Goal: Information Seeking & Learning: Learn about a topic

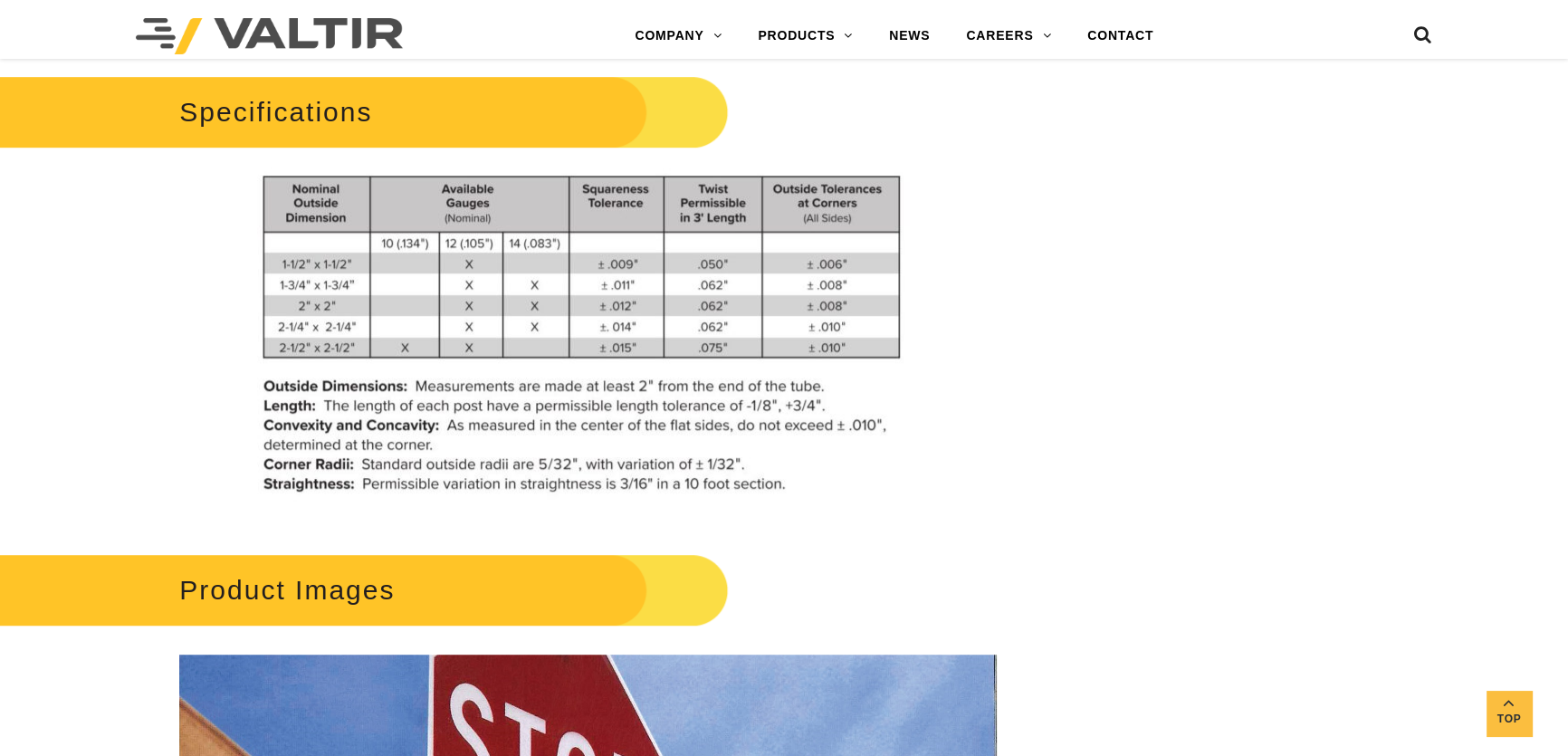
scroll to position [906, 0]
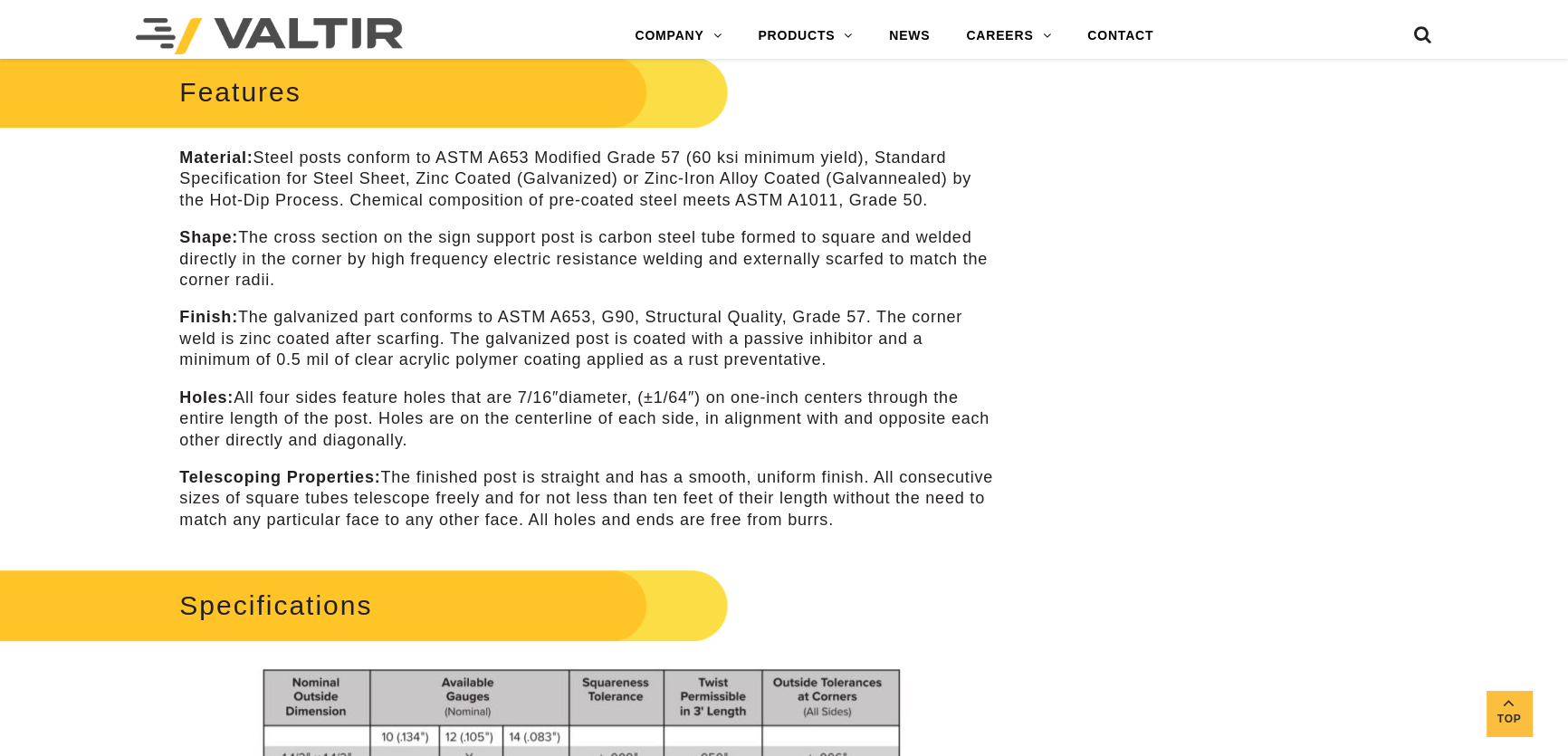
click at [356, 158] on p "Material: Steel posts conform to ASTM A653 Modified Grade 57 (60 ksi minimum yi…" at bounding box center [587, 180] width 817 height 64
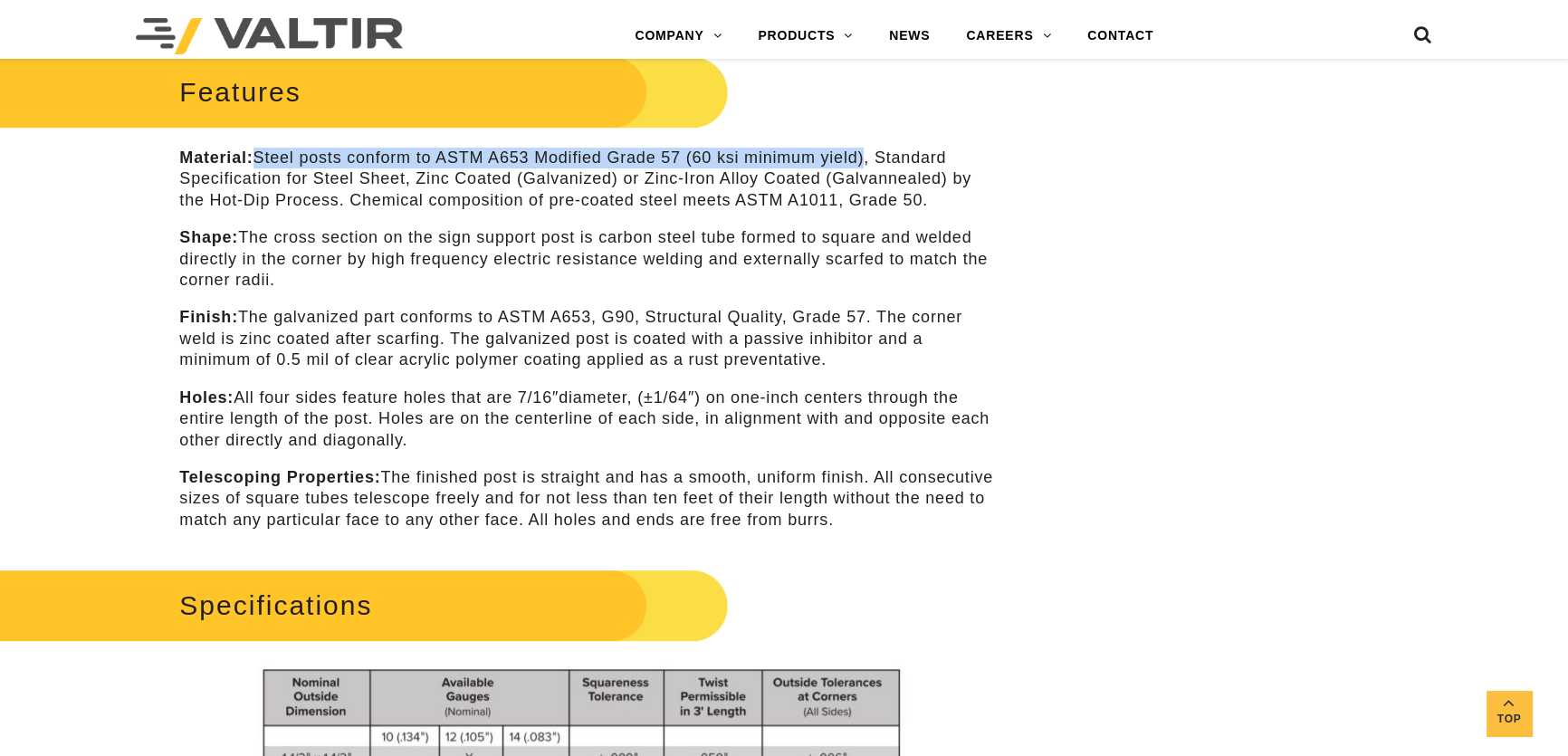
drag, startPoint x: 265, startPoint y: 159, endPoint x: 874, endPoint y: 158, distance: 609.0
click at [874, 158] on p "Material: Steel posts conform to ASTM A653 Modified Grade 57 (60 ksi minimum yi…" at bounding box center [587, 180] width 817 height 64
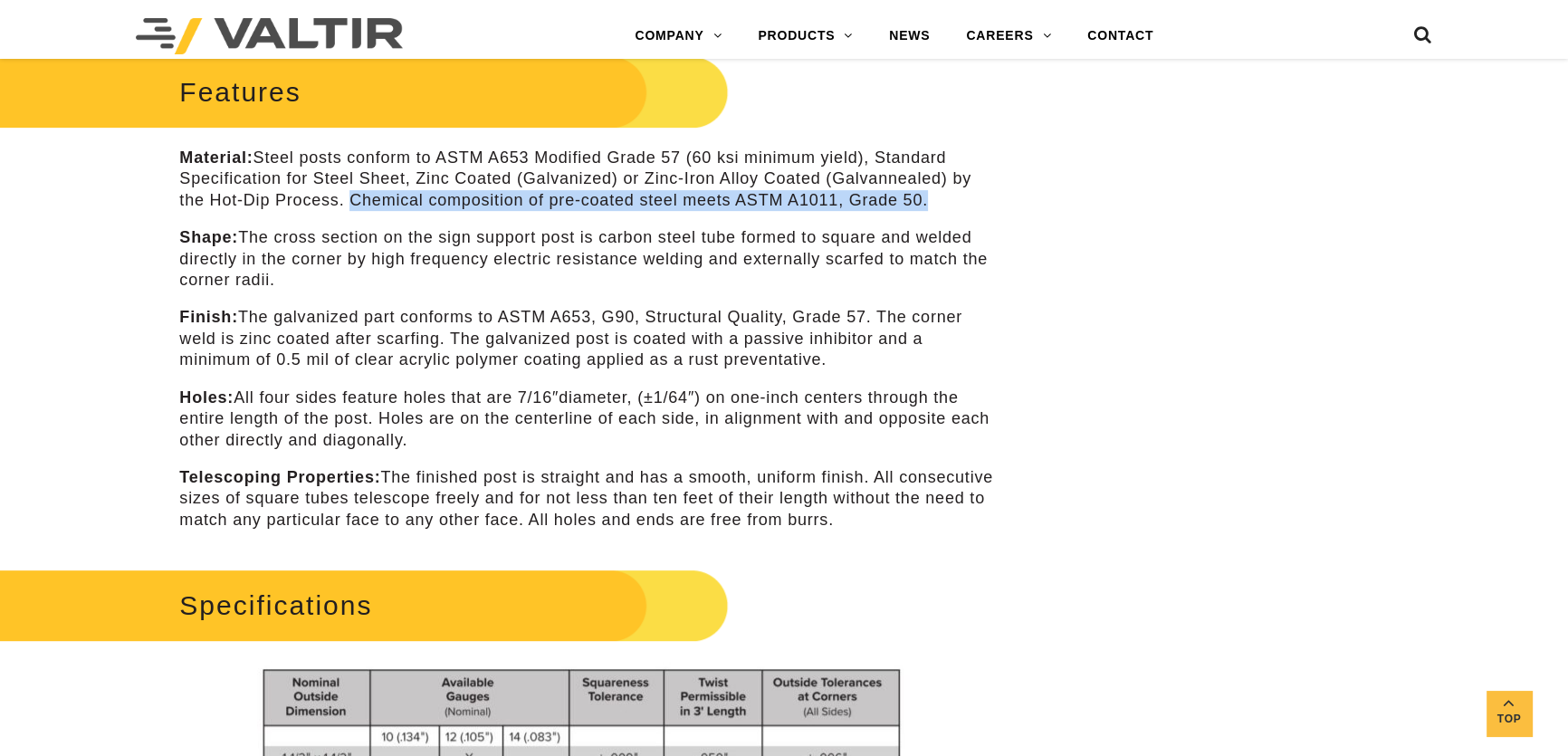
drag, startPoint x: 351, startPoint y: 200, endPoint x: 940, endPoint y: 193, distance: 589.0
click at [940, 193] on p "Material: Steel posts conform to ASTM A653 Modified Grade 57 (60 ksi minimum yi…" at bounding box center [587, 180] width 817 height 64
copy p "Chemical composition of pre-coated steel meets ASTM A1011, Grade 50."
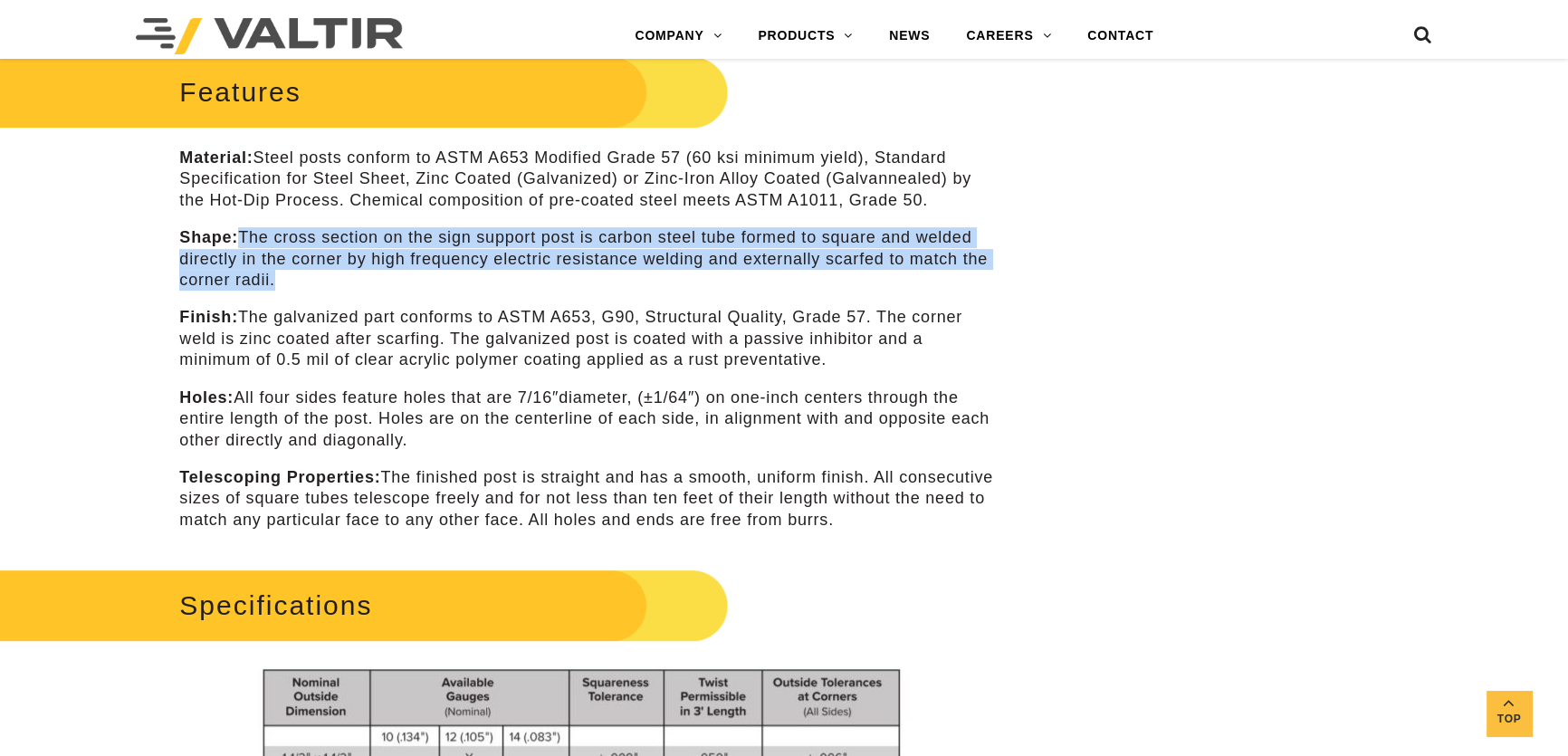
drag, startPoint x: 297, startPoint y: 276, endPoint x: 247, endPoint y: 238, distance: 62.8
click at [247, 238] on p "Shape: The cross section on the sign support post is carbon steel tube formed t…" at bounding box center [587, 259] width 817 height 64
copy p "The cross section on the sign support post is carbon steel tube formed to squar…"
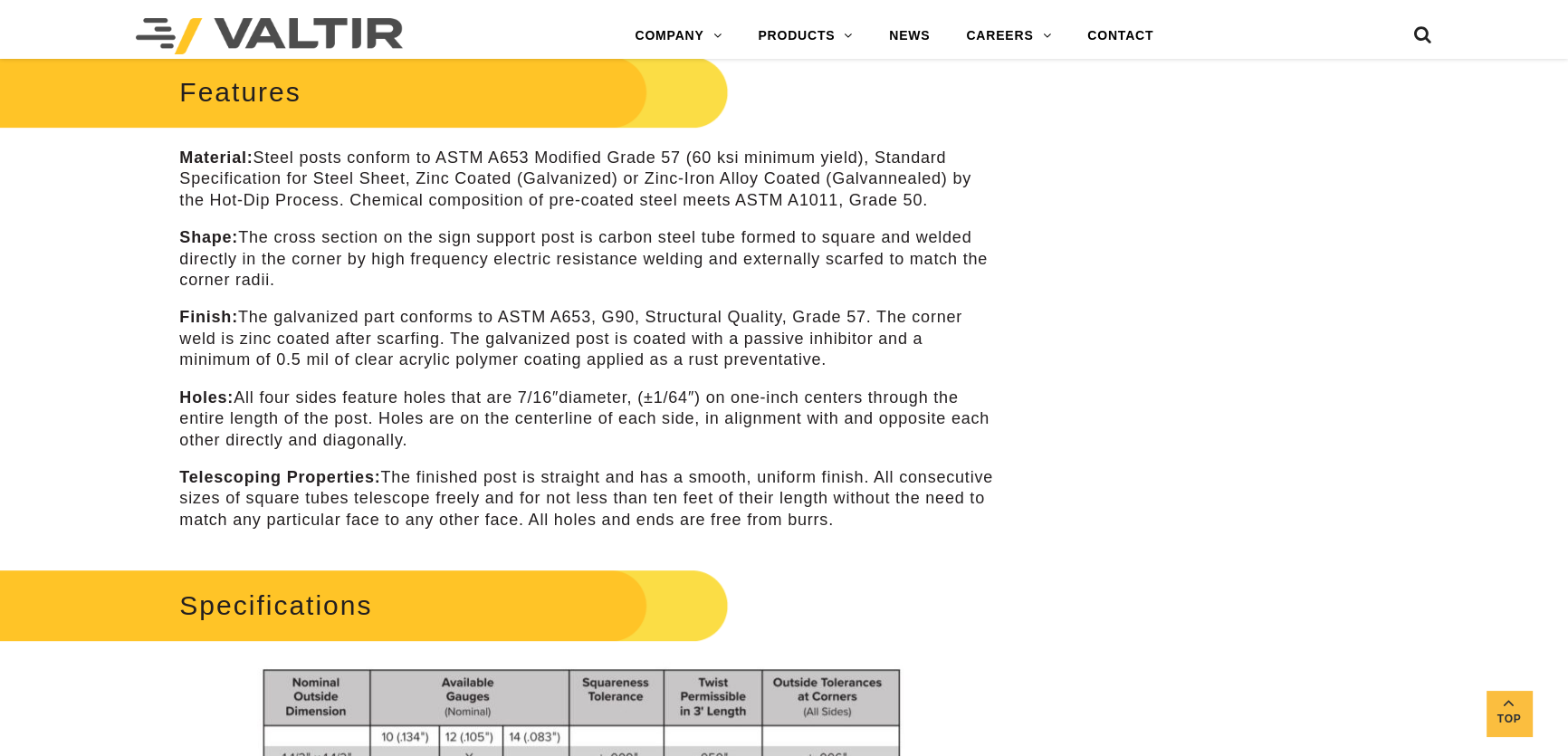
click at [902, 480] on p "Telescoping Properties: The finished post is straight and has a smooth, uniform…" at bounding box center [587, 499] width 817 height 64
drag, startPoint x: 878, startPoint y: 474, endPoint x: 602, endPoint y: 497, distance: 277.0
click at [602, 497] on p "Telescoping Properties: The finished post is straight and has a smooth, uniform…" at bounding box center [587, 499] width 817 height 64
click at [539, 458] on div "Features Material: Steel posts conform to ASTM A653 Modified Grade 57 (60 ksi m…" at bounding box center [587, 290] width 817 height 480
click at [502, 467] on p "Telescoping Properties: The finished post is straight and has a smooth, uniform…" at bounding box center [587, 499] width 817 height 64
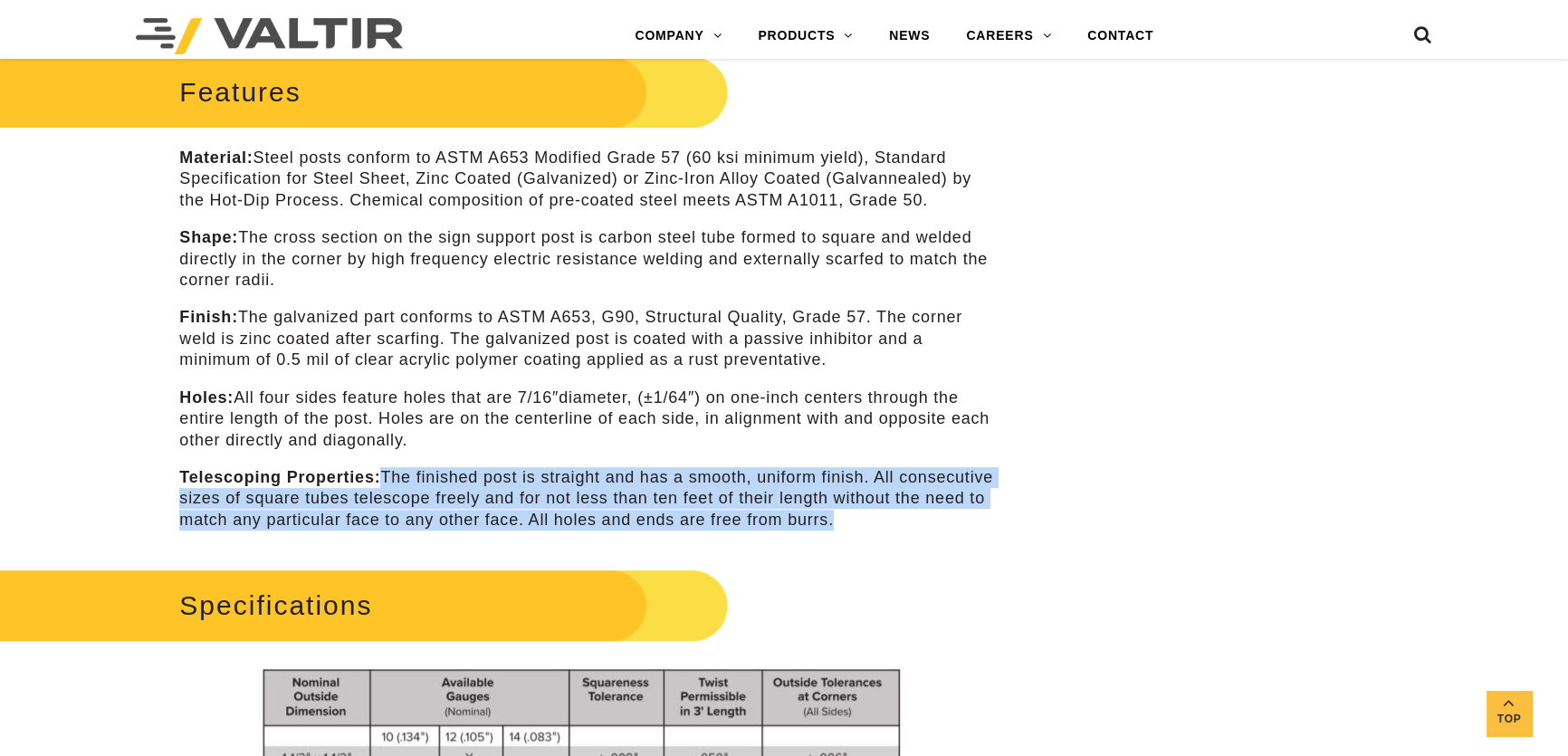
drag, startPoint x: 388, startPoint y: 478, endPoint x: 931, endPoint y: 515, distance: 544.3
click at [931, 515] on p "Telescoping Properties: The finished post is straight and has a smooth, uniform…" at bounding box center [587, 499] width 817 height 64
copy p "The finished post is straight and has a smooth, uniform finish. All consecutive…"
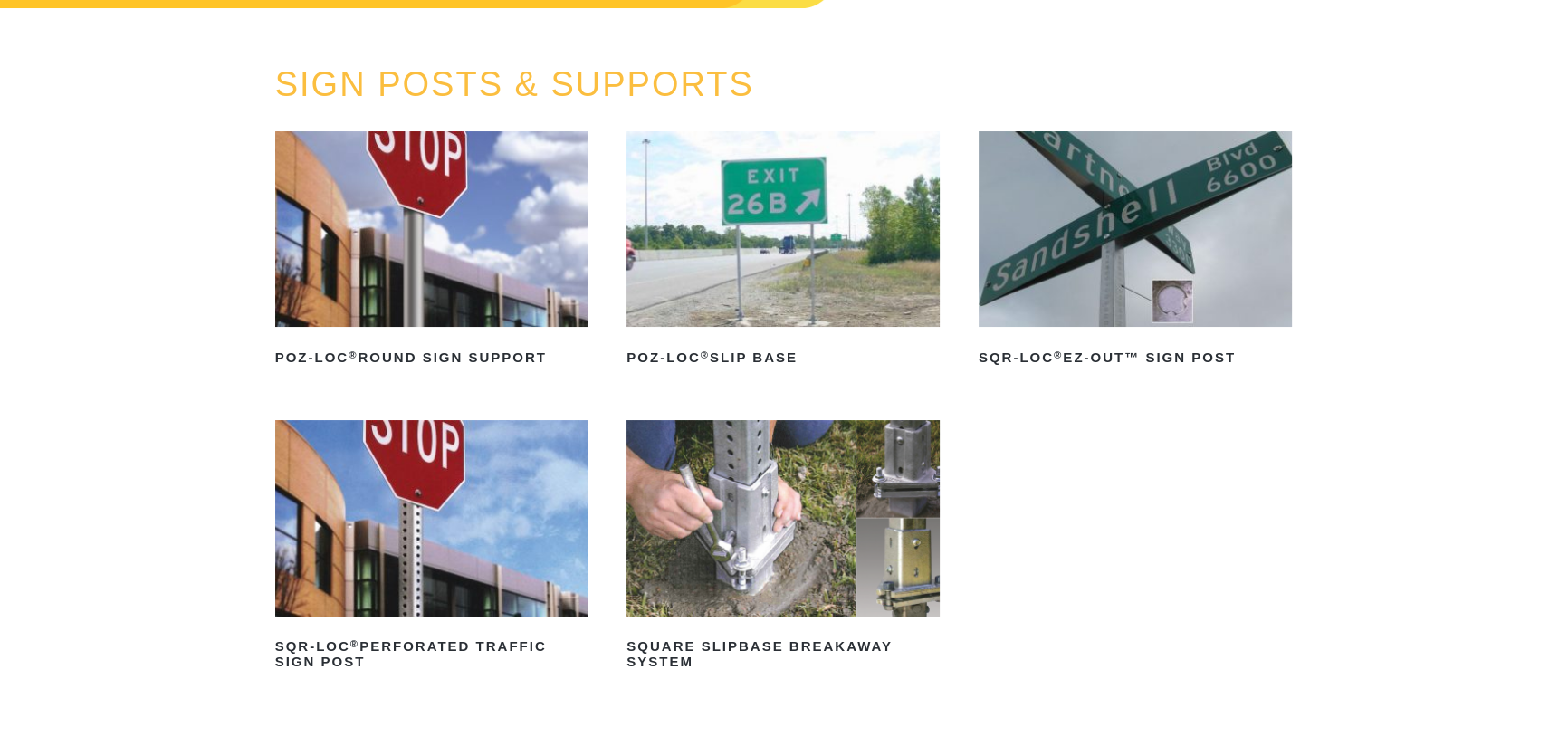
scroll to position [164, 0]
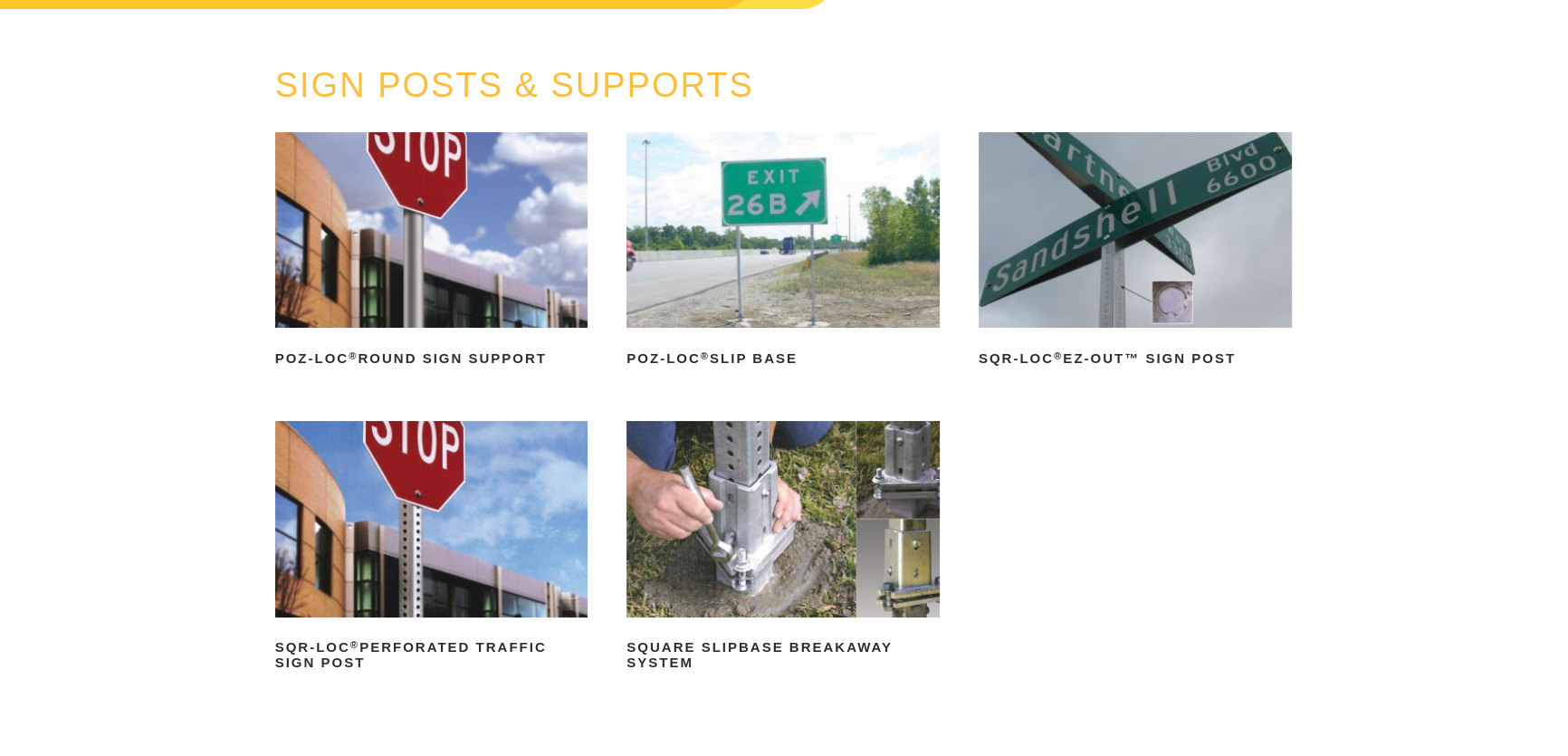
click at [1042, 253] on img at bounding box center [1136, 230] width 313 height 195
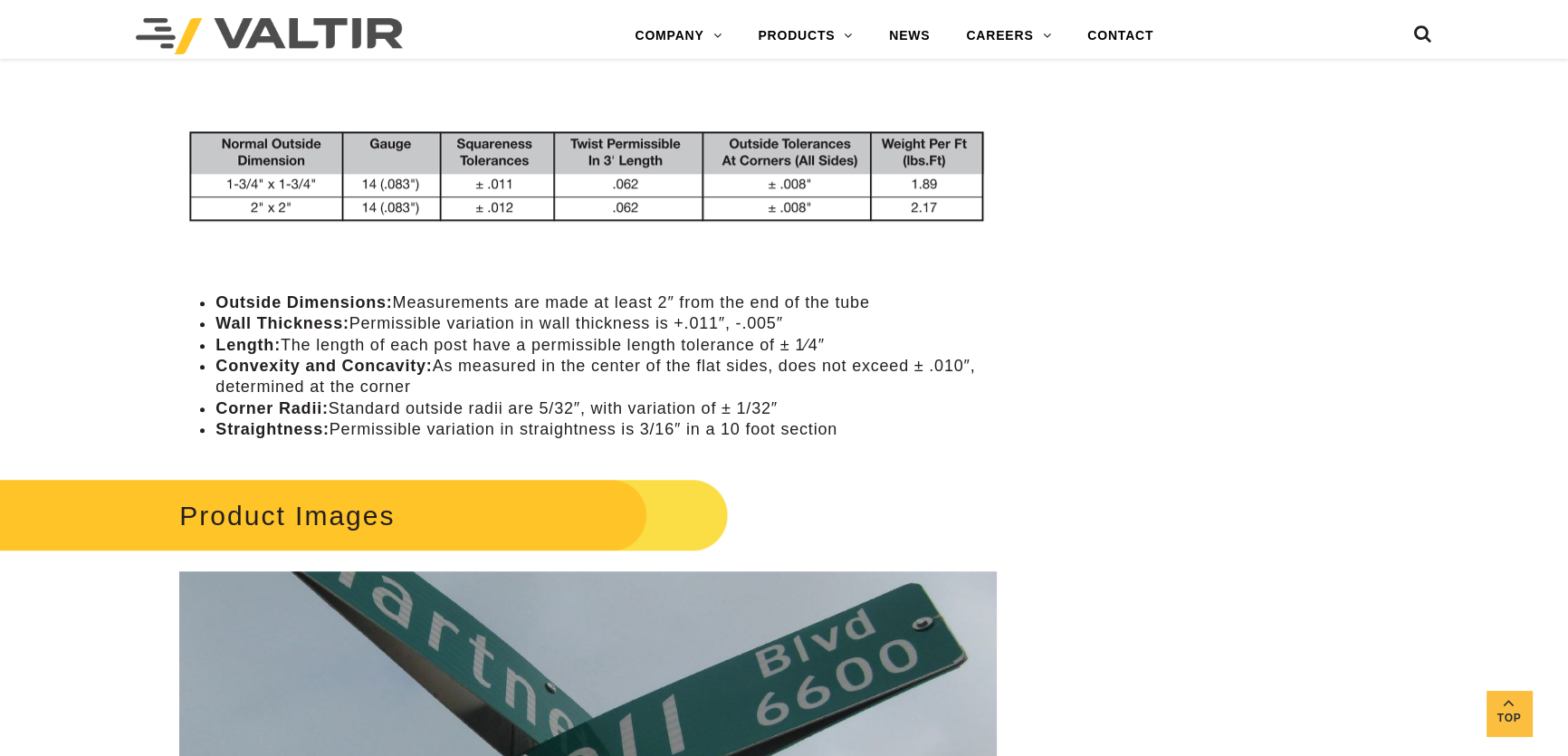
scroll to position [1399, 0]
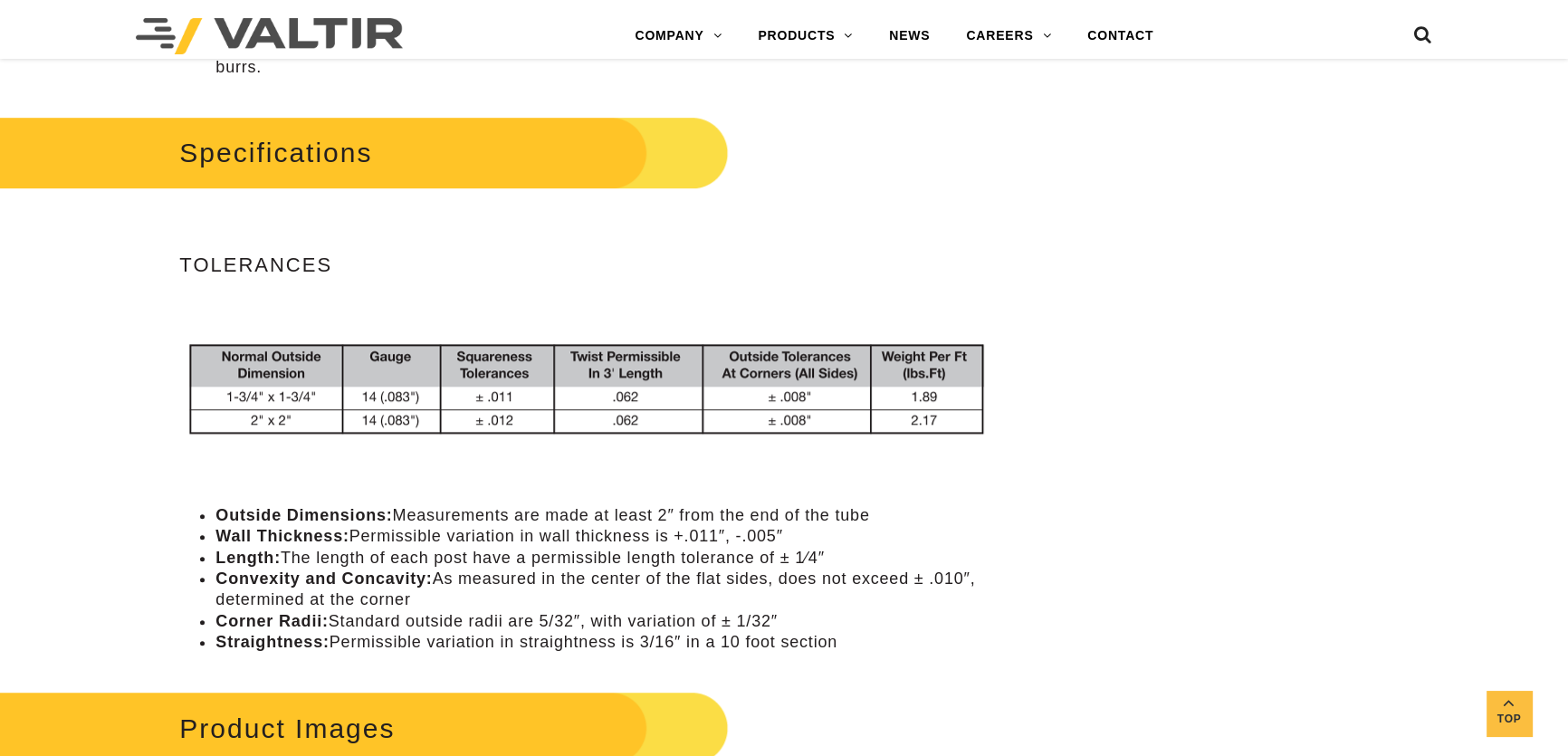
click at [581, 389] on img at bounding box center [588, 395] width 816 height 118
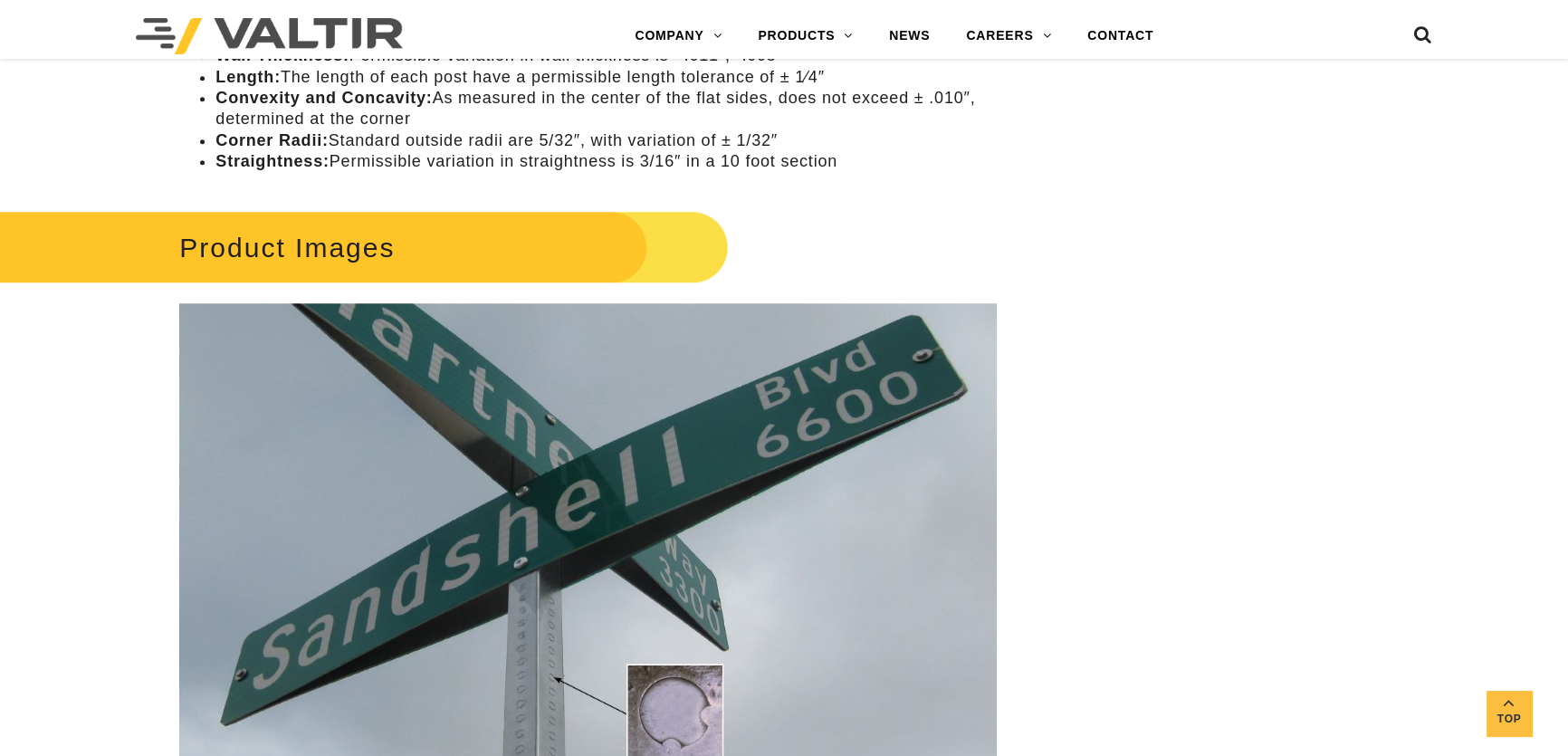
scroll to position [2057, 0]
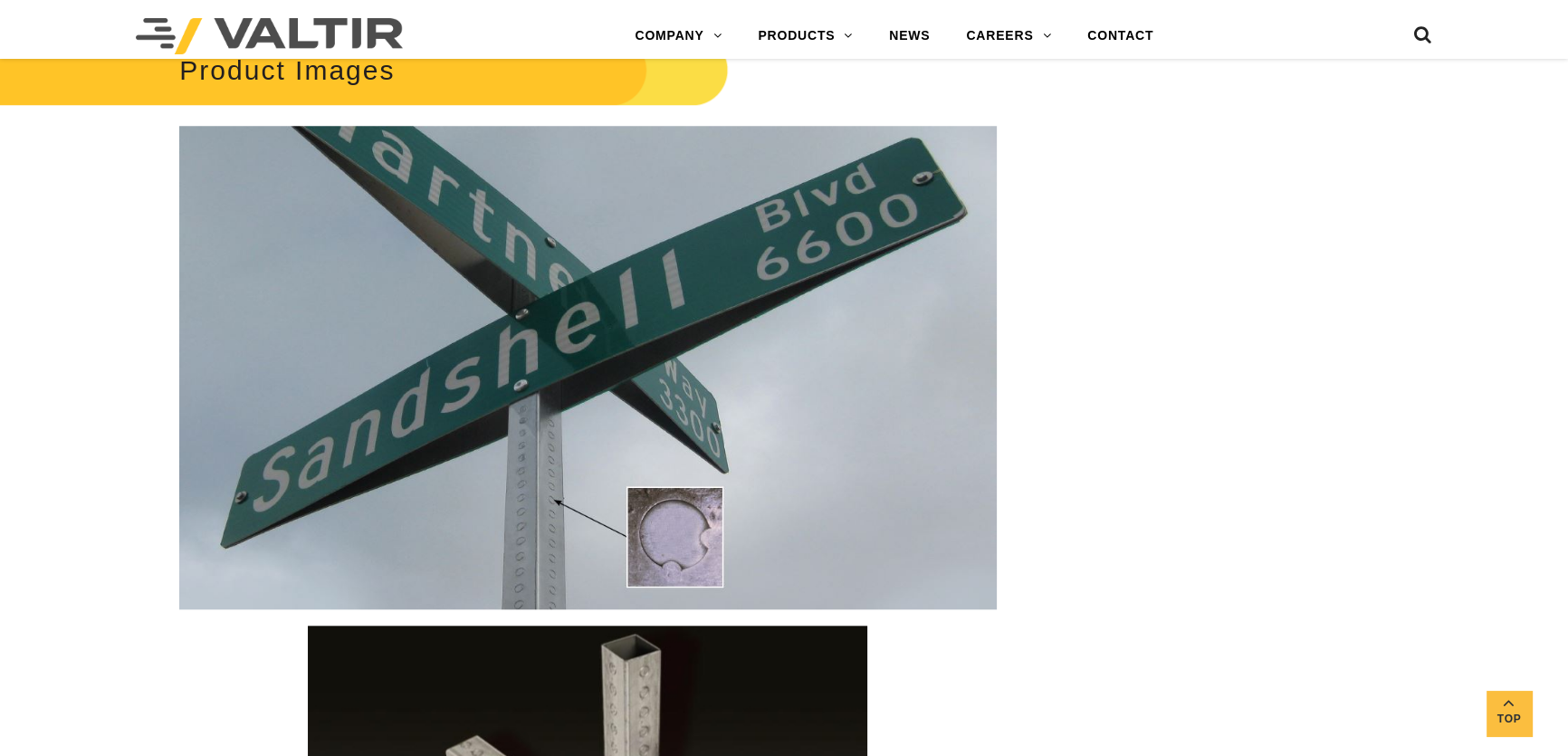
click at [628, 373] on img at bounding box center [587, 367] width 817 height 484
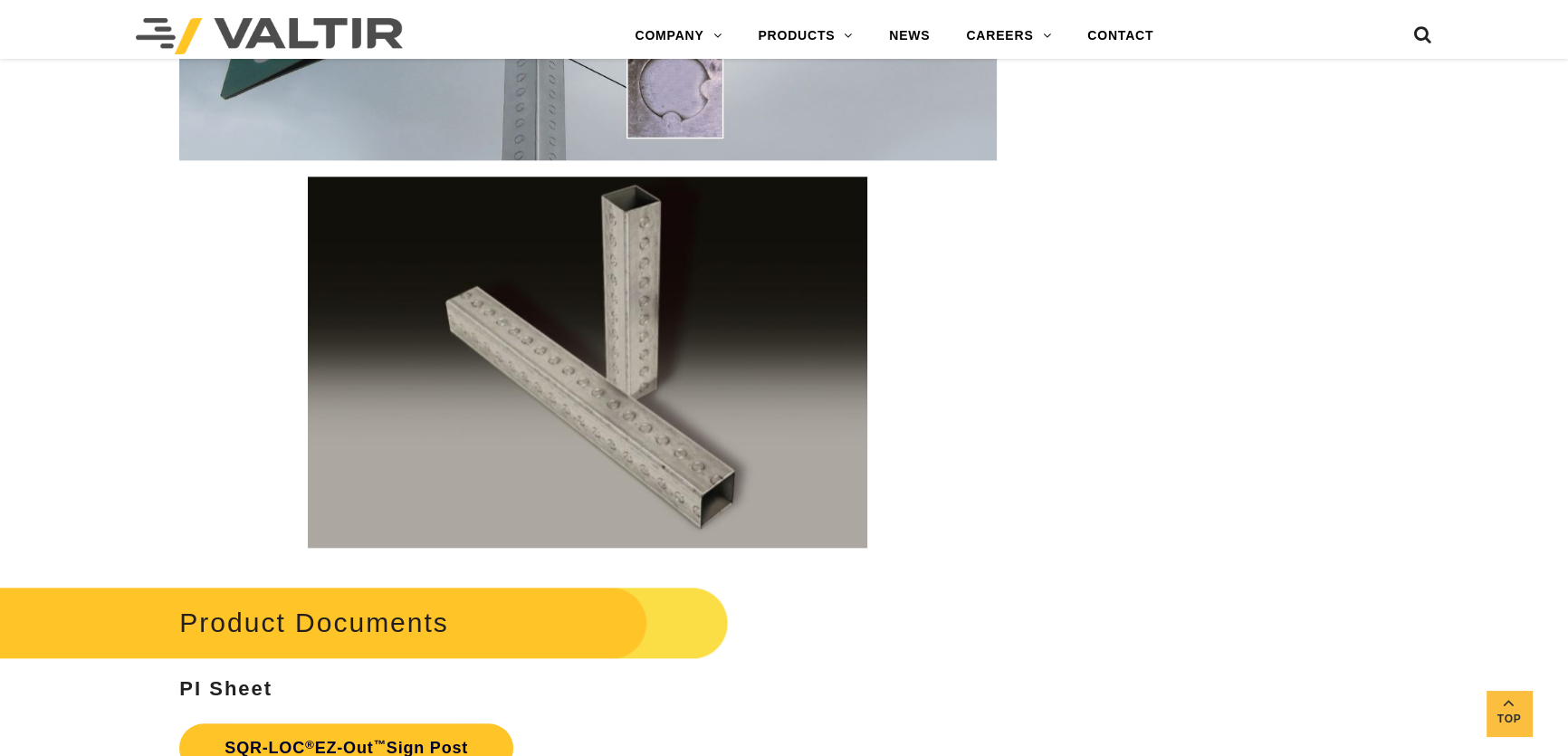
scroll to position [2799, 0]
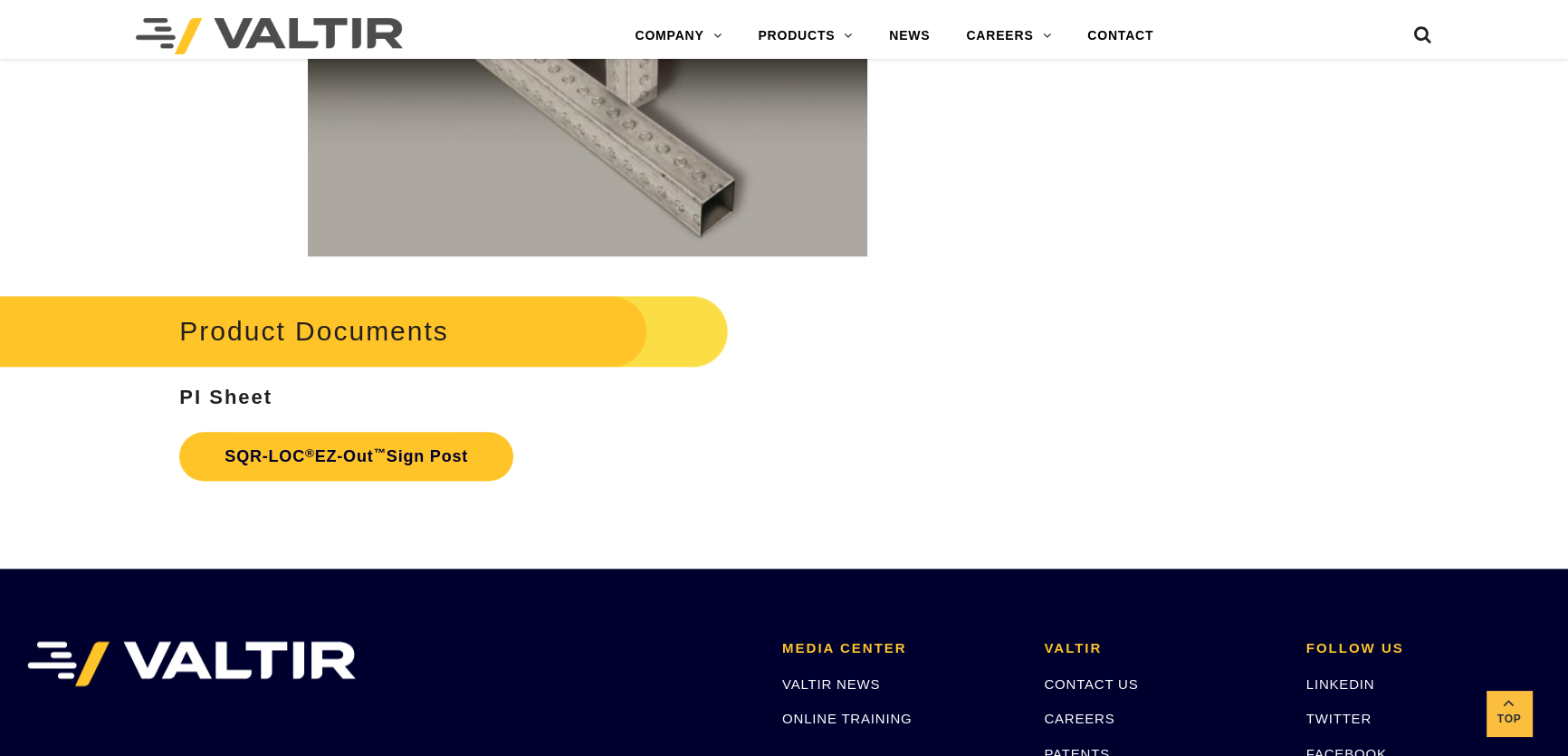
click at [219, 455] on link "SQR-LOC ® EZ-Out ™ Sign Post" at bounding box center [346, 456] width 334 height 49
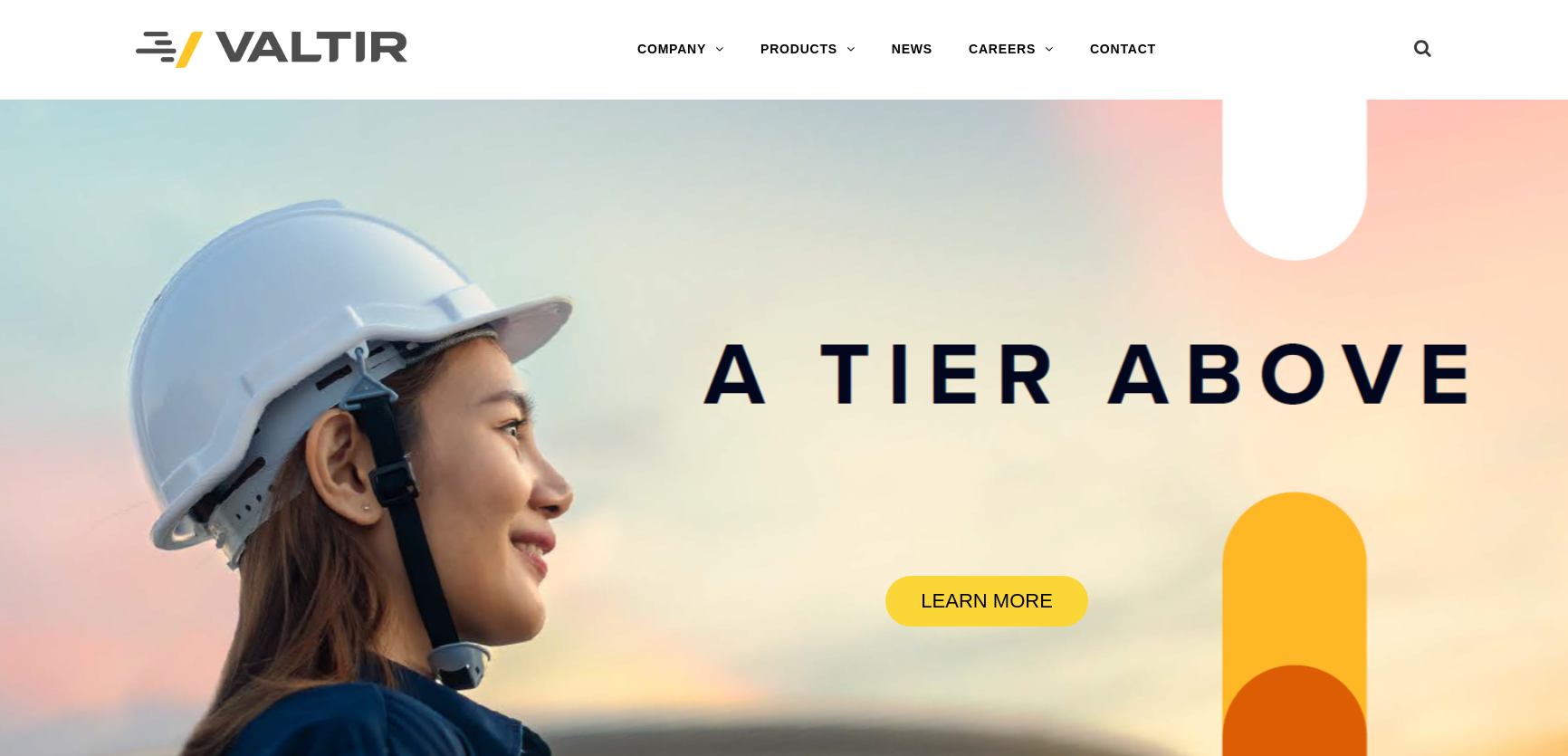
click at [819, 334] on link "SIGN POSTS & SUPPORTS" at bounding box center [856, 339] width 226 height 36
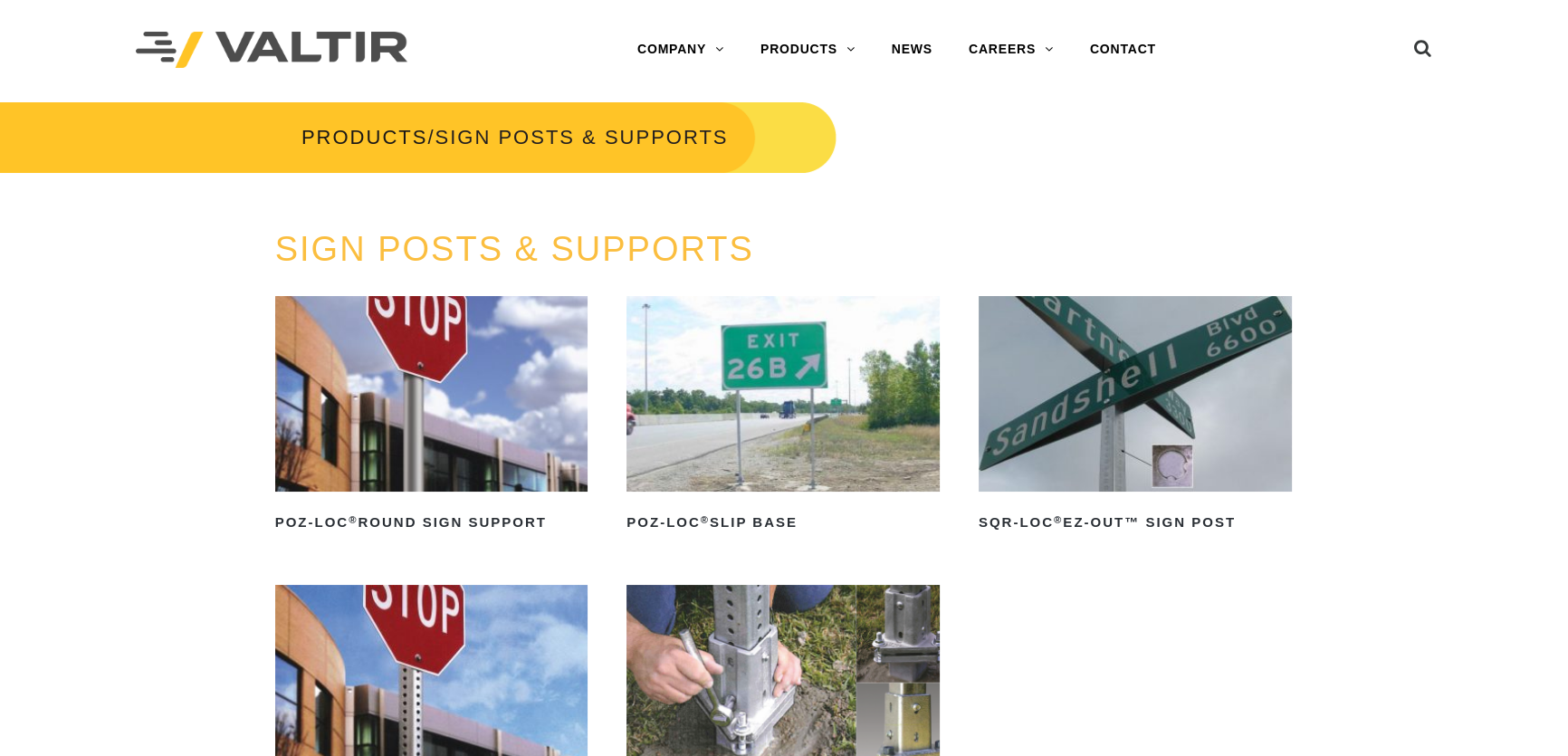
click at [1175, 452] on img at bounding box center [1136, 393] width 313 height 195
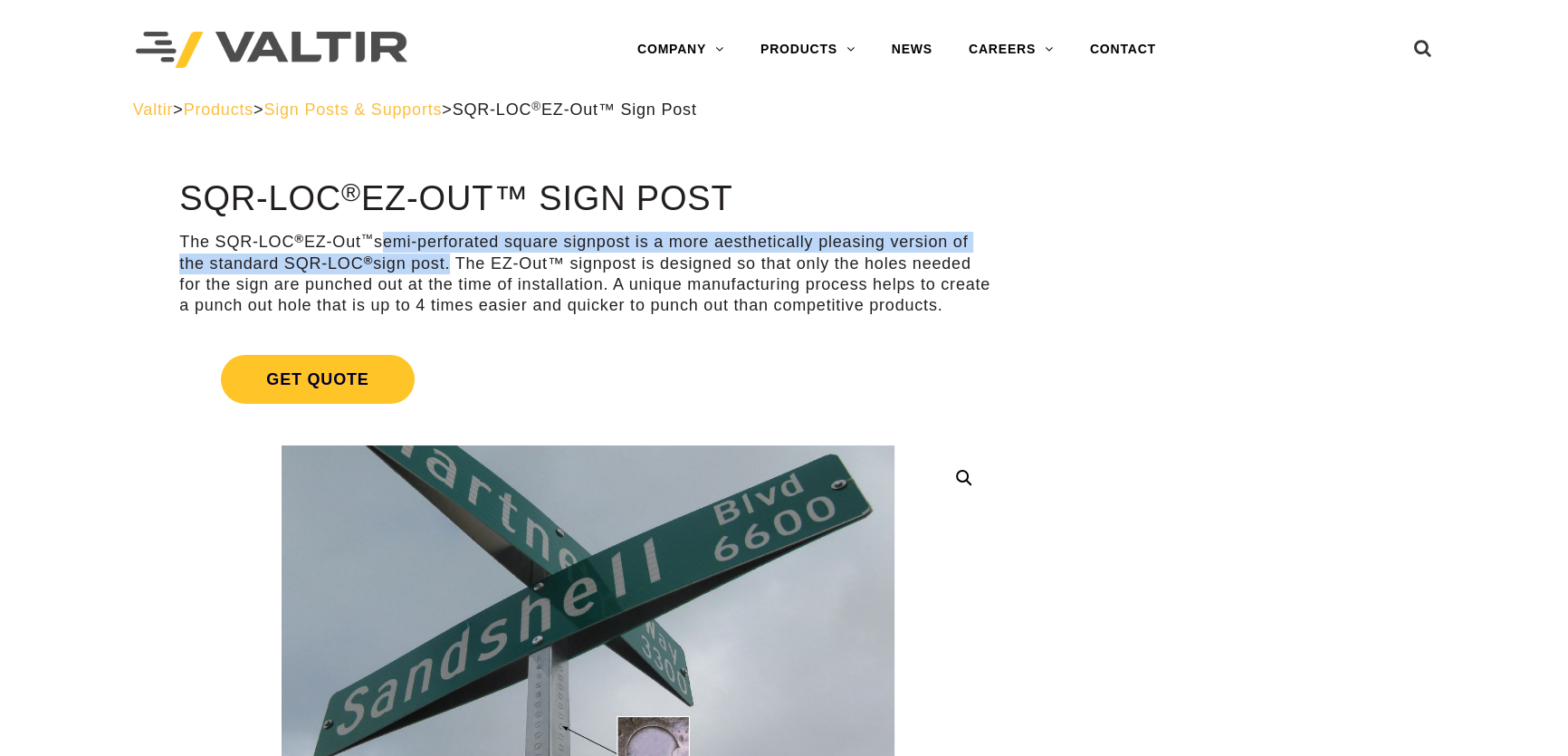
drag, startPoint x: 386, startPoint y: 243, endPoint x: 451, endPoint y: 263, distance: 68.0
click at [451, 263] on p "The SQR-LOC ® EZ-Out ™ semi-perforated square signpost is a more aesthetically …" at bounding box center [587, 275] width 817 height 85
copy p "semi-perforated square signpost is a more aesthetically pleasing version of the…"
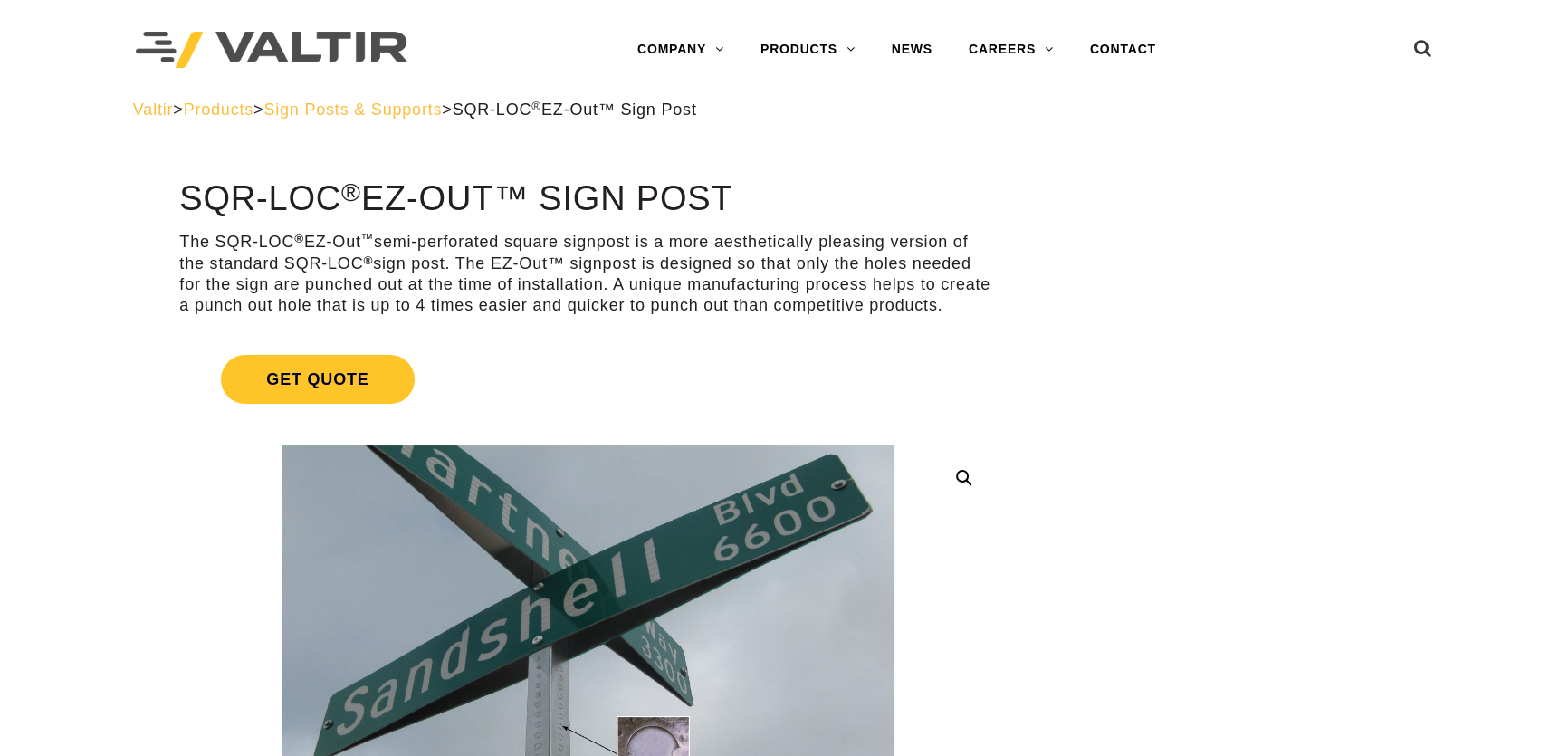
click at [749, 301] on p "The SQR-LOC ® EZ-Out ™ semi-perforated square signpost is a more aesthetically …" at bounding box center [587, 275] width 817 height 85
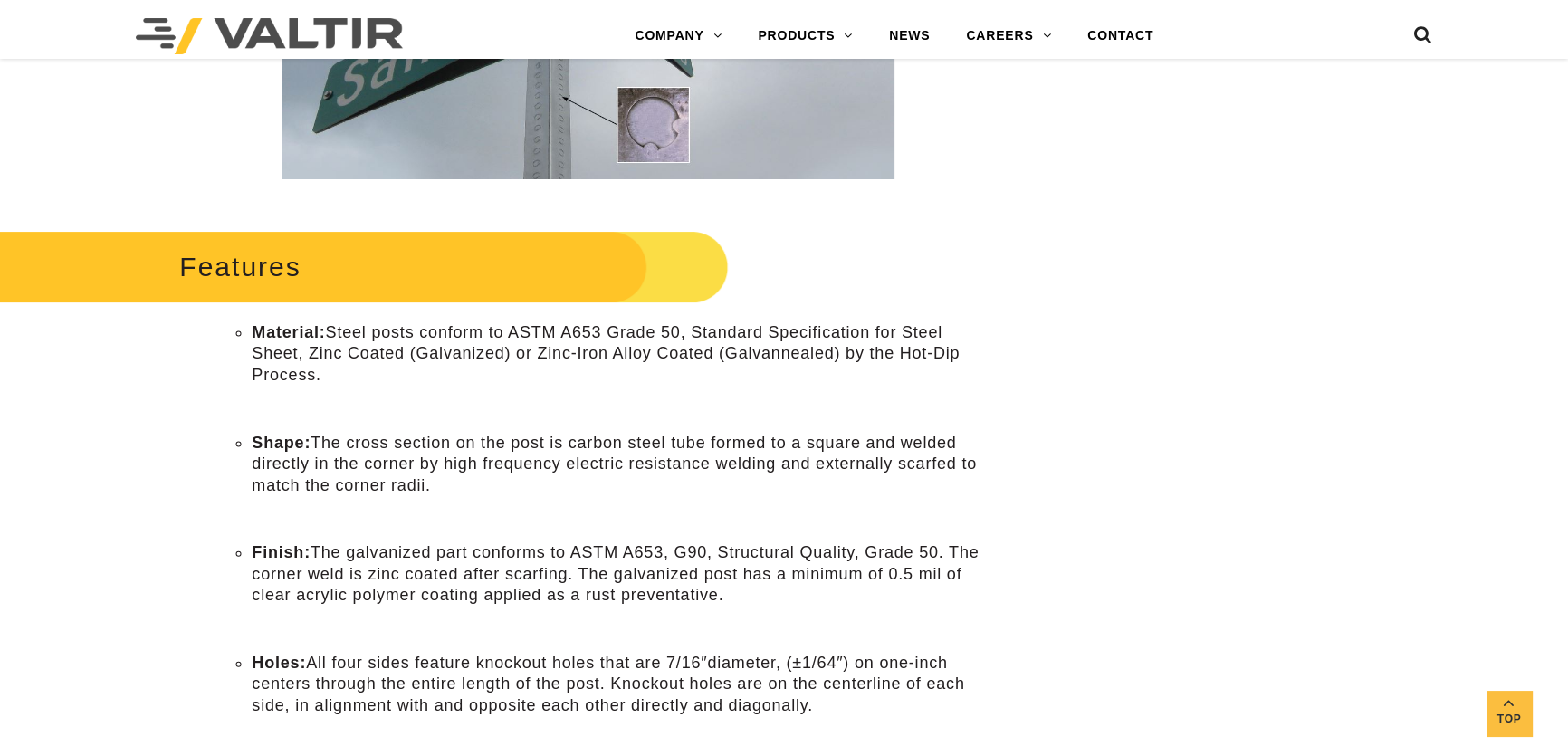
scroll to position [658, 0]
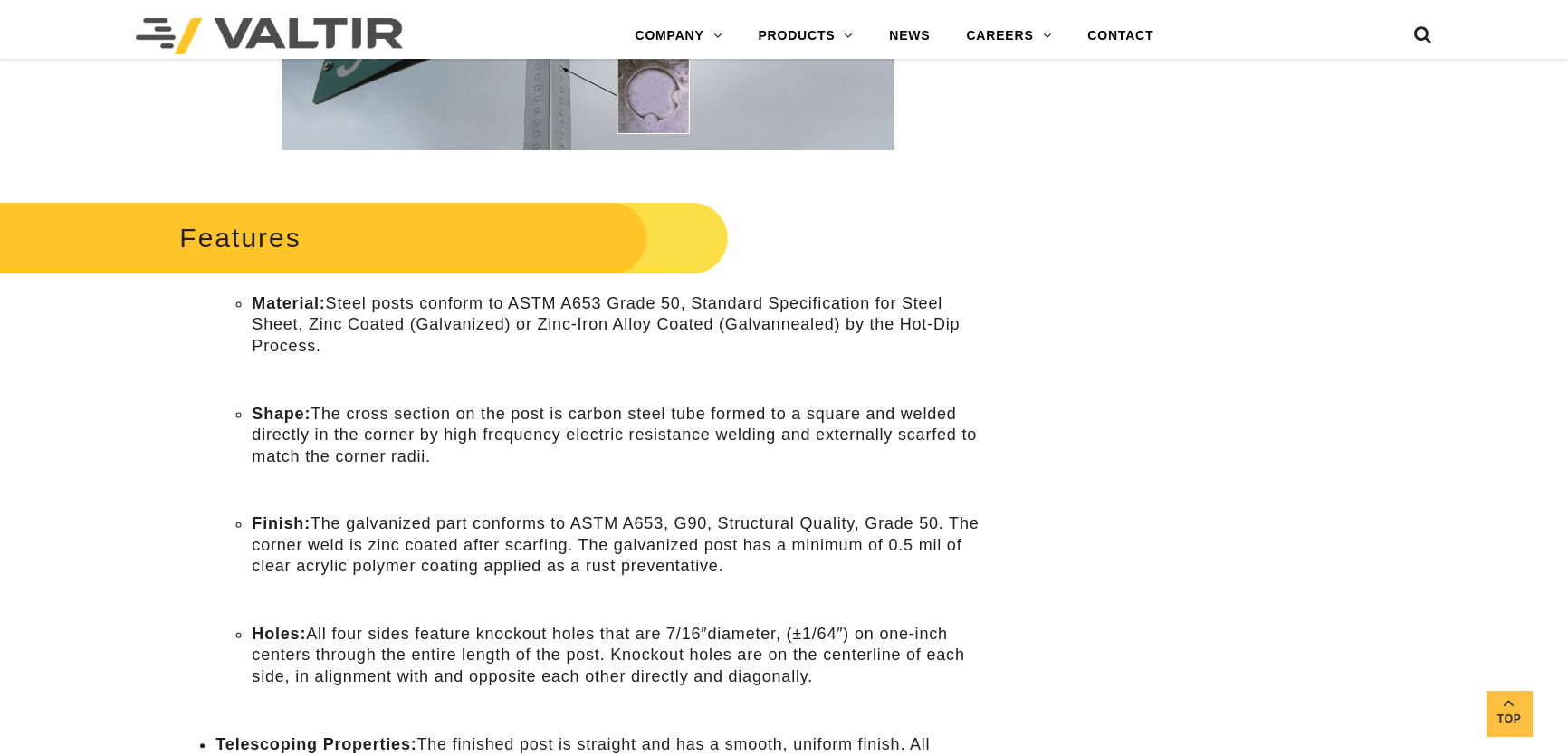
click at [769, 322] on li "Material: Steel posts conform to ASTM A653 Grade 50, Standard Specification for…" at bounding box center [624, 326] width 744 height 64
click at [702, 307] on li "Material: Steel posts conform to ASTM A653 Grade 50, Standard Specification for…" at bounding box center [624, 326] width 744 height 64
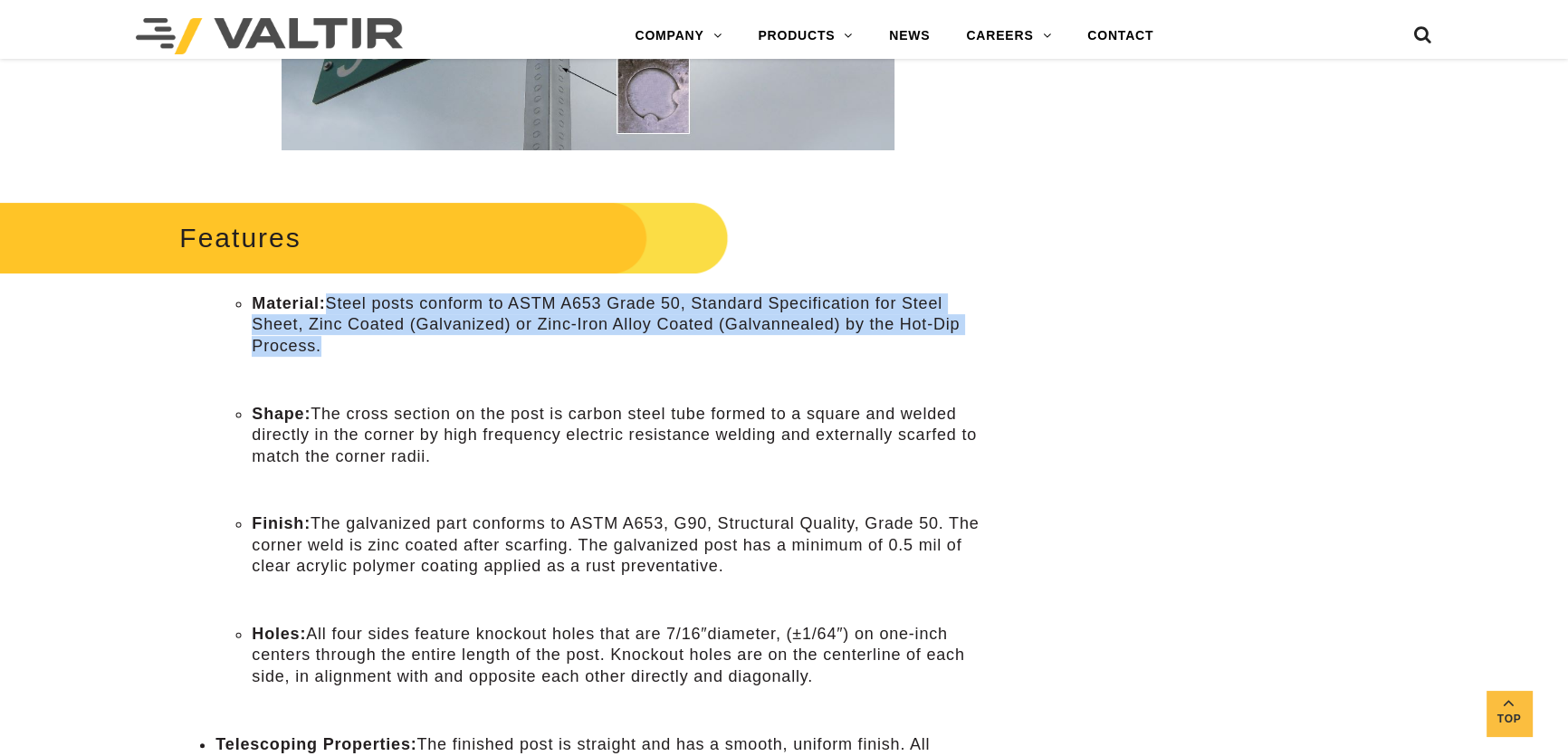
drag, startPoint x: 342, startPoint y: 336, endPoint x: 333, endPoint y: 302, distance: 35.2
click at [333, 302] on li "Material: Steel posts conform to ASTM A653 Grade 50, Standard Specification for…" at bounding box center [624, 326] width 744 height 64
copy li "Steel posts conform to ASTM A653 Grade 50, Standard Specification for Steel She…"
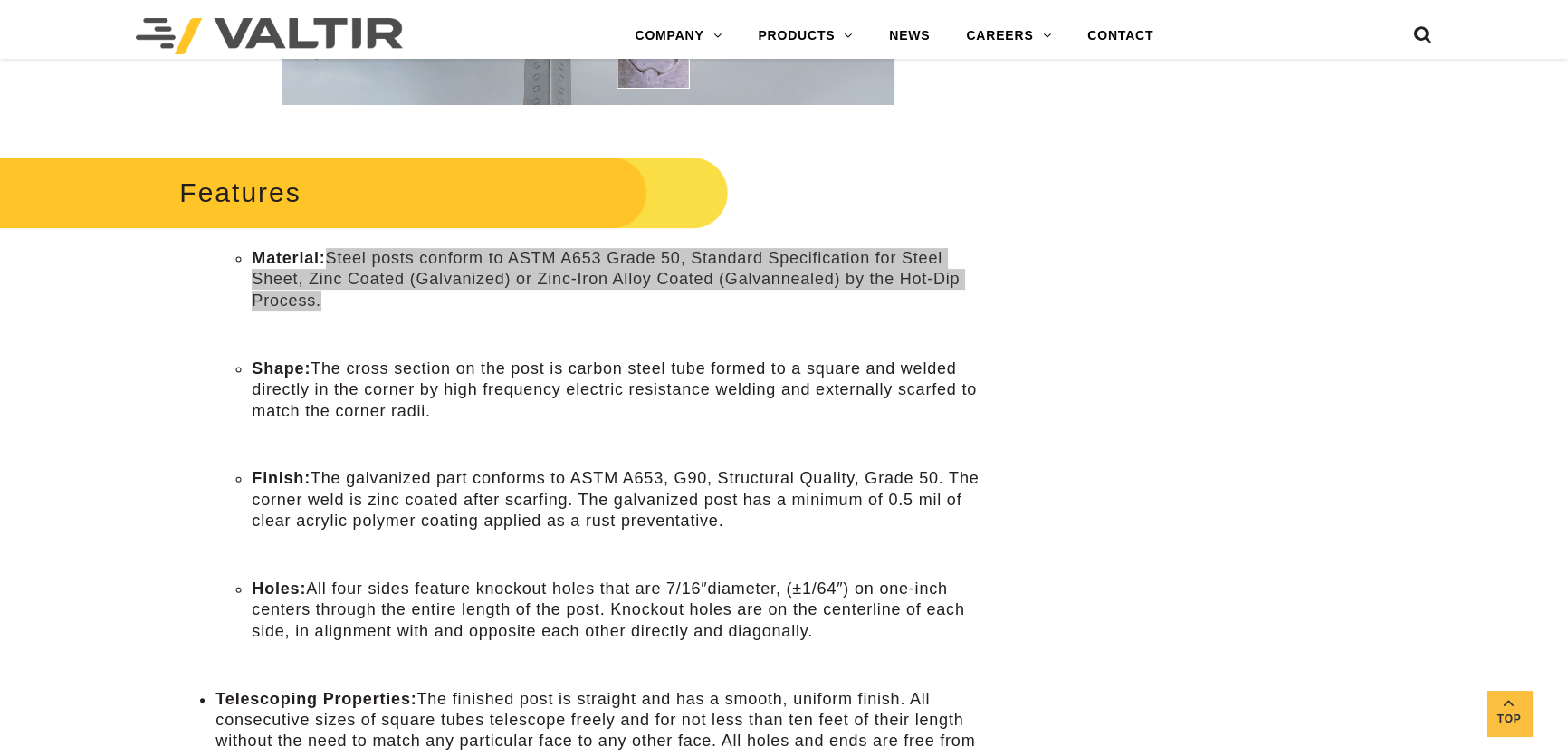
scroll to position [741, 0]
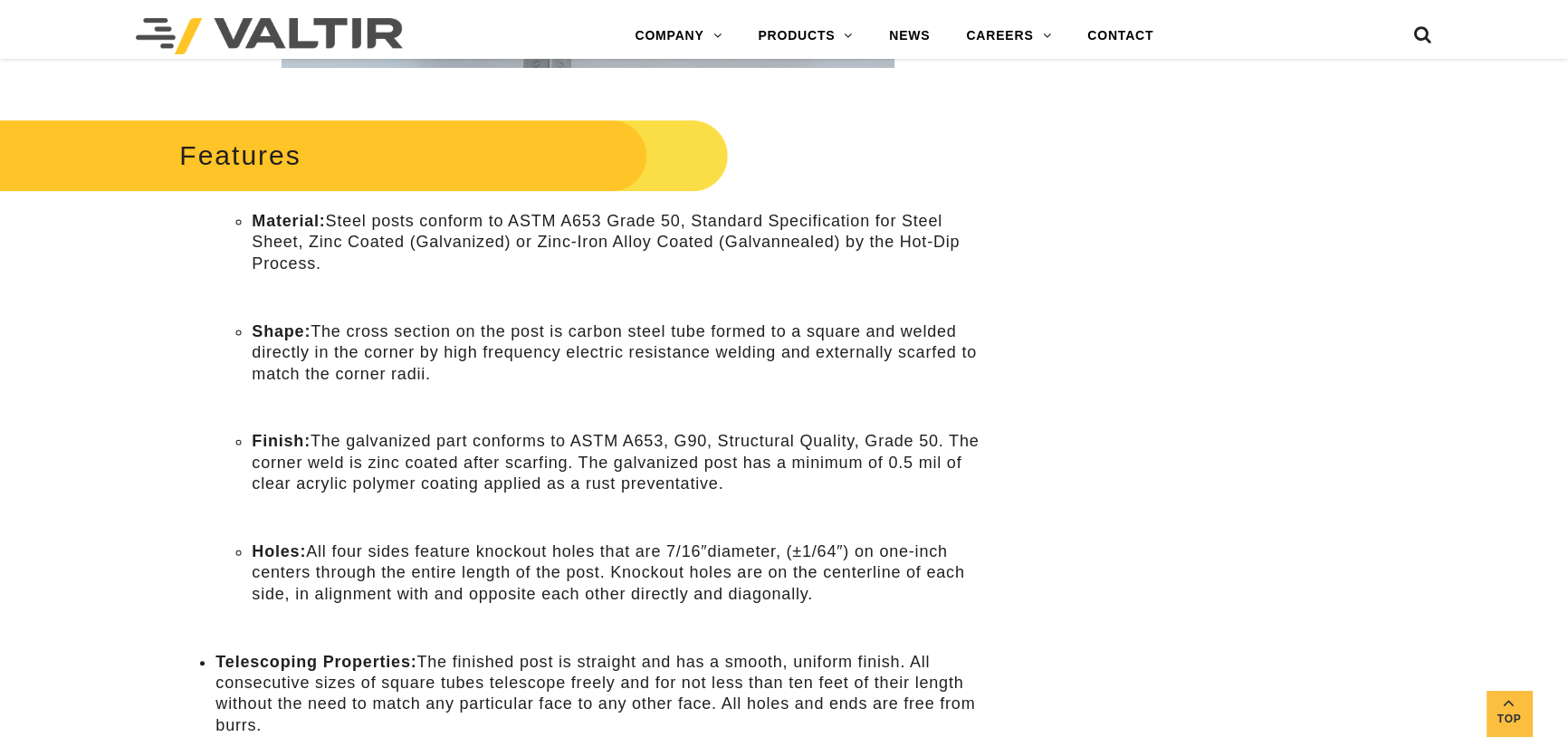
click at [437, 362] on li "Shape: The cross section on the post is carbon steel tube formed to a square an…" at bounding box center [624, 354] width 744 height 64
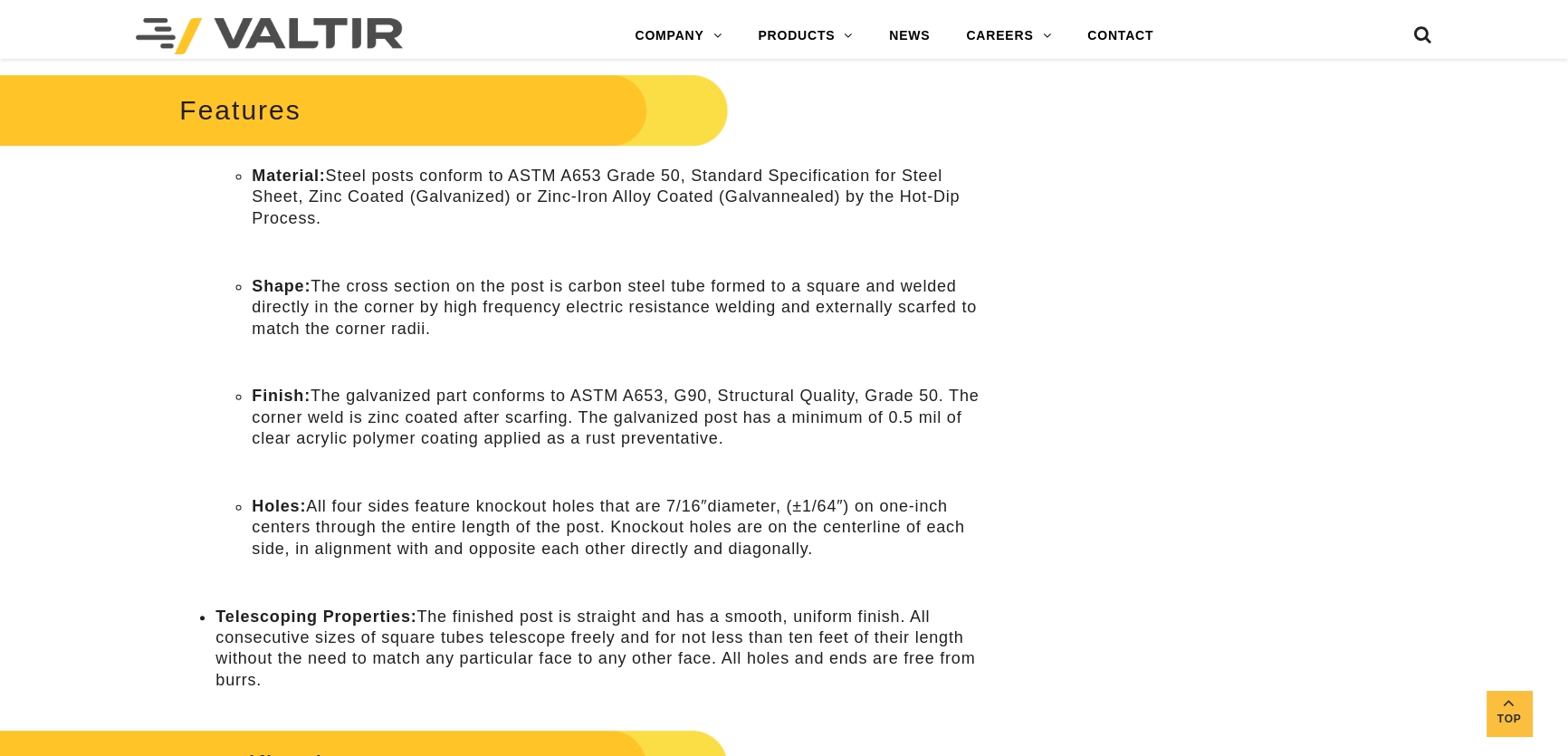
scroll to position [824, 0]
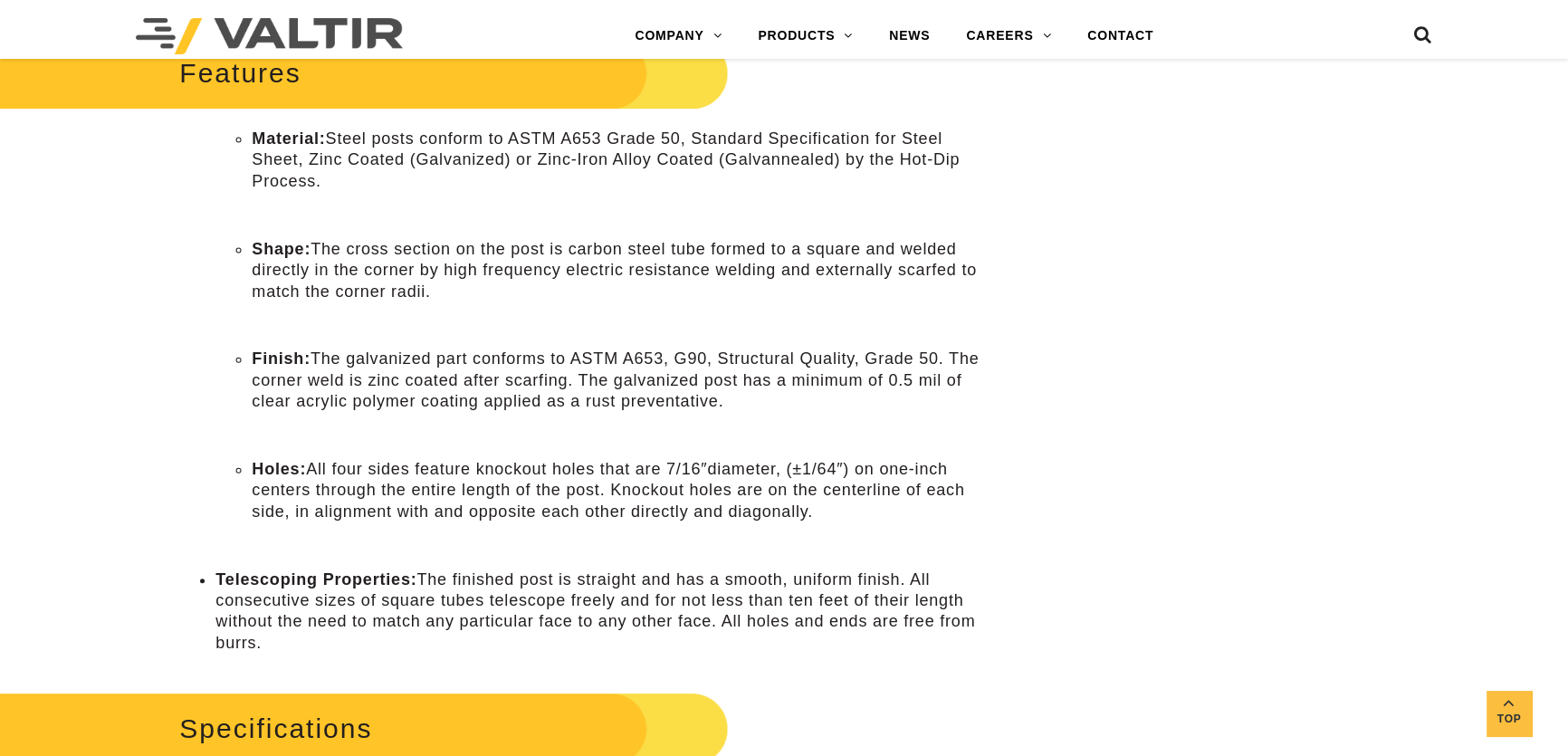
click at [565, 404] on li "Finish: The galvanized part conforms to ASTM A653, G90, Structural Quality, Gra…" at bounding box center [624, 381] width 744 height 64
drag, startPoint x: 570, startPoint y: 380, endPoint x: 954, endPoint y: 356, distance: 384.7
click at [954, 356] on li "Finish: The galvanized part conforms to ASTM A653, G90, Structural Quality, Gra…" at bounding box center [624, 381] width 744 height 64
copy li "The corner weld is zinc coated after scarfing."
click at [723, 393] on li "Finish: The galvanized part conforms to ASTM A653, G90, Structural Quality, Gra…" at bounding box center [624, 381] width 744 height 64
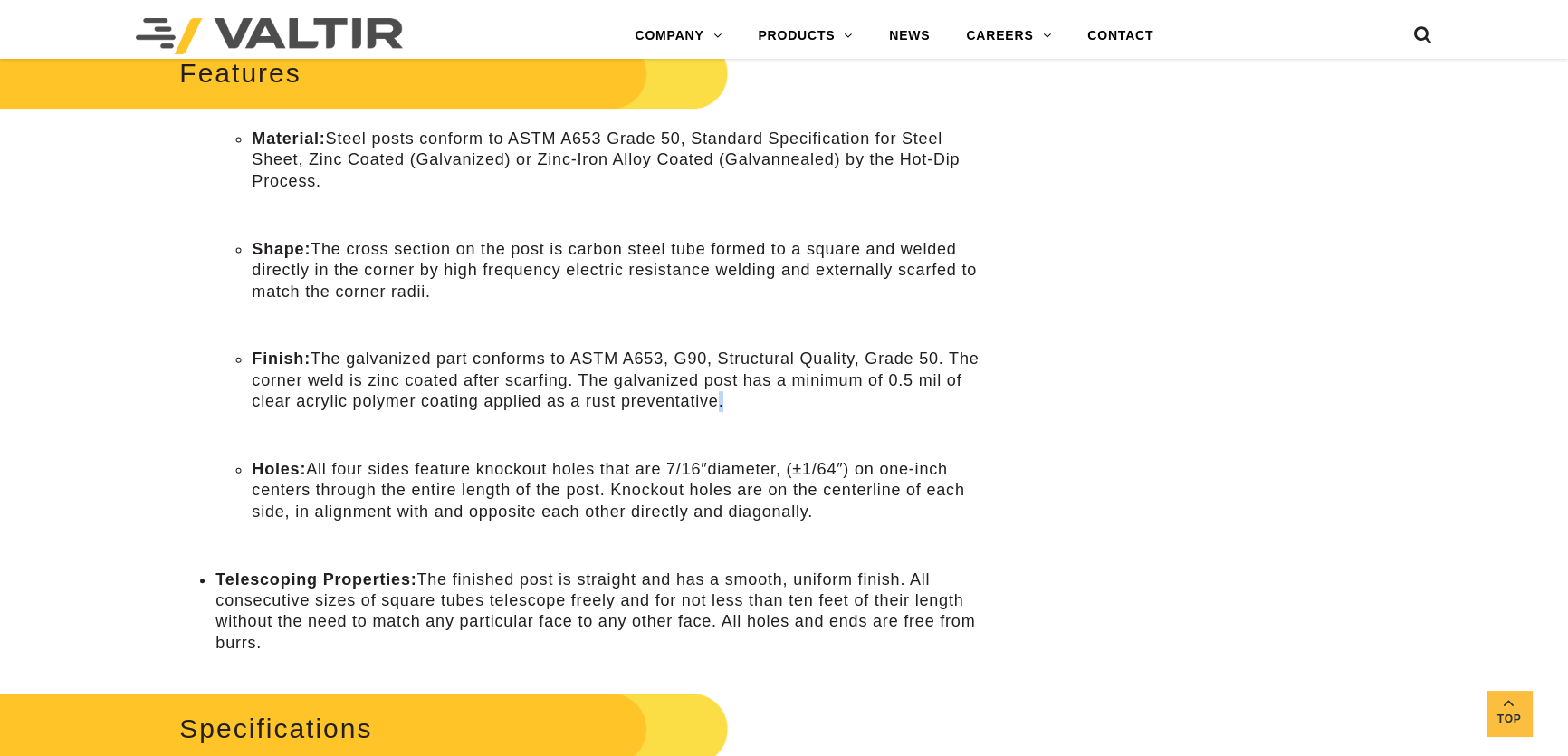
drag, startPoint x: 717, startPoint y: 395, endPoint x: 679, endPoint y: 387, distance: 38.8
click at [709, 395] on li "Finish: The galvanized part conforms to ASTM A653, G90, Structural Quality, Gra…" at bounding box center [624, 381] width 744 height 64
drag, startPoint x: 647, startPoint y: 380, endPoint x: 619, endPoint y: 380, distance: 28.0
click at [619, 380] on li "Finish: The galvanized part conforms to ASTM A653, G90, Structural Quality, Gra…" at bounding box center [624, 381] width 744 height 64
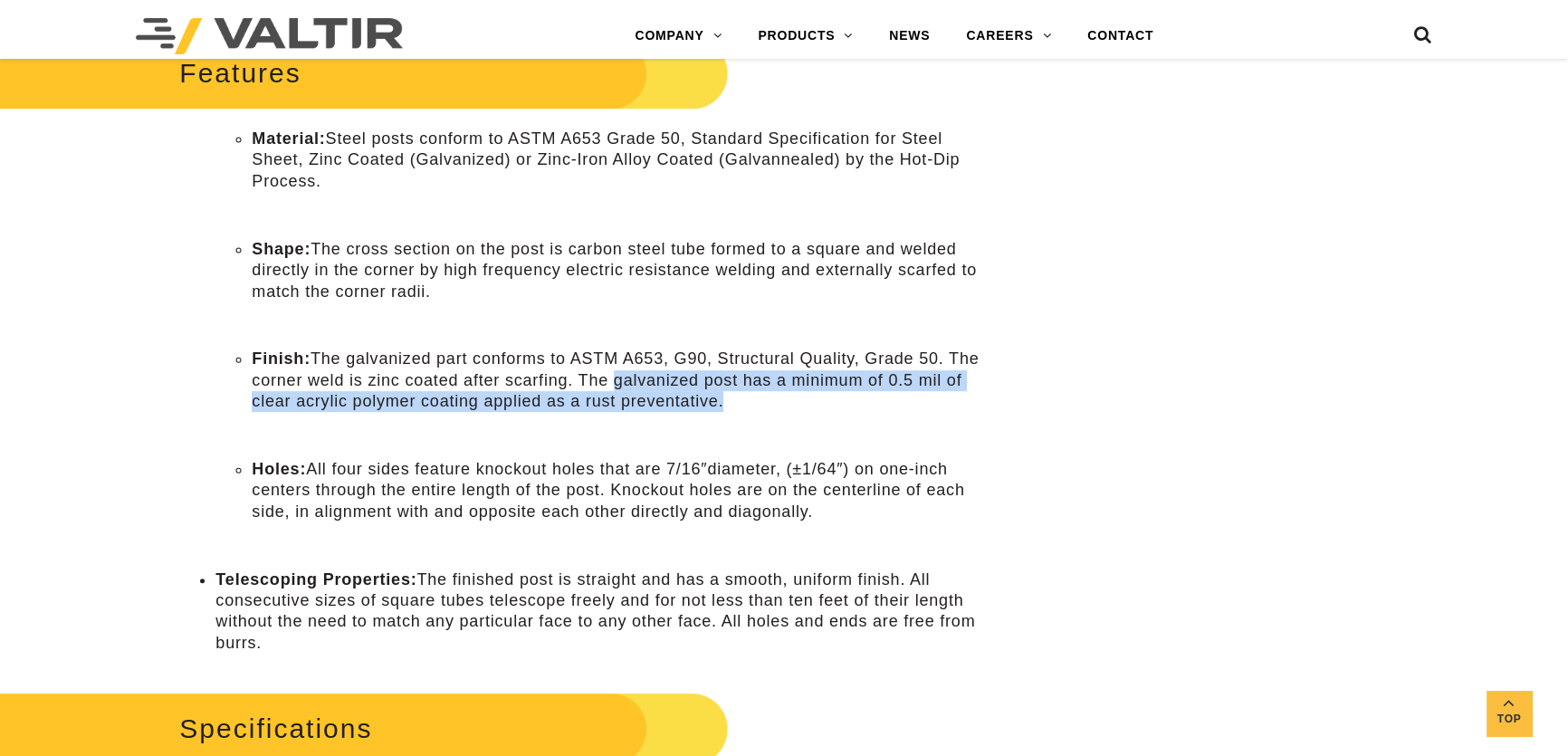
drag, startPoint x: 616, startPoint y: 380, endPoint x: 722, endPoint y: 395, distance: 107.1
click at [722, 395] on li "Finish: The galvanized part conforms to ASTM A653, G90, Structural Quality, Gra…" at bounding box center [624, 381] width 744 height 64
copy li "galvanized post has a minimum of 0.5 mil of clear acrylic polymer coating appli…"
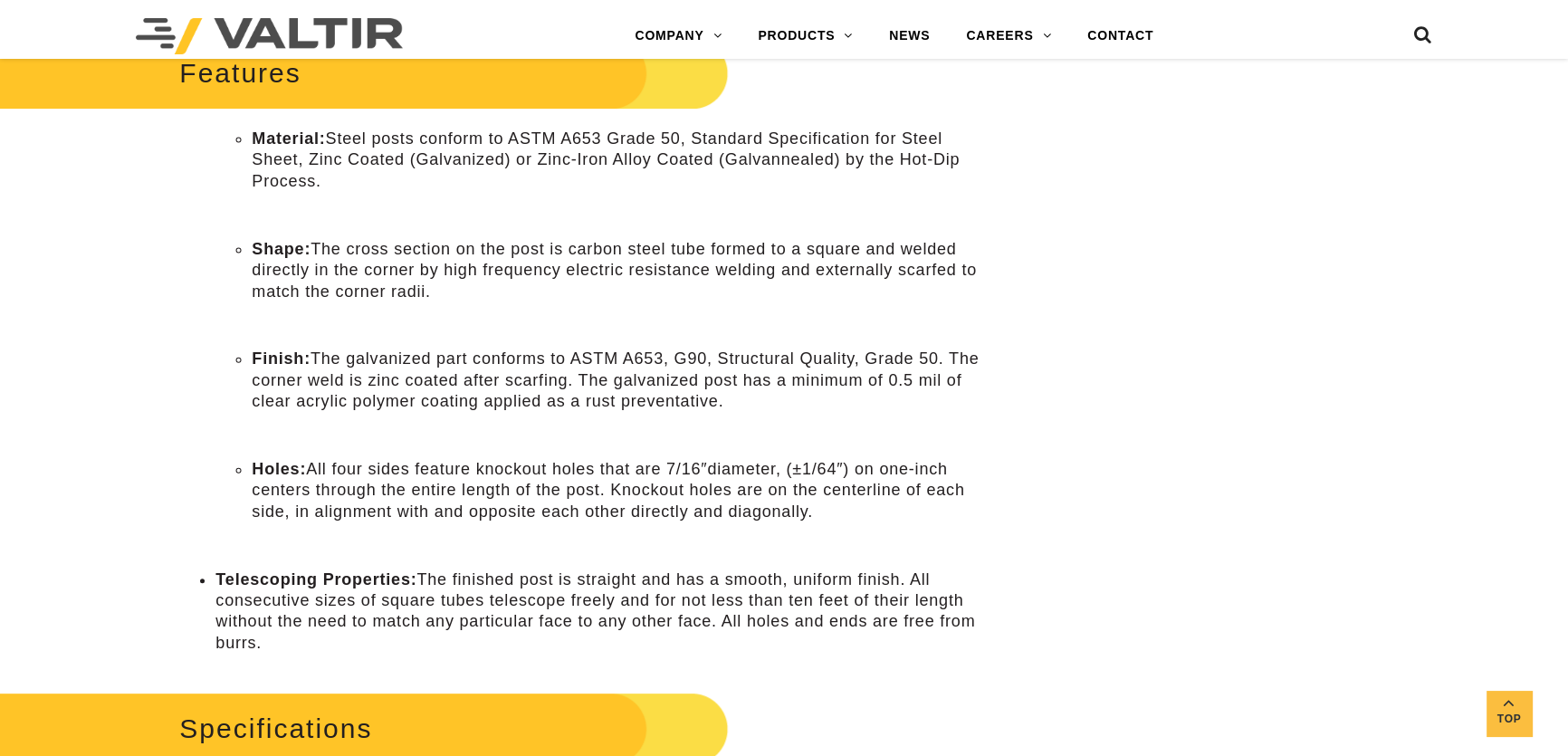
click at [659, 502] on li "Holes: All four sides feature knockout holes that are 7/16″diameter, (±1/64″) o…" at bounding box center [624, 491] width 744 height 64
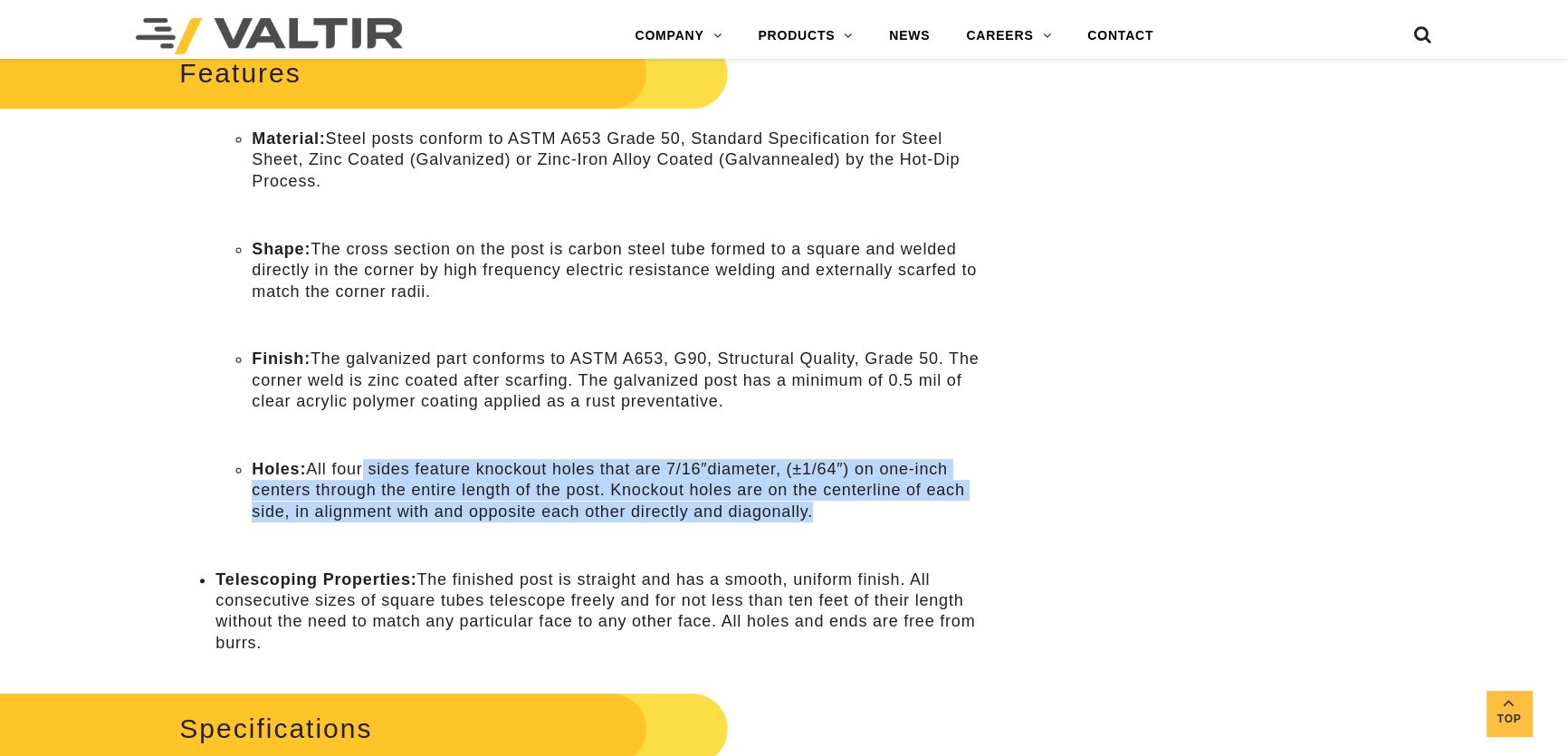
drag, startPoint x: 812, startPoint y: 505, endPoint x: 366, endPoint y: 465, distance: 447.8
click at [366, 465] on li "Holes: All four sides feature knockout holes that are 7/16″diameter, (±1/64″) o…" at bounding box center [624, 491] width 744 height 64
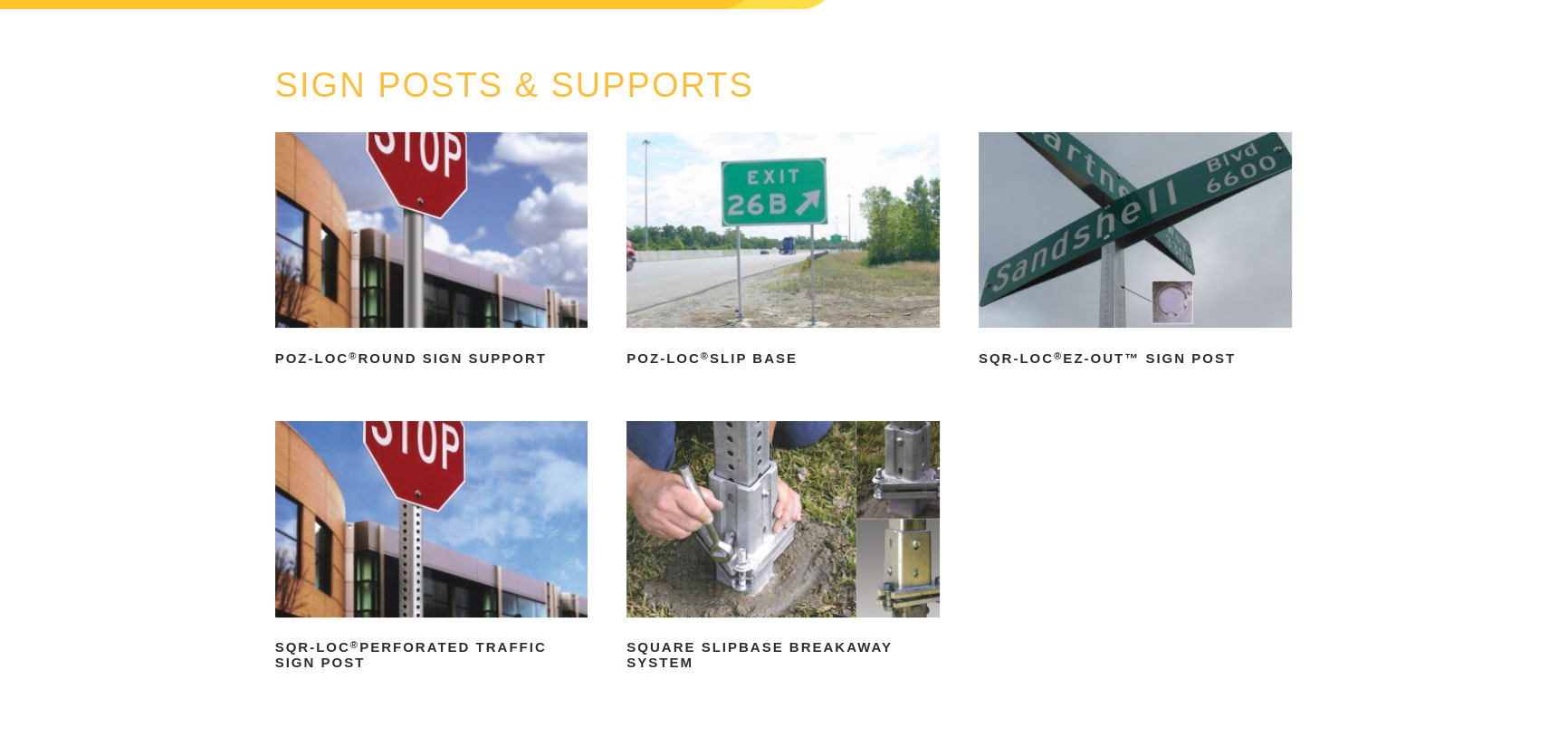
scroll to position [247, 0]
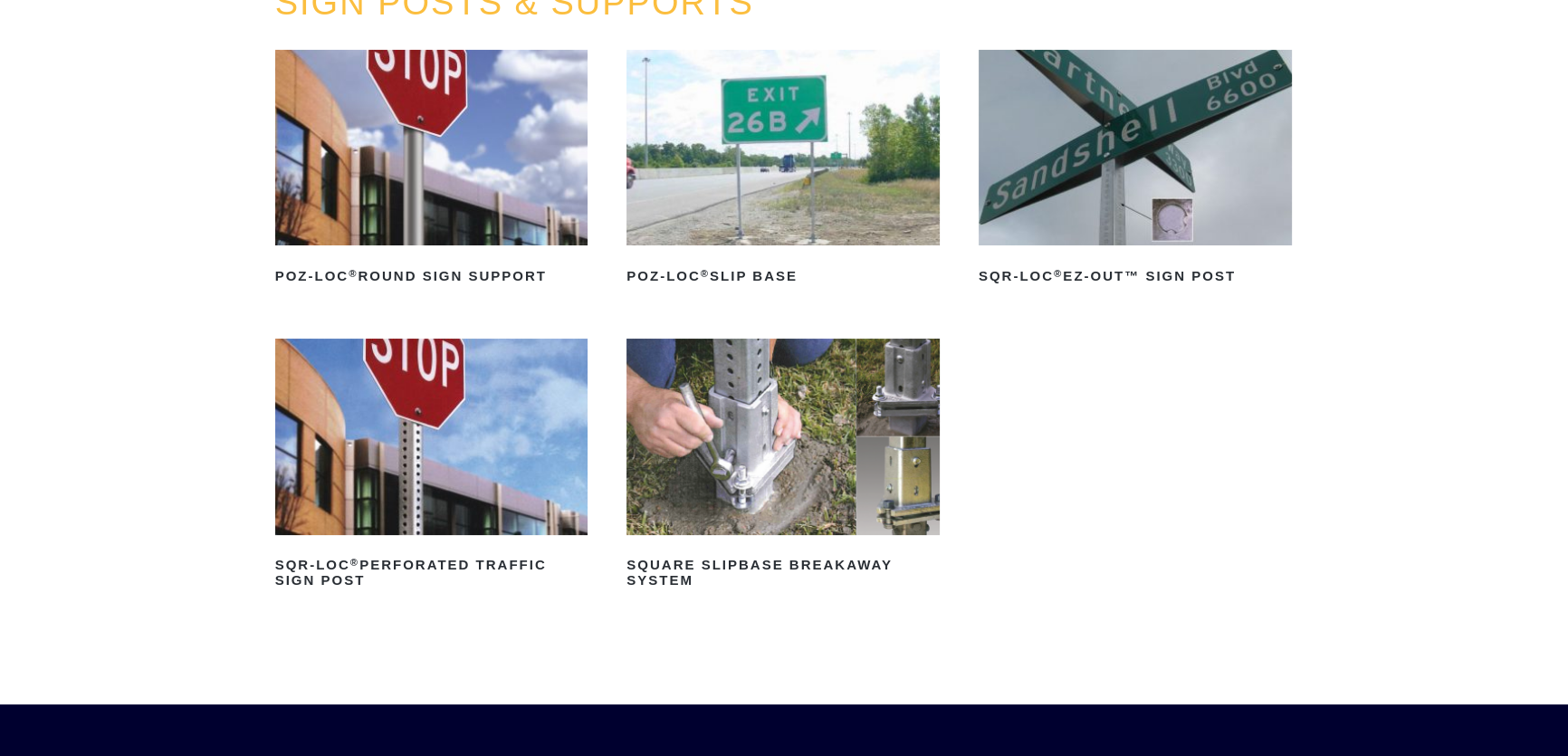
click at [454, 151] on img at bounding box center [432, 148] width 313 height 195
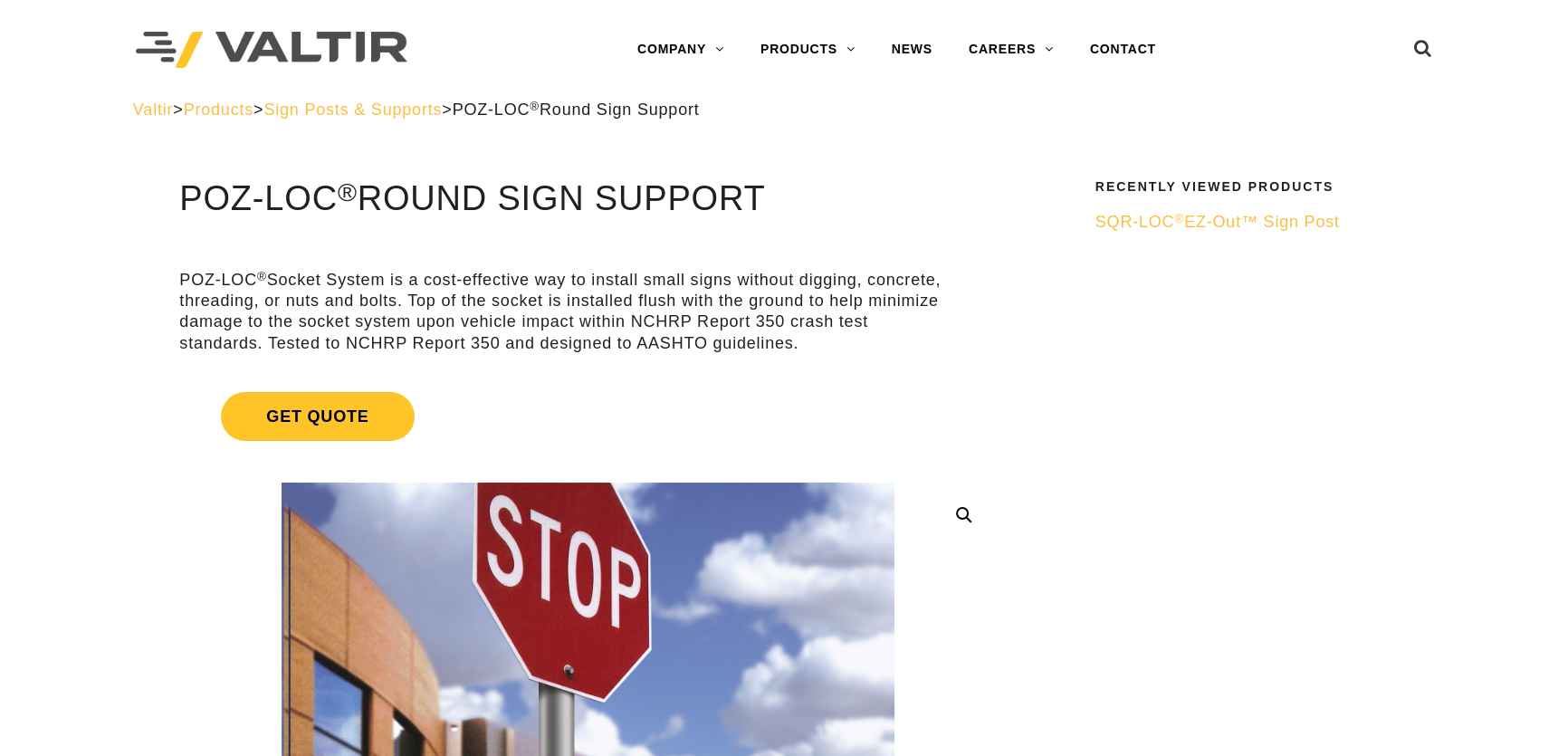
click at [409, 101] on span "Sign Posts & Supports" at bounding box center [353, 109] width 179 height 18
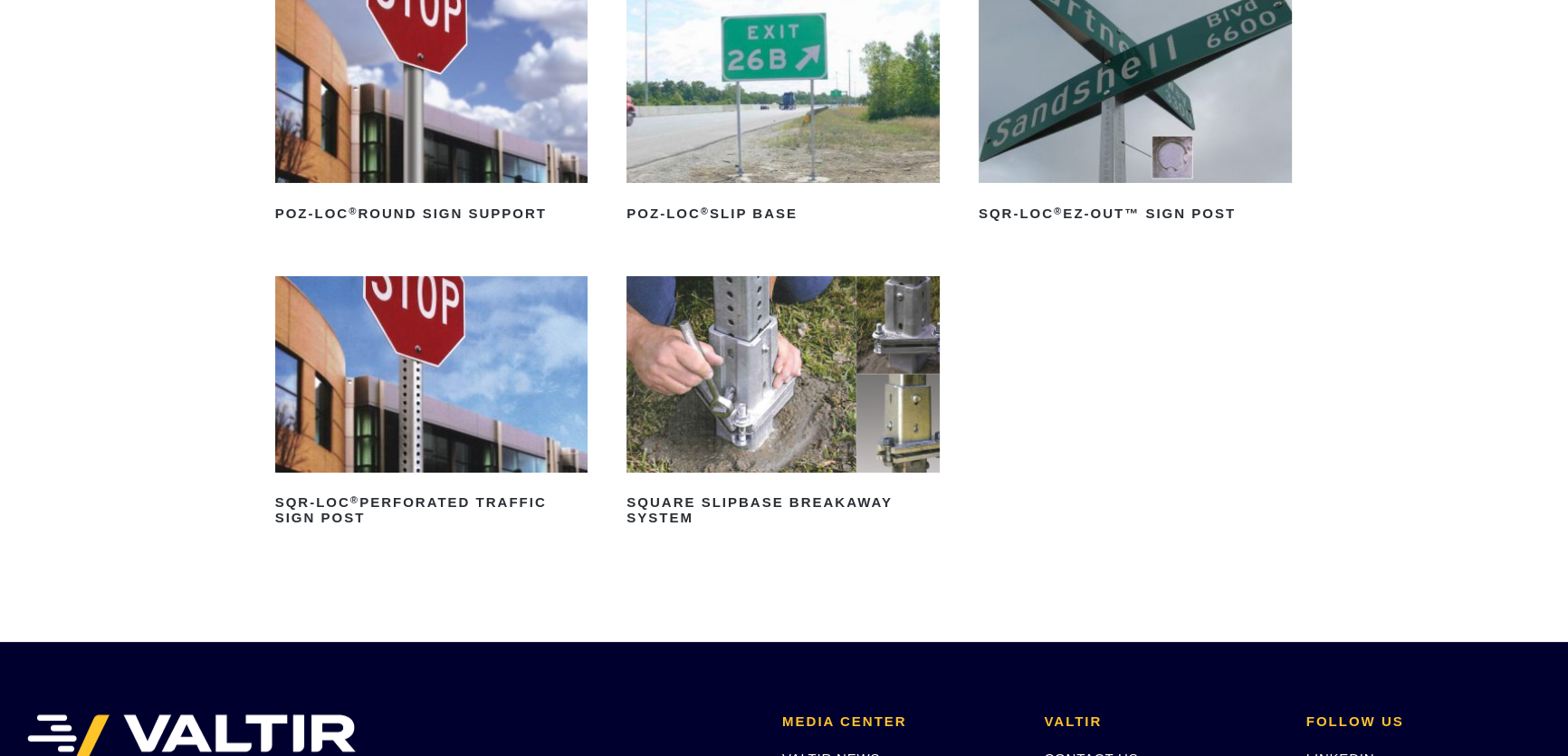
scroll to position [329, 0]
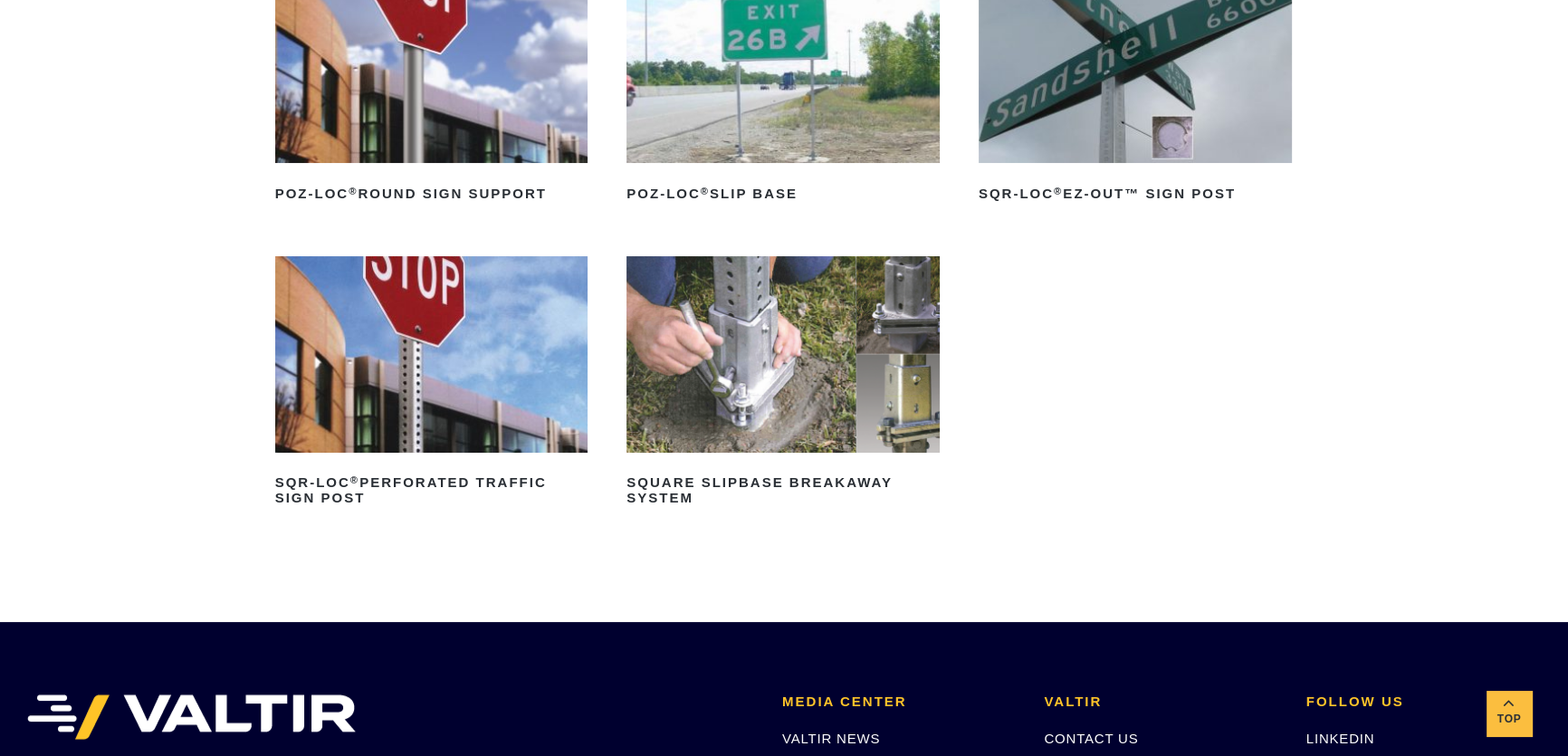
click at [737, 145] on img at bounding box center [783, 65] width 313 height 195
click at [497, 414] on img at bounding box center [432, 354] width 313 height 195
click at [424, 337] on img at bounding box center [432, 354] width 313 height 195
click at [439, 117] on img at bounding box center [432, 65] width 313 height 195
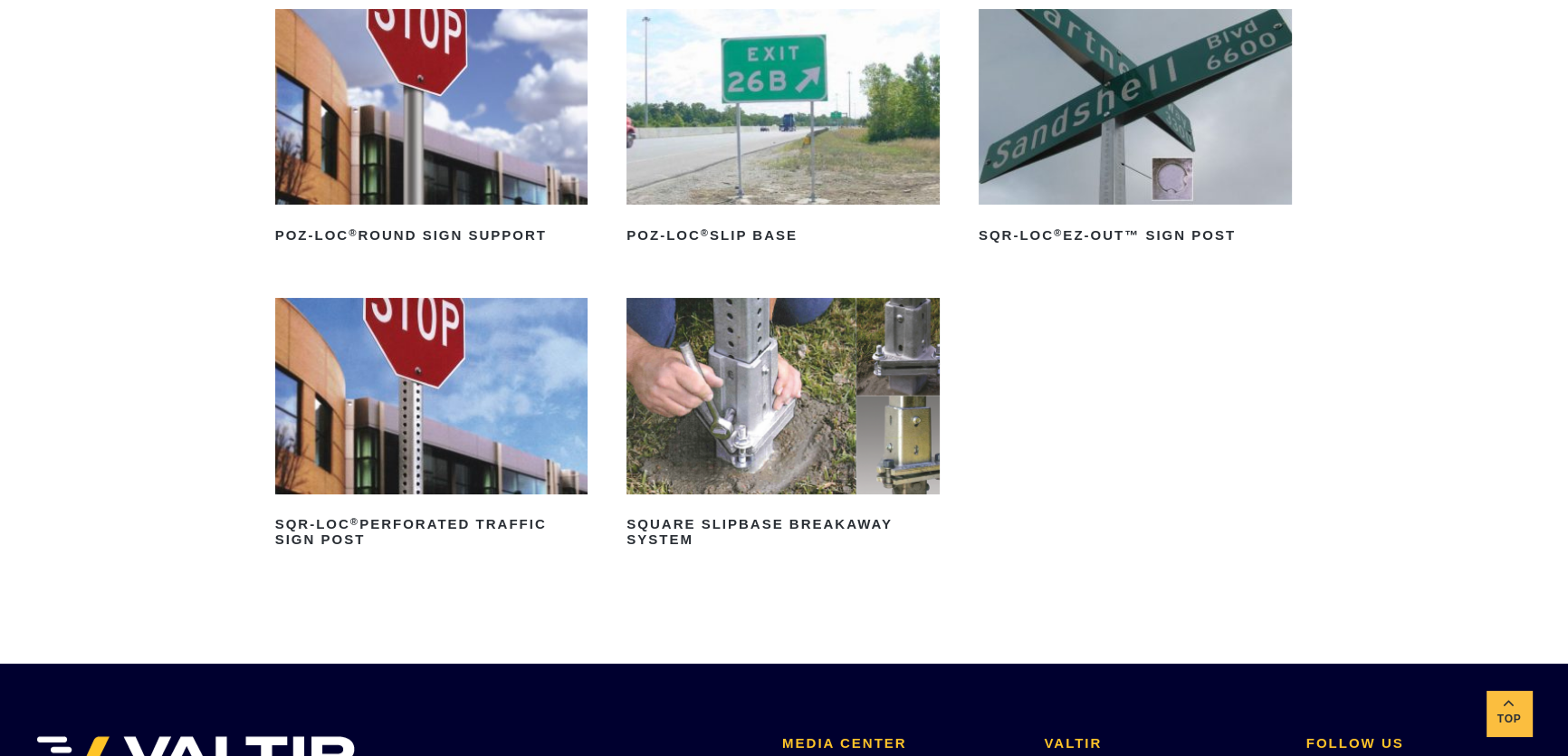
scroll to position [247, 0]
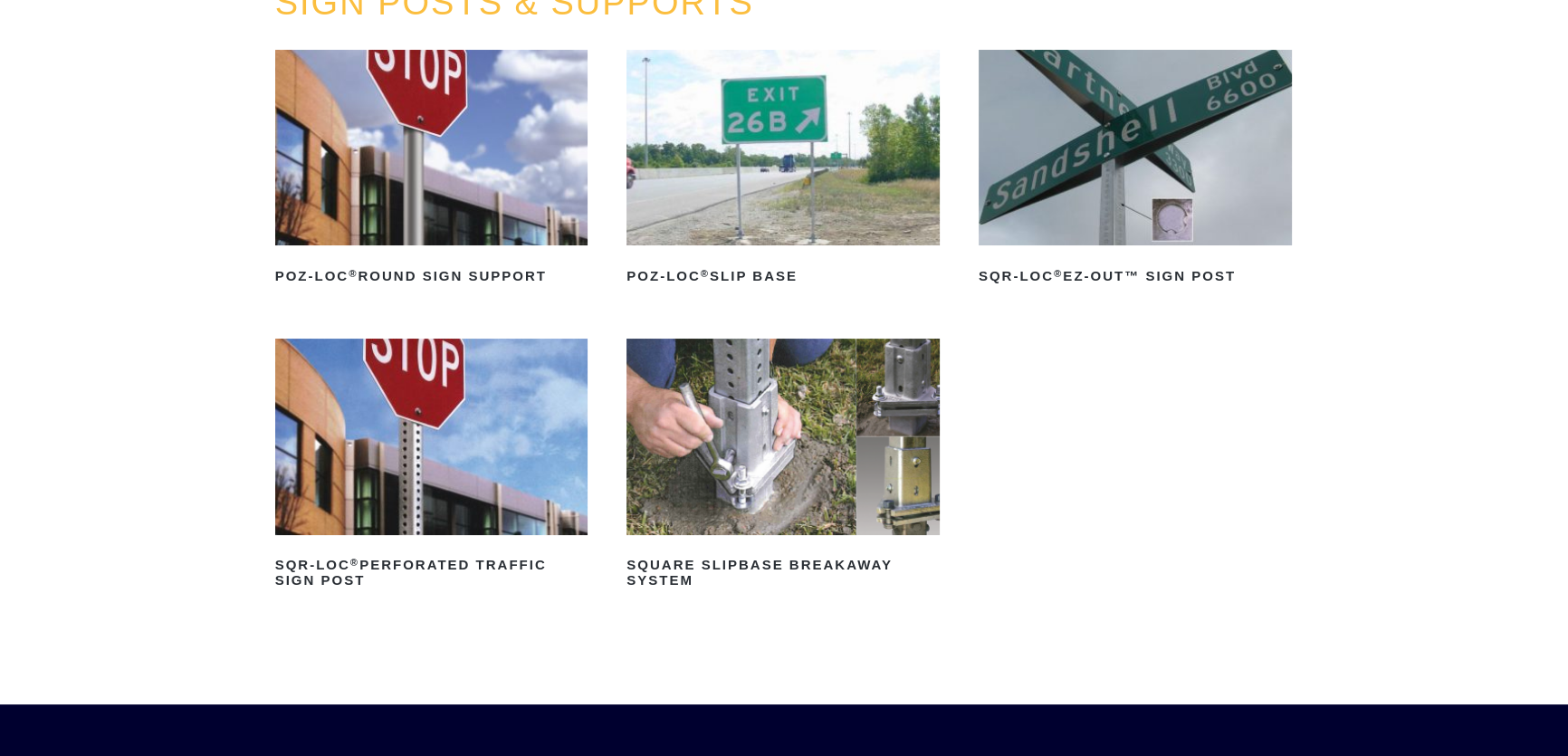
click at [803, 187] on img at bounding box center [783, 148] width 313 height 195
click at [543, 457] on img at bounding box center [432, 436] width 313 height 195
click at [518, 219] on img at bounding box center [432, 148] width 313 height 195
click at [518, 217] on img at bounding box center [432, 148] width 313 height 195
click at [817, 235] on img at bounding box center [783, 148] width 313 height 195
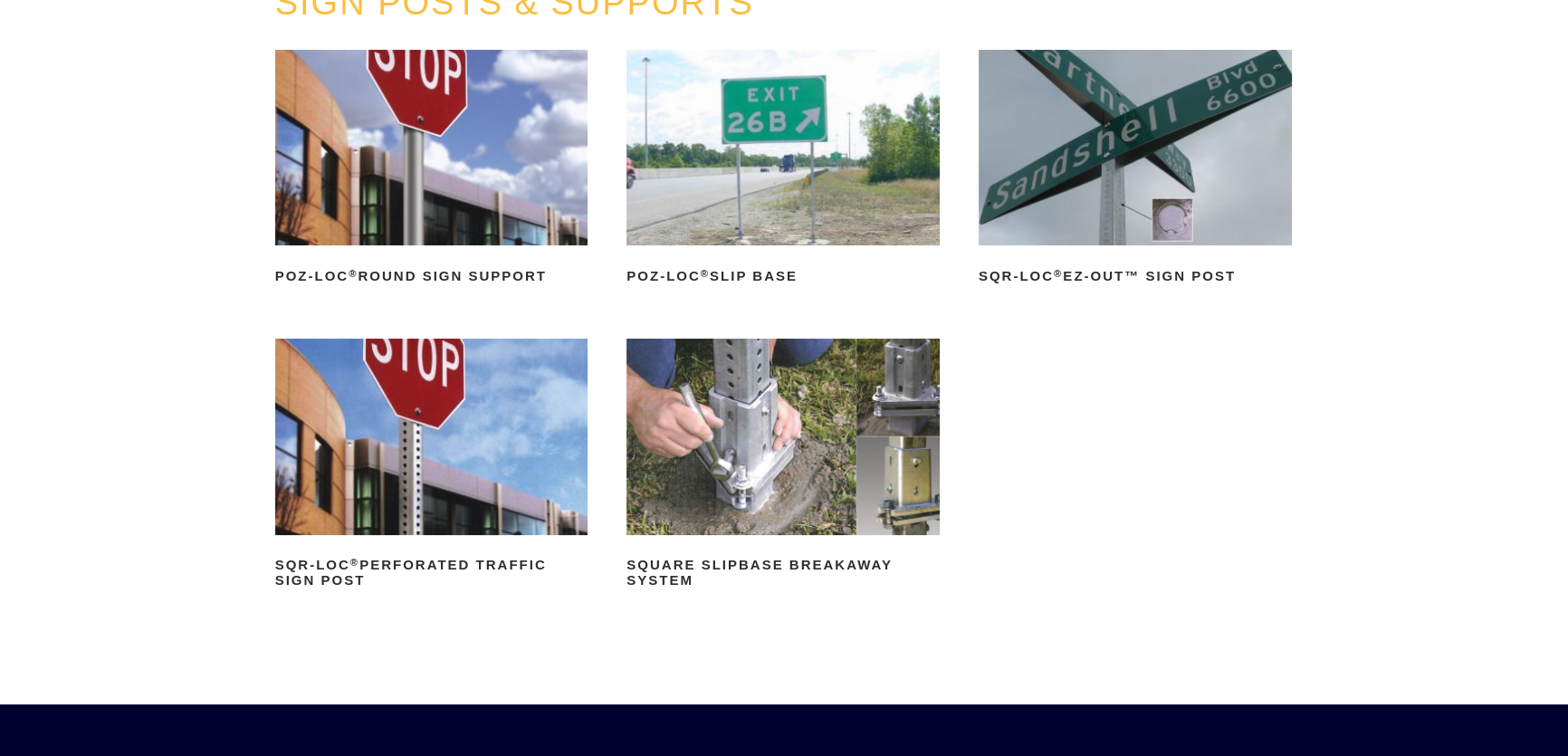
click at [817, 235] on img at bounding box center [783, 148] width 313 height 195
click at [489, 193] on img at bounding box center [432, 148] width 313 height 195
click at [780, 226] on img at bounding box center [783, 148] width 313 height 195
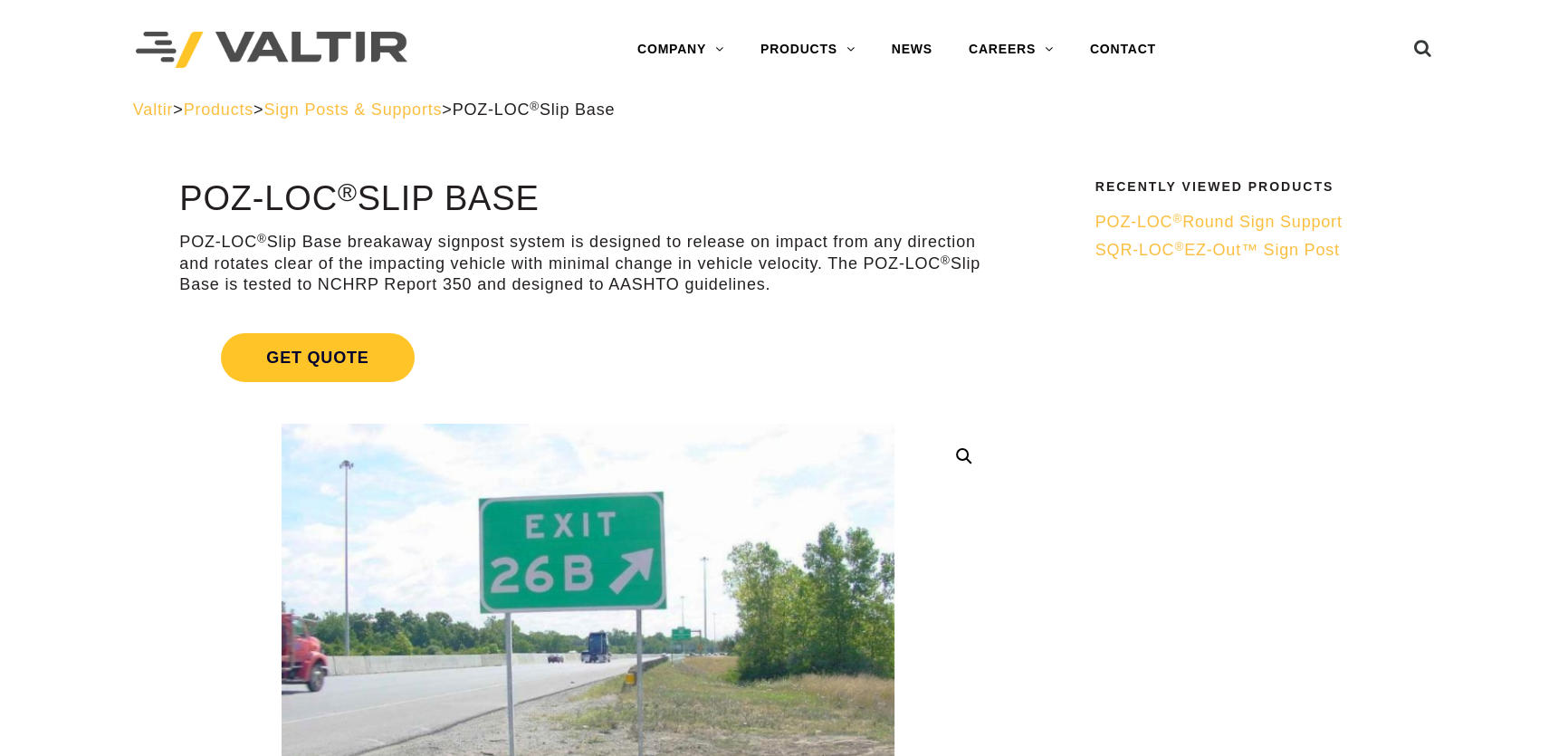
click at [624, 189] on h1 "POZ-LOC ® Slip Base" at bounding box center [587, 198] width 817 height 38
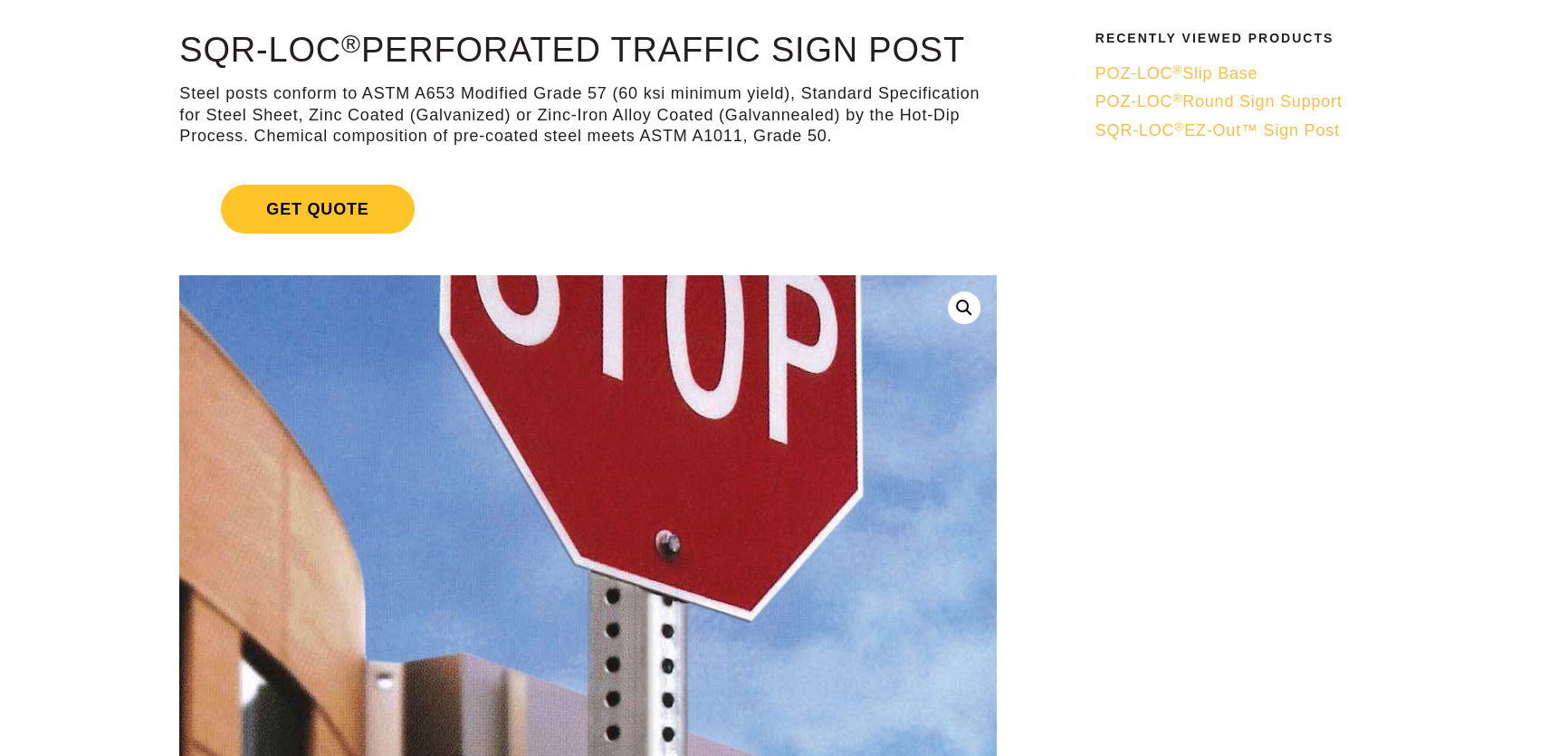
scroll to position [81, 0]
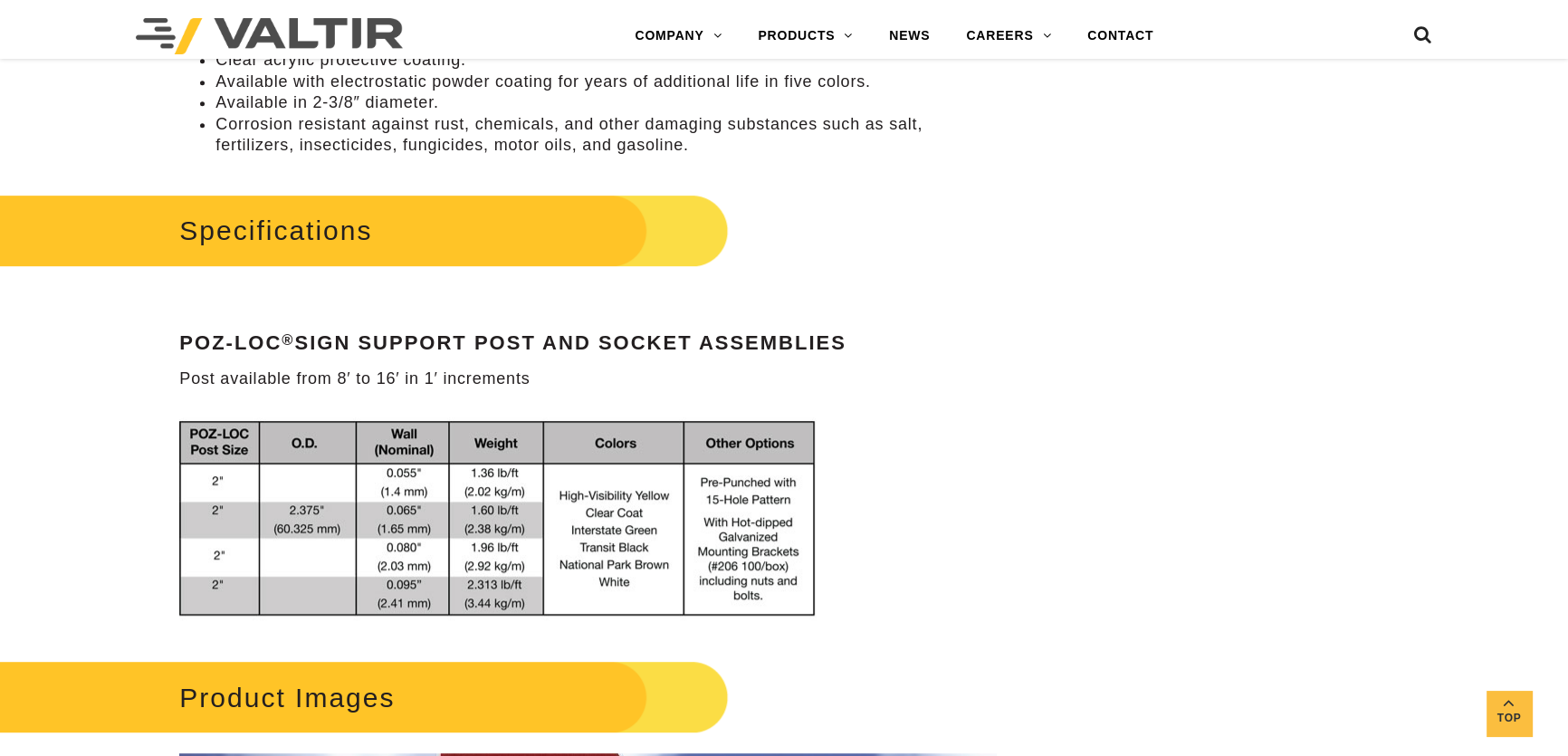
scroll to position [1152, 0]
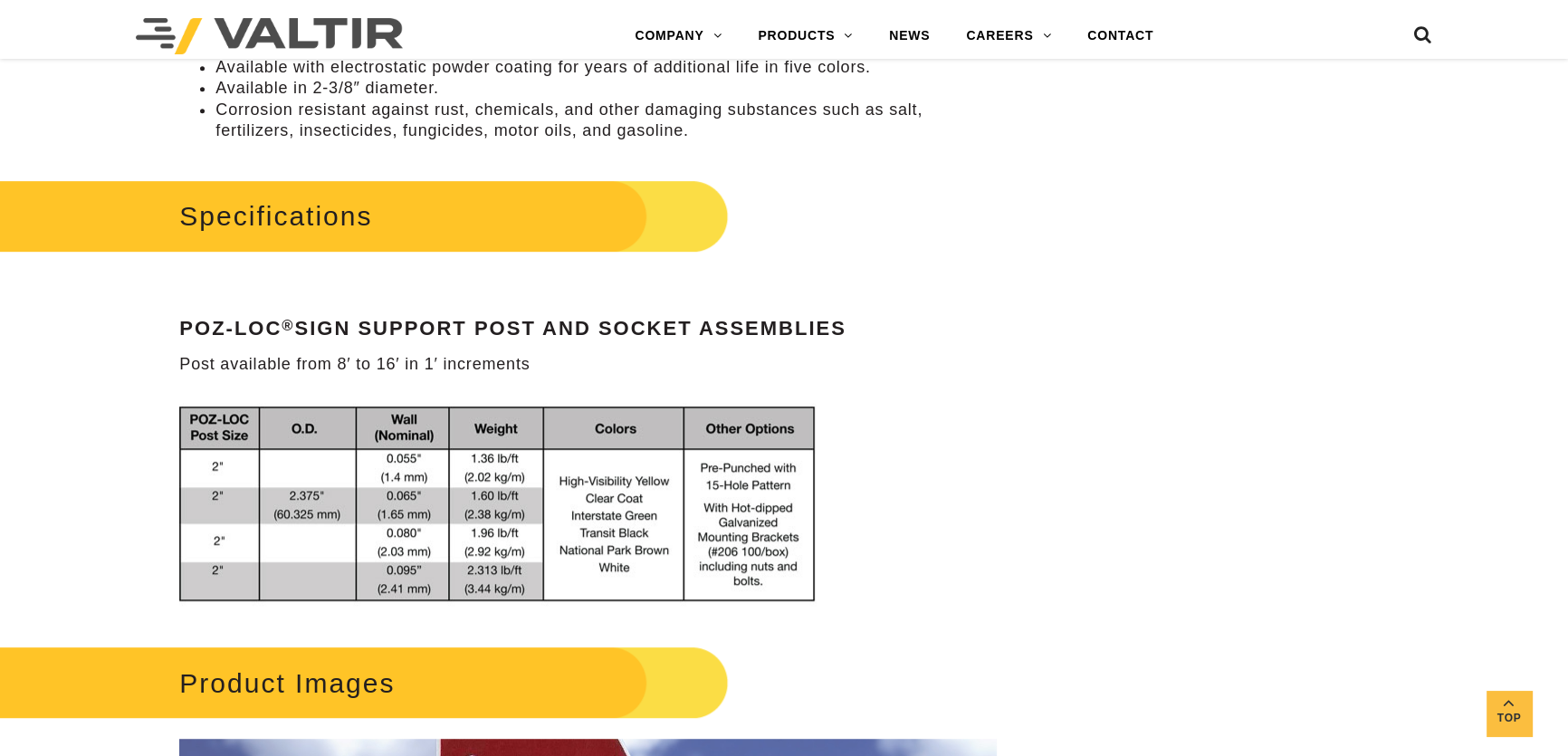
drag, startPoint x: 660, startPoint y: 503, endPoint x: 492, endPoint y: 538, distance: 171.6
click at [492, 538] on img at bounding box center [504, 505] width 651 height 218
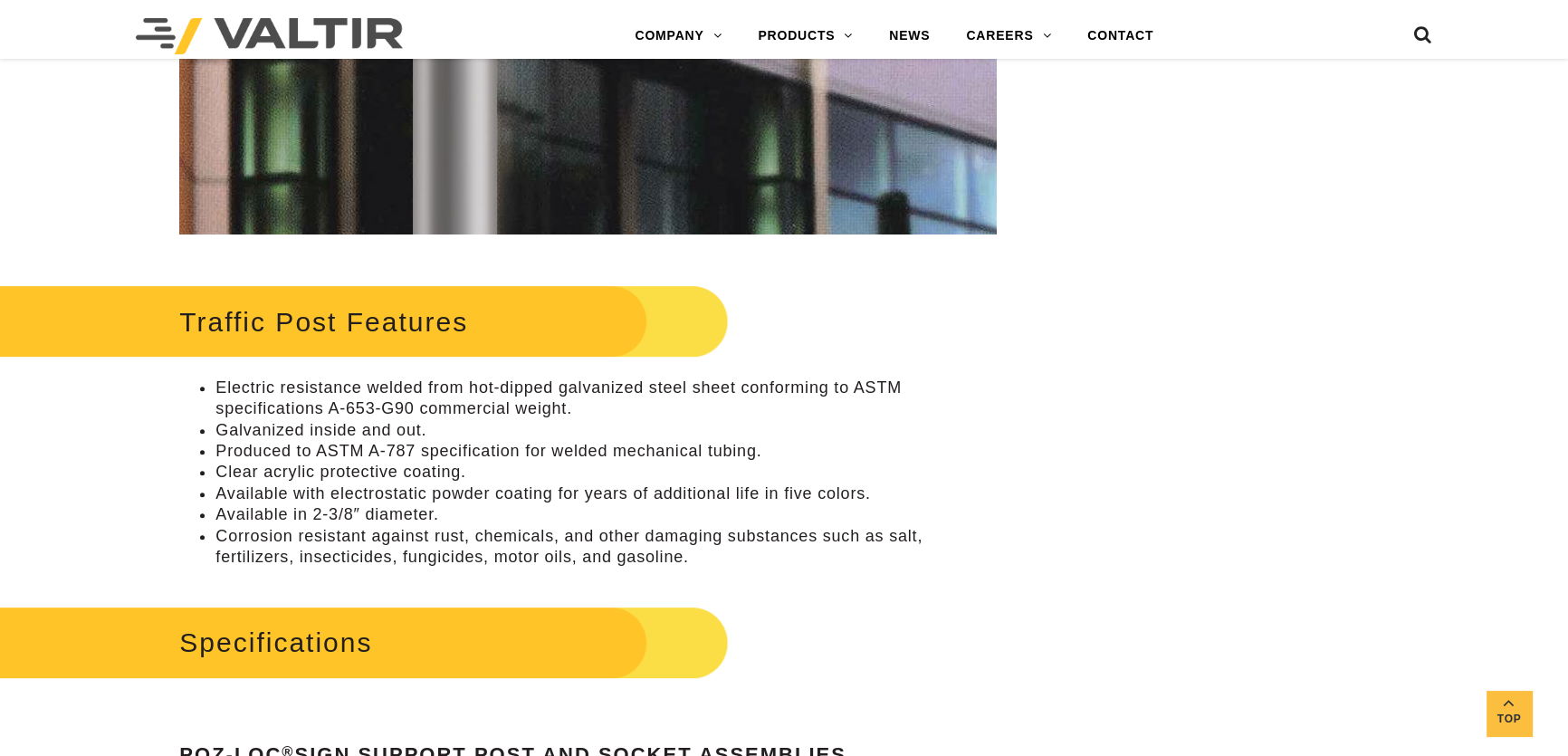
scroll to position [741, 0]
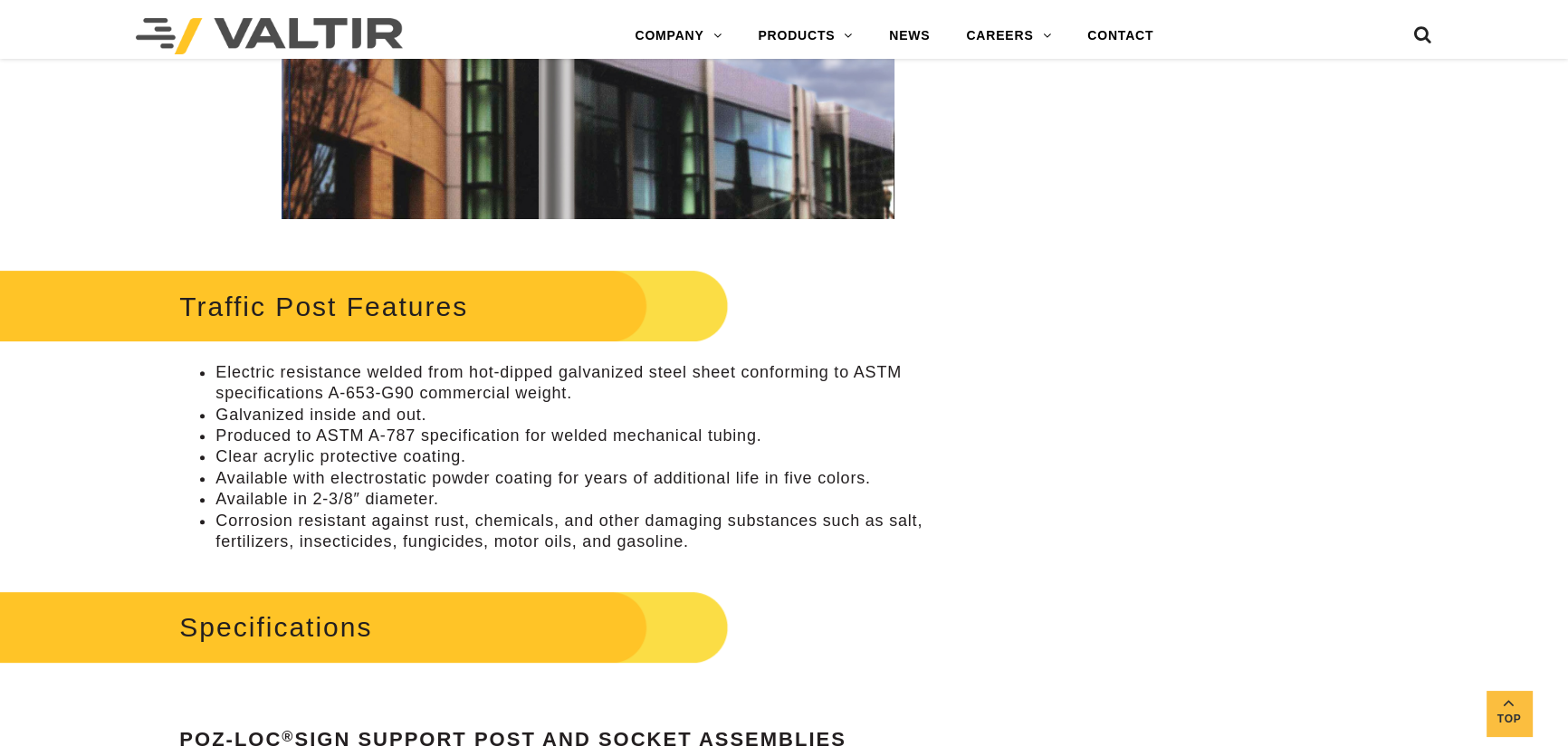
click at [461, 416] on li "Galvanized inside and out." at bounding box center [605, 416] width 780 height 21
click at [284, 406] on li "Galvanized inside and out." at bounding box center [605, 416] width 780 height 21
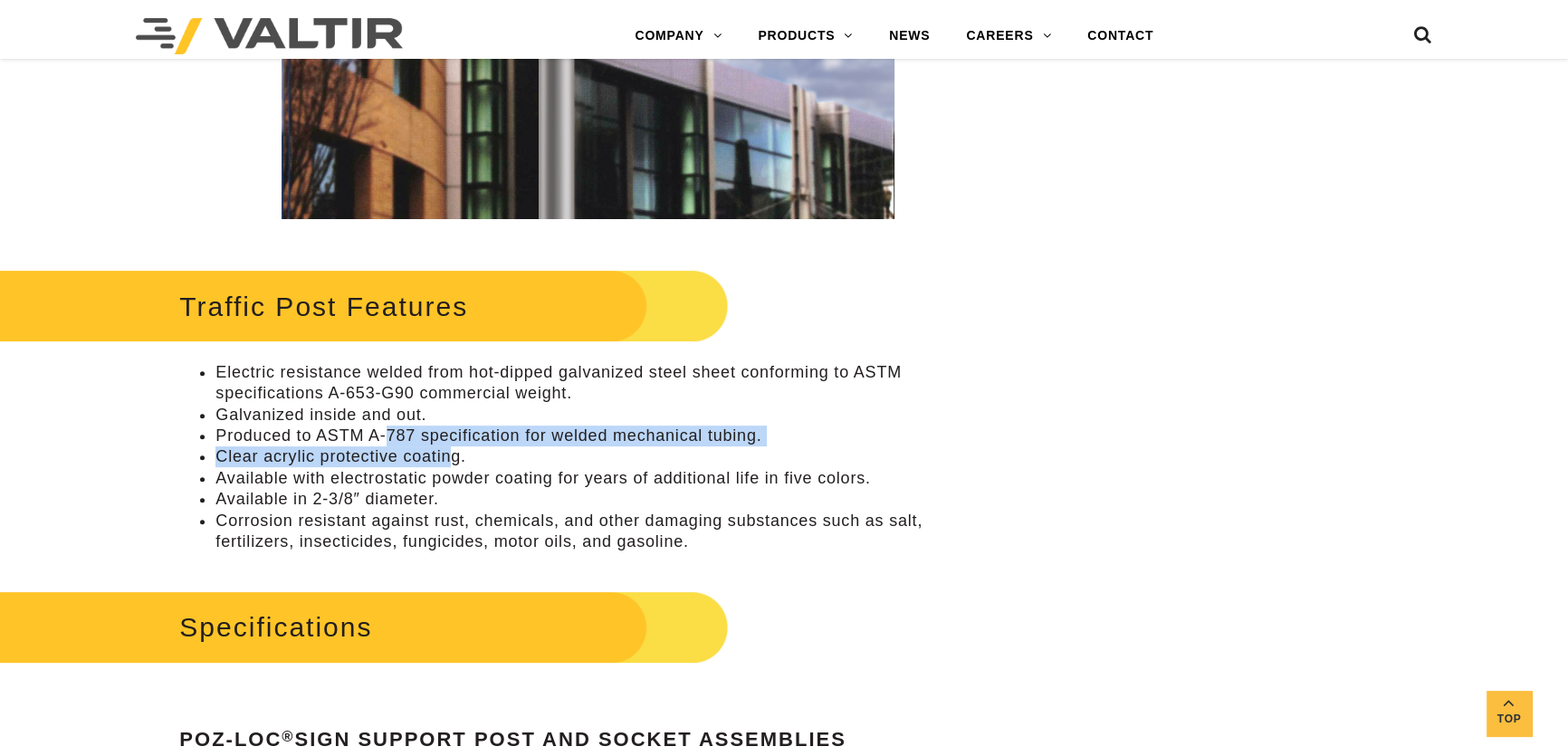
drag, startPoint x: 387, startPoint y: 437, endPoint x: 447, endPoint y: 447, distance: 60.8
click at [447, 447] on ul "Electric resistance welded from hot-dipped galvanized steel sheet conforming to…" at bounding box center [587, 458] width 817 height 191
click at [427, 473] on li "Available with electrostatic powder coating for years of additional life in fiv…" at bounding box center [605, 479] width 780 height 21
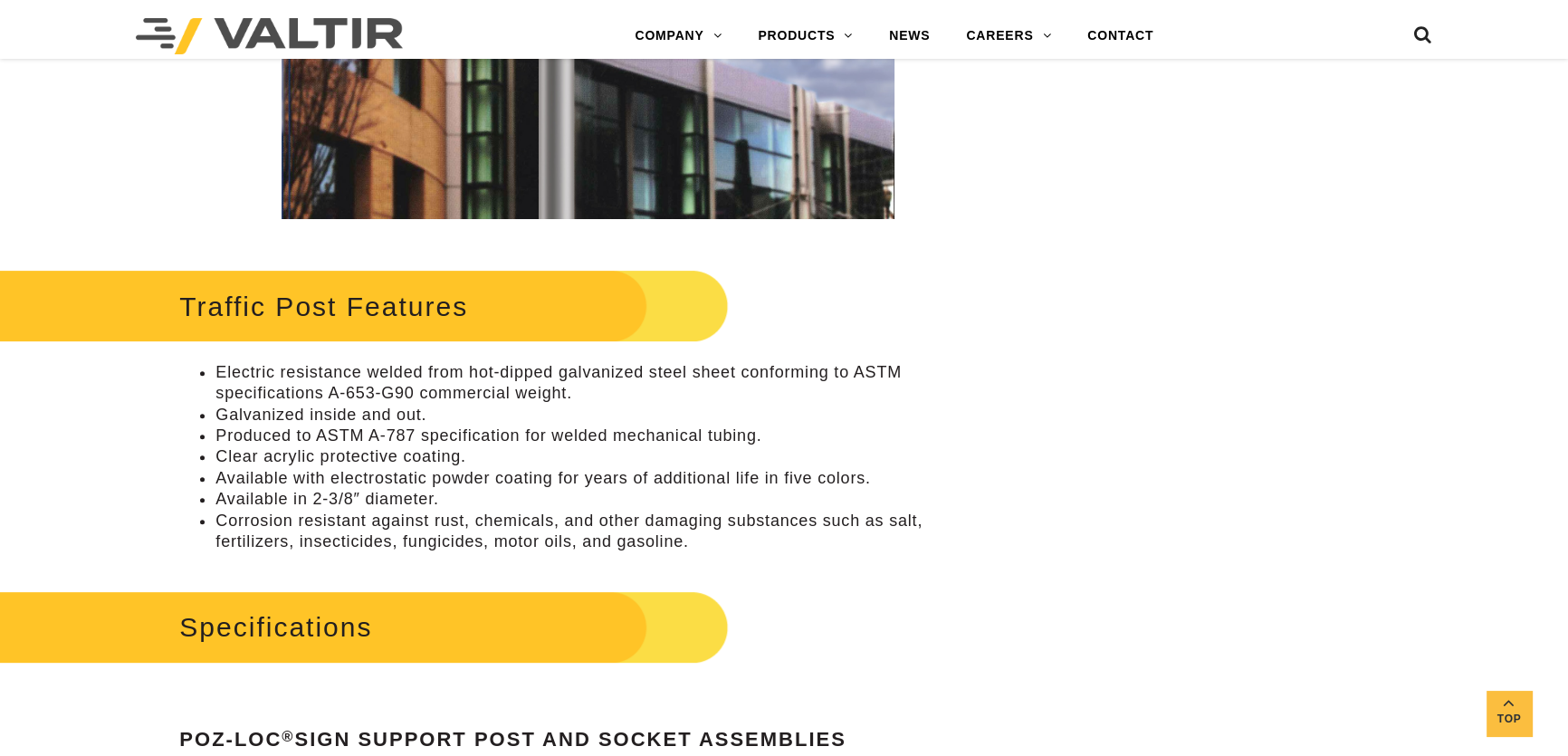
click at [431, 480] on li "Available with electrostatic powder coating for years of additional life in fiv…" at bounding box center [605, 479] width 780 height 21
click at [612, 524] on li "Corrosion resistant against rust, chemicals, and other damaging substances such…" at bounding box center [605, 532] width 780 height 43
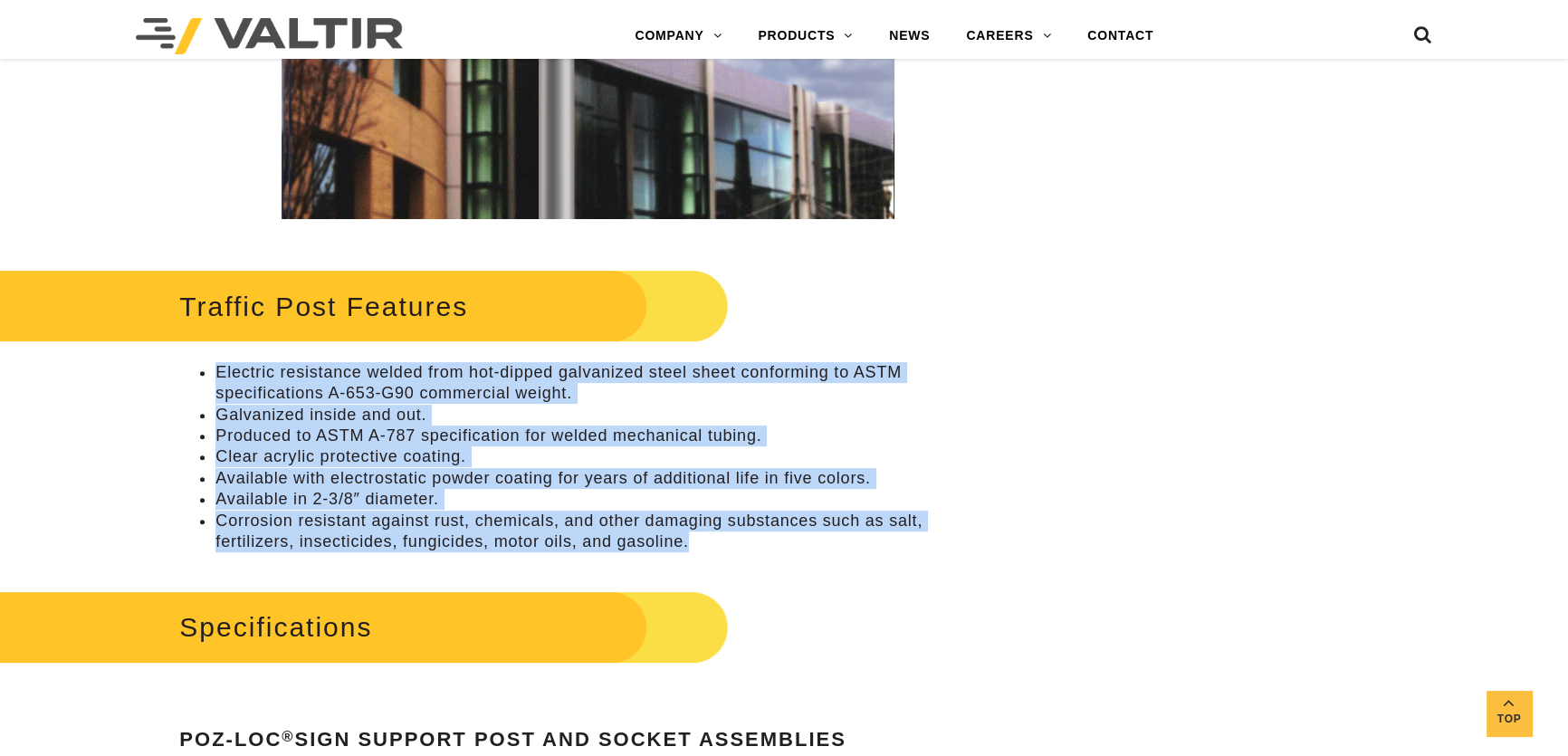
drag, startPoint x: 695, startPoint y: 544, endPoint x: 217, endPoint y: 374, distance: 507.3
click at [217, 374] on ul "Electric resistance welded from hot-dipped galvanized steel sheet conforming to…" at bounding box center [587, 458] width 817 height 191
copy ul "Electric resistance welded from hot-dipped galvanized steel sheet conforming to…"
click at [841, 421] on li "Galvanized inside and out." at bounding box center [605, 416] width 780 height 21
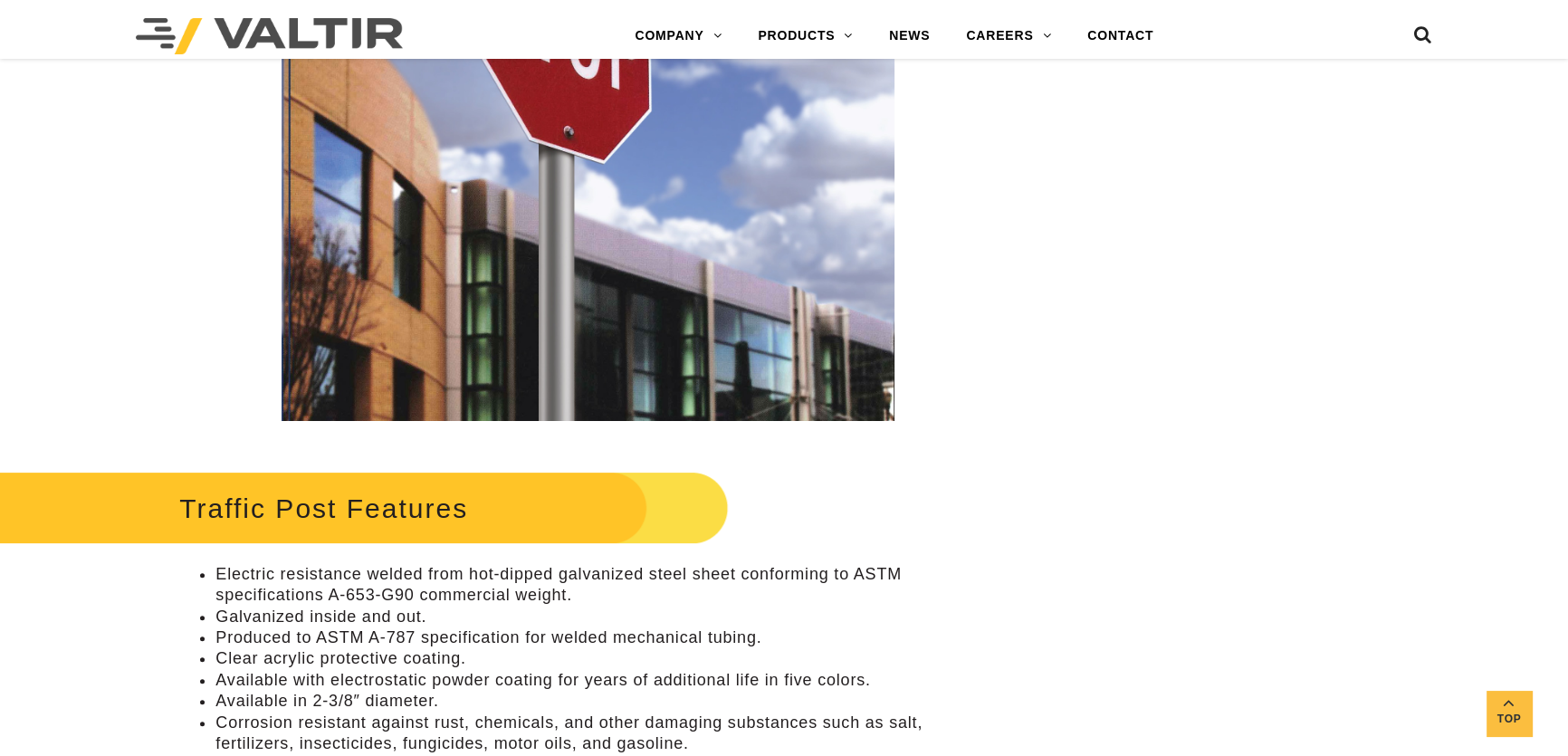
scroll to position [576, 0]
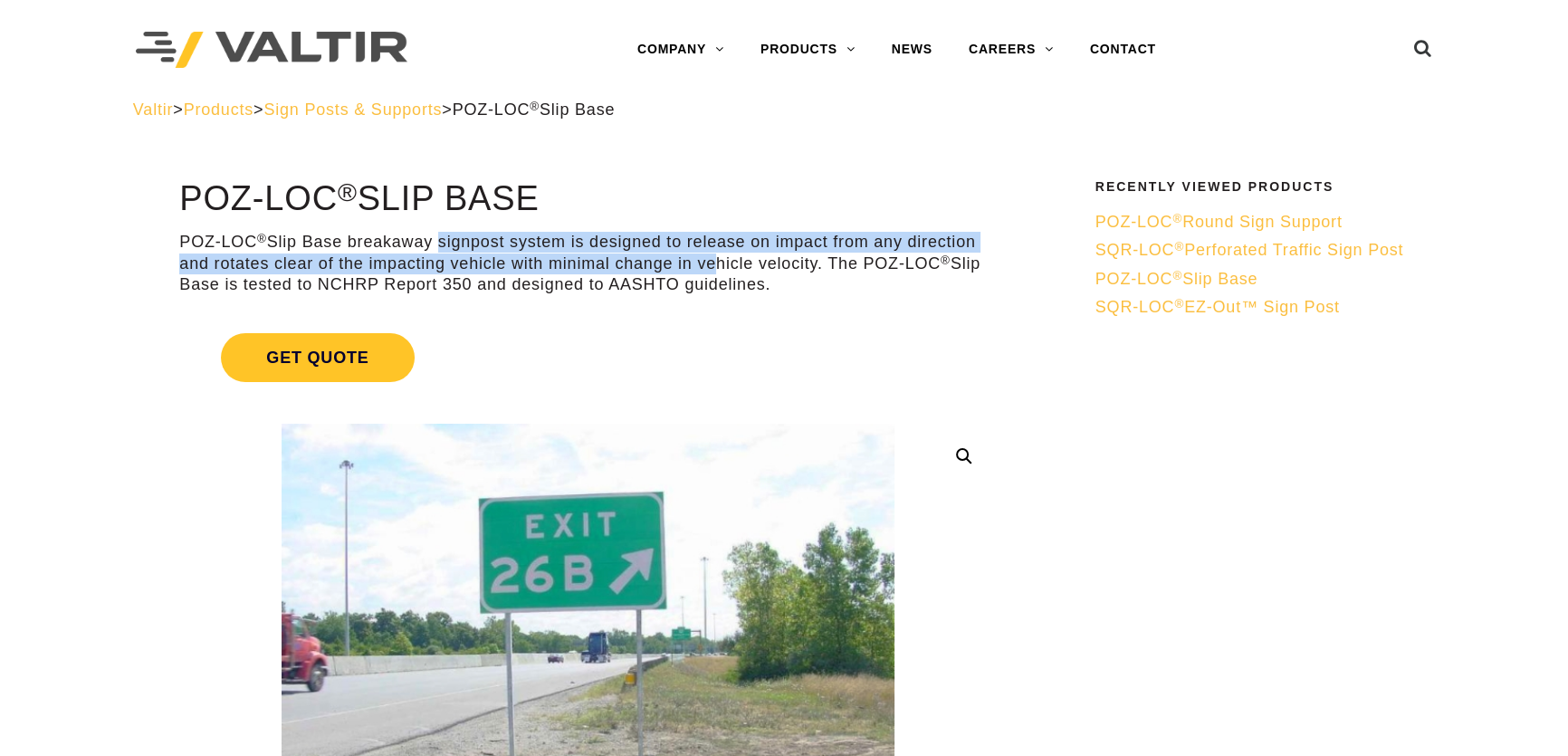
drag, startPoint x: 437, startPoint y: 236, endPoint x: 703, endPoint y: 261, distance: 267.2
click at [703, 261] on p "POZ-LOC ® Slip Base breakaway signpost system is designed to release on impact …" at bounding box center [587, 264] width 817 height 64
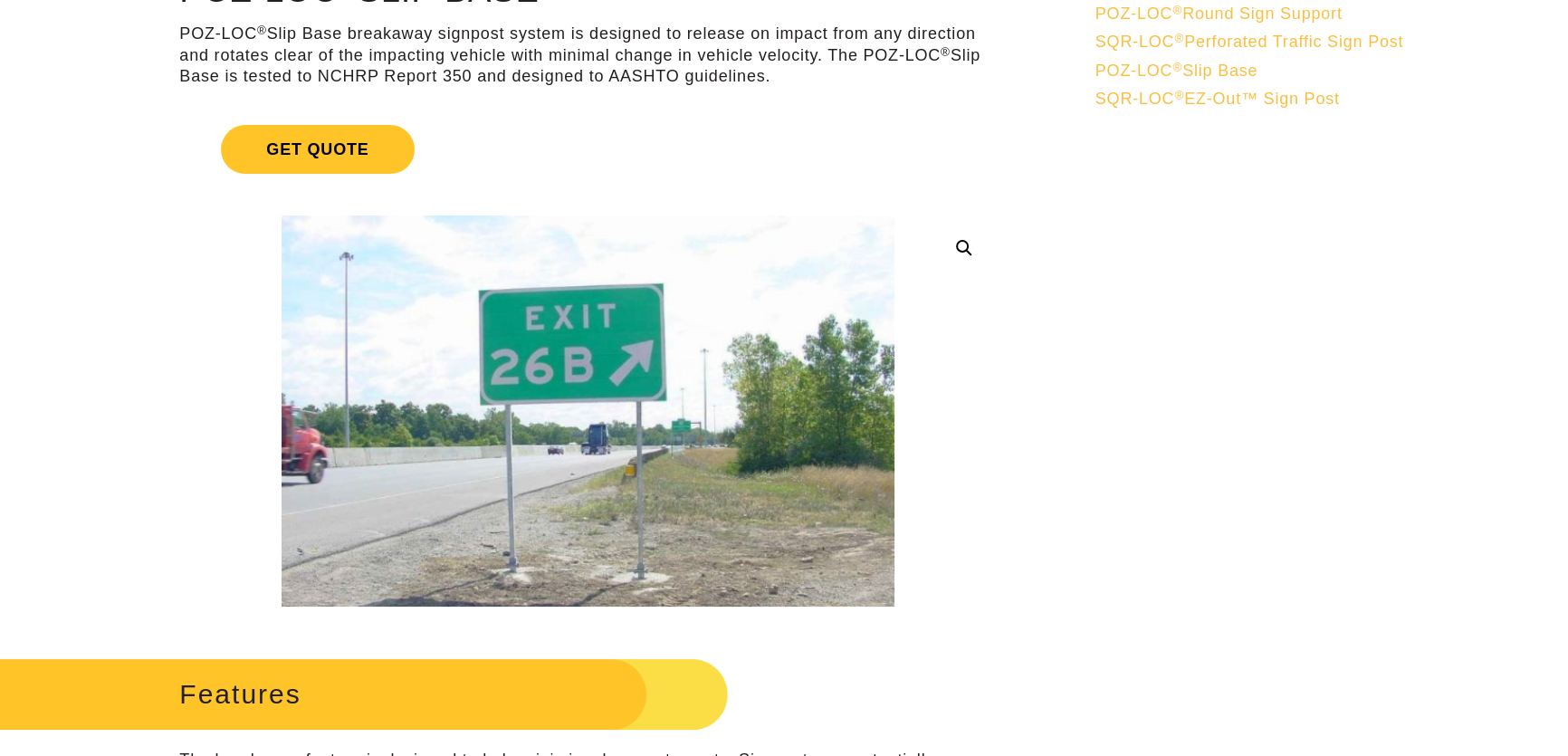
scroll to position [247, 0]
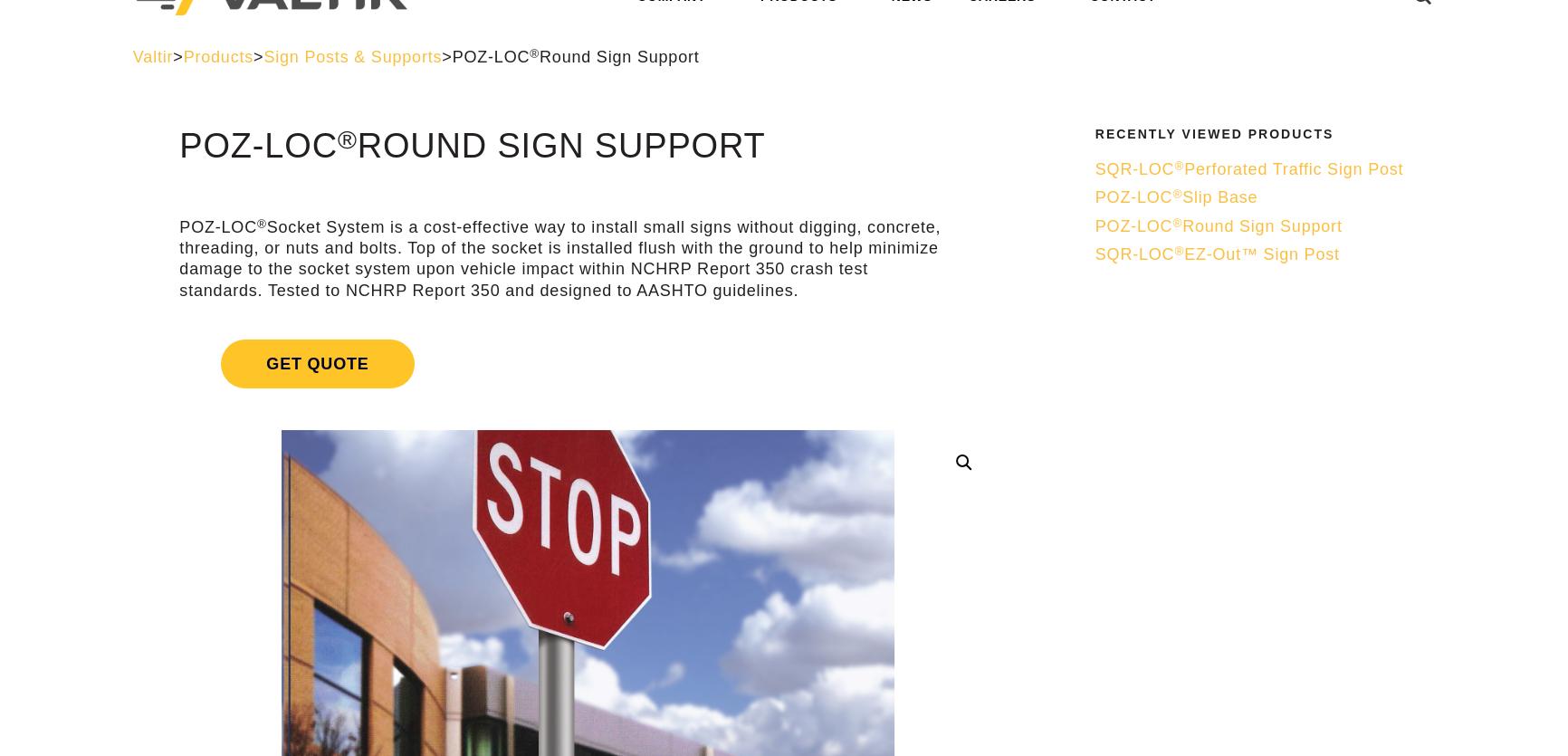
scroll to position [81, 0]
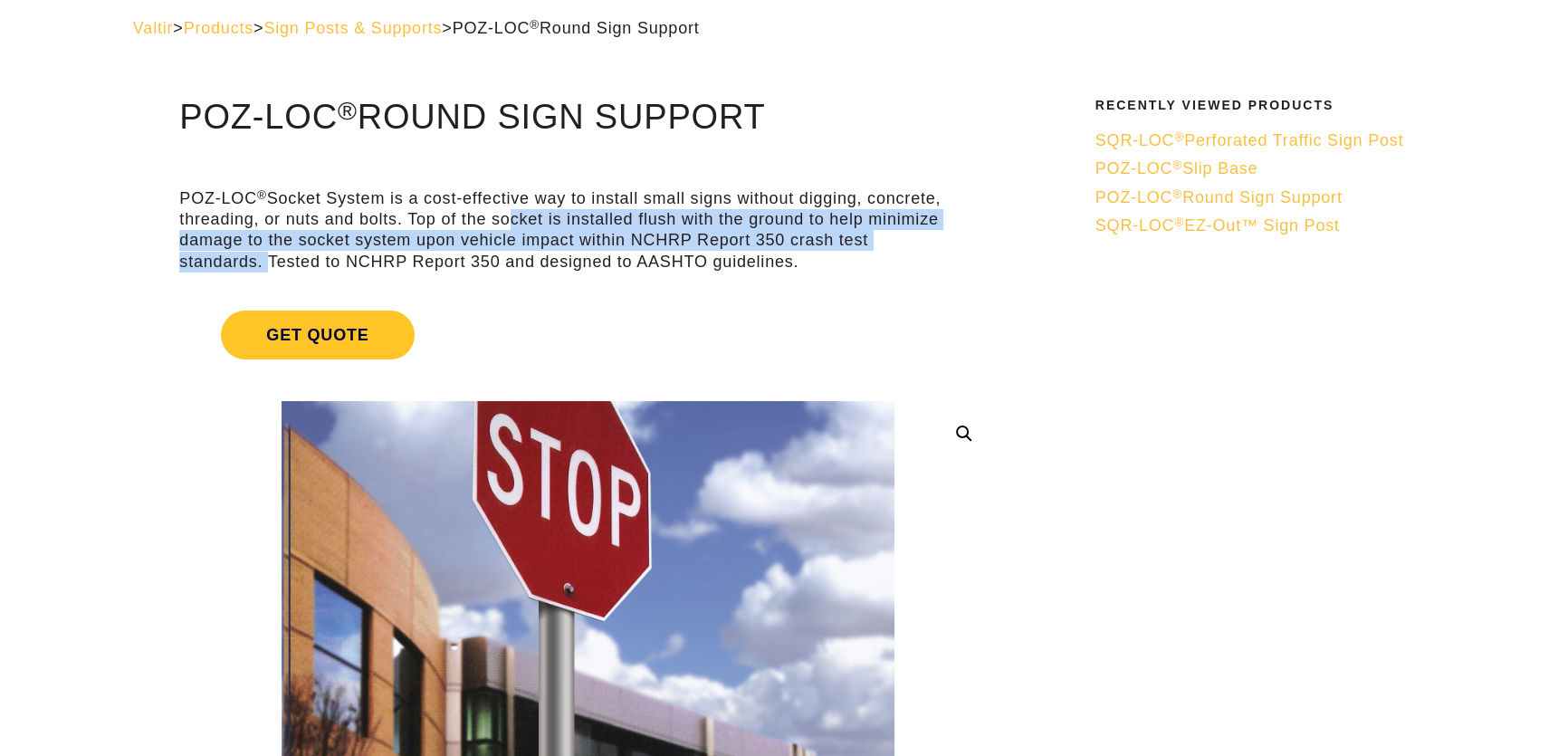
drag, startPoint x: 520, startPoint y: 217, endPoint x: 263, endPoint y: 265, distance: 261.4
click at [263, 265] on p "POZ-LOC ® Socket System is a cost-effective way to install small signs without …" at bounding box center [587, 231] width 817 height 85
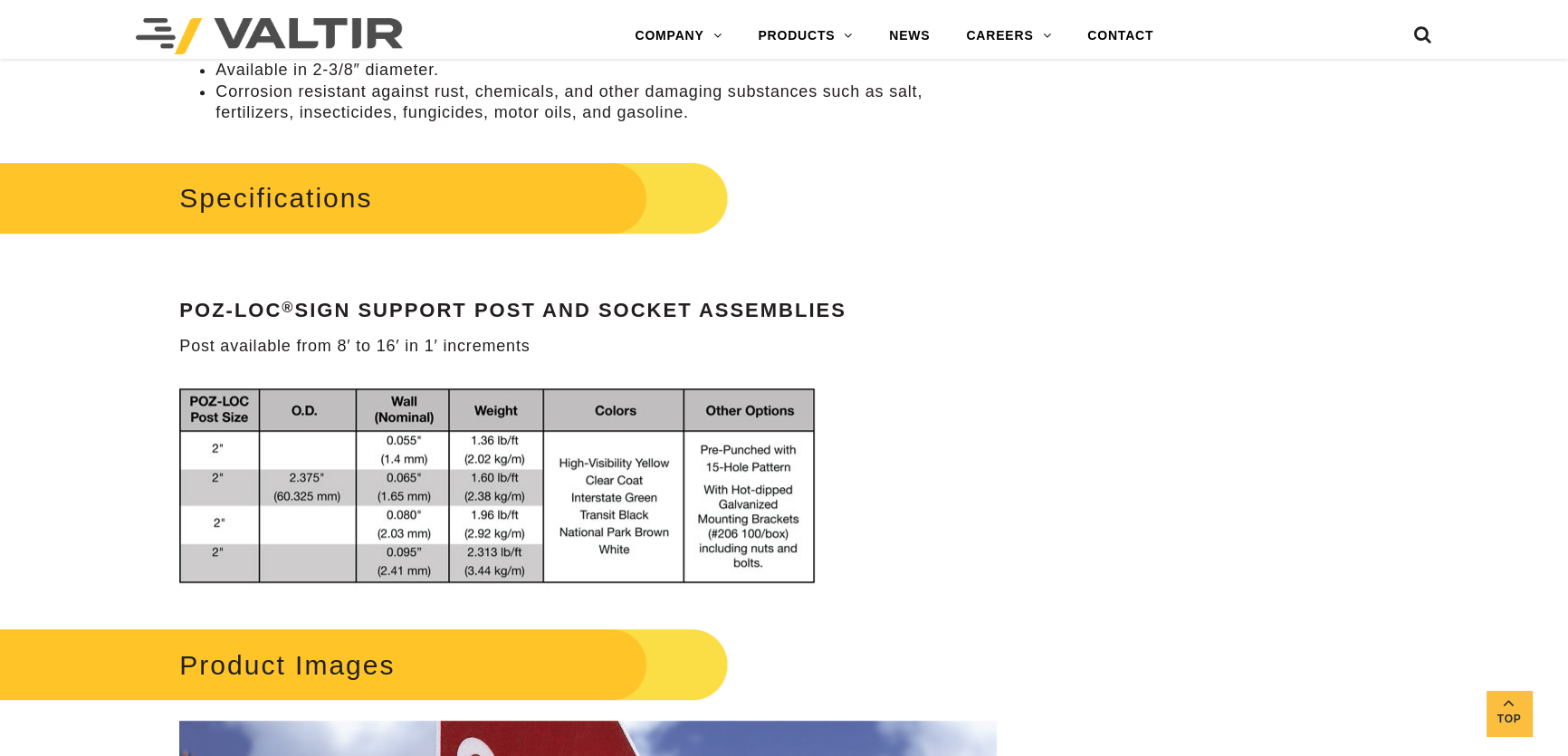
scroll to position [987, 0]
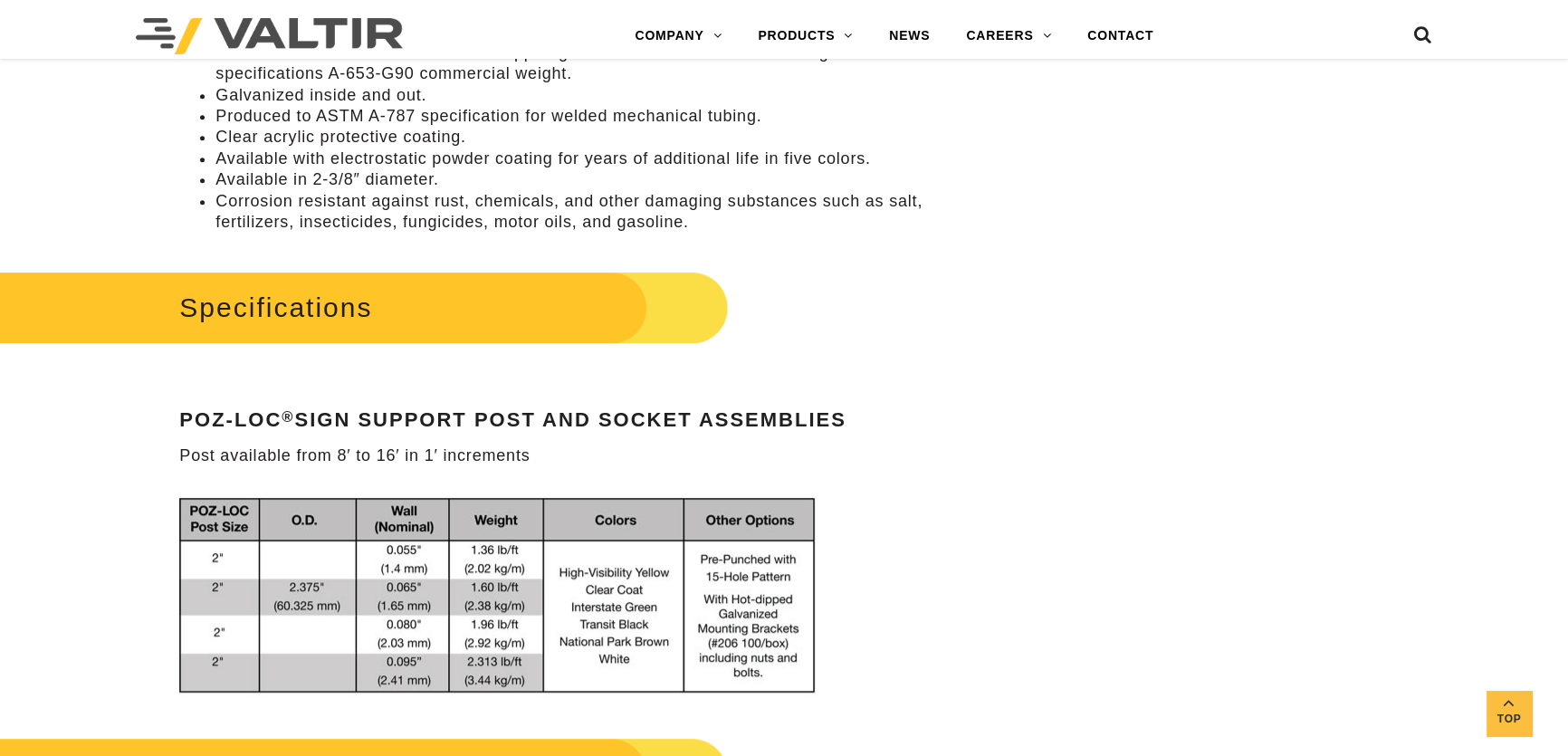
scroll to position [1069, 0]
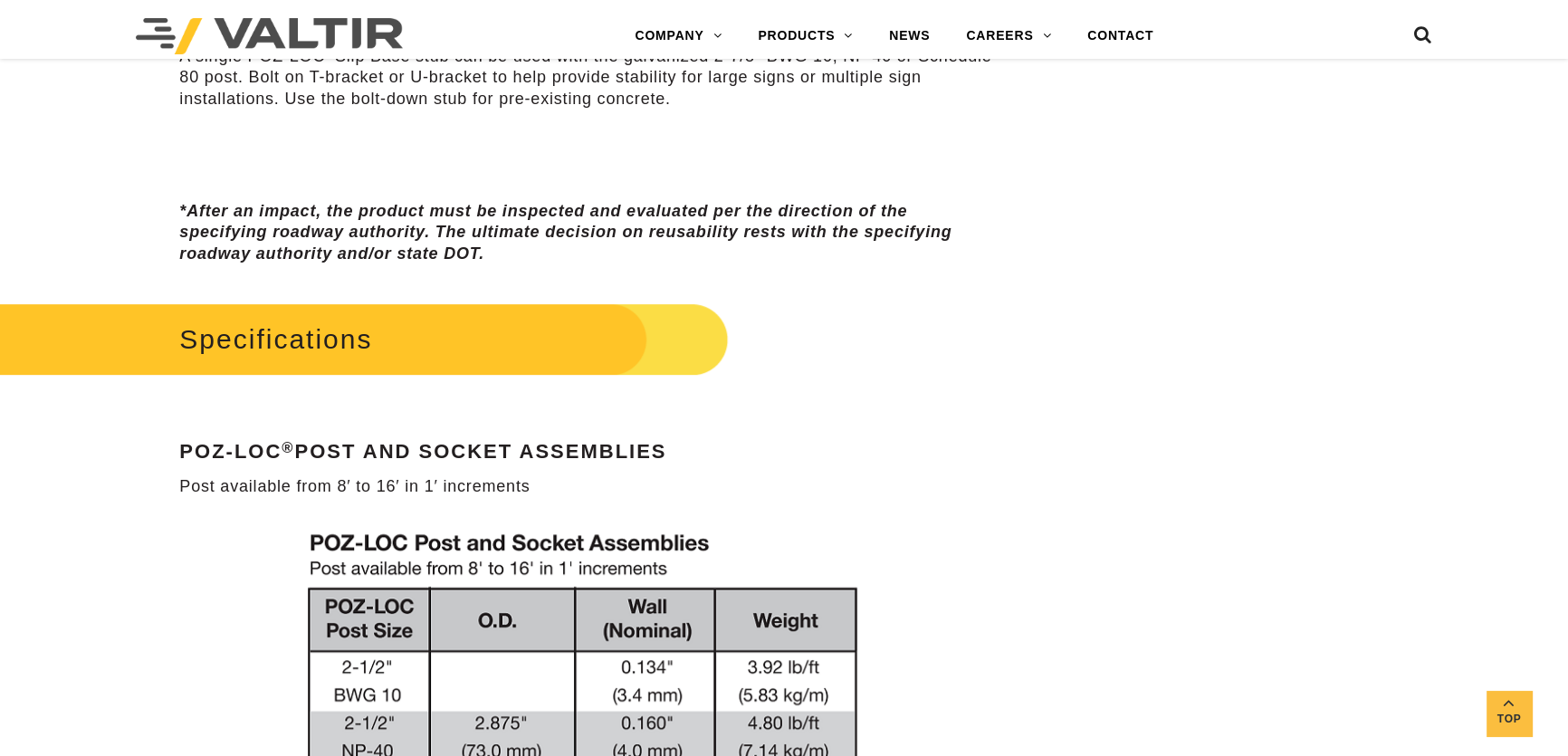
scroll to position [1235, 0]
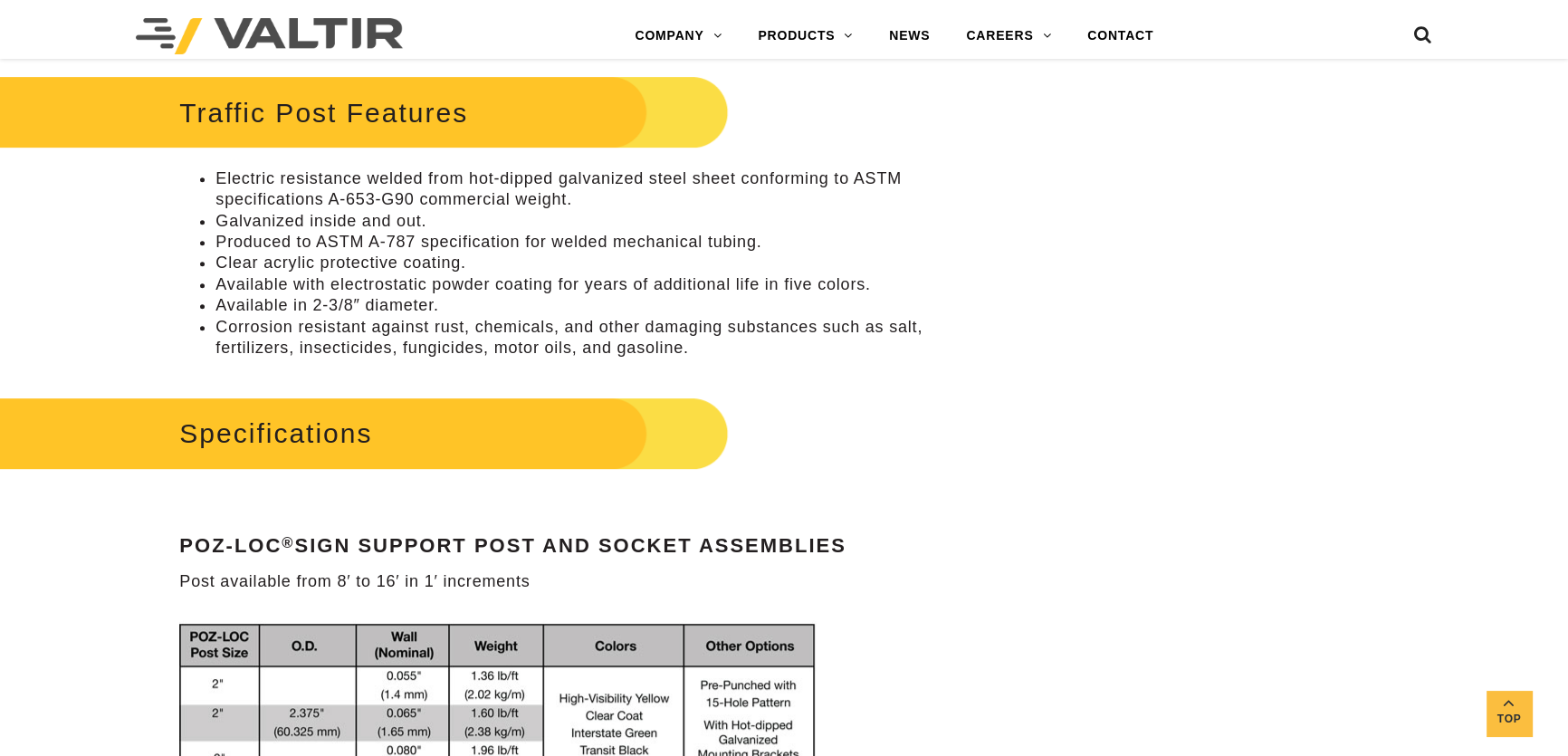
scroll to position [906, 0]
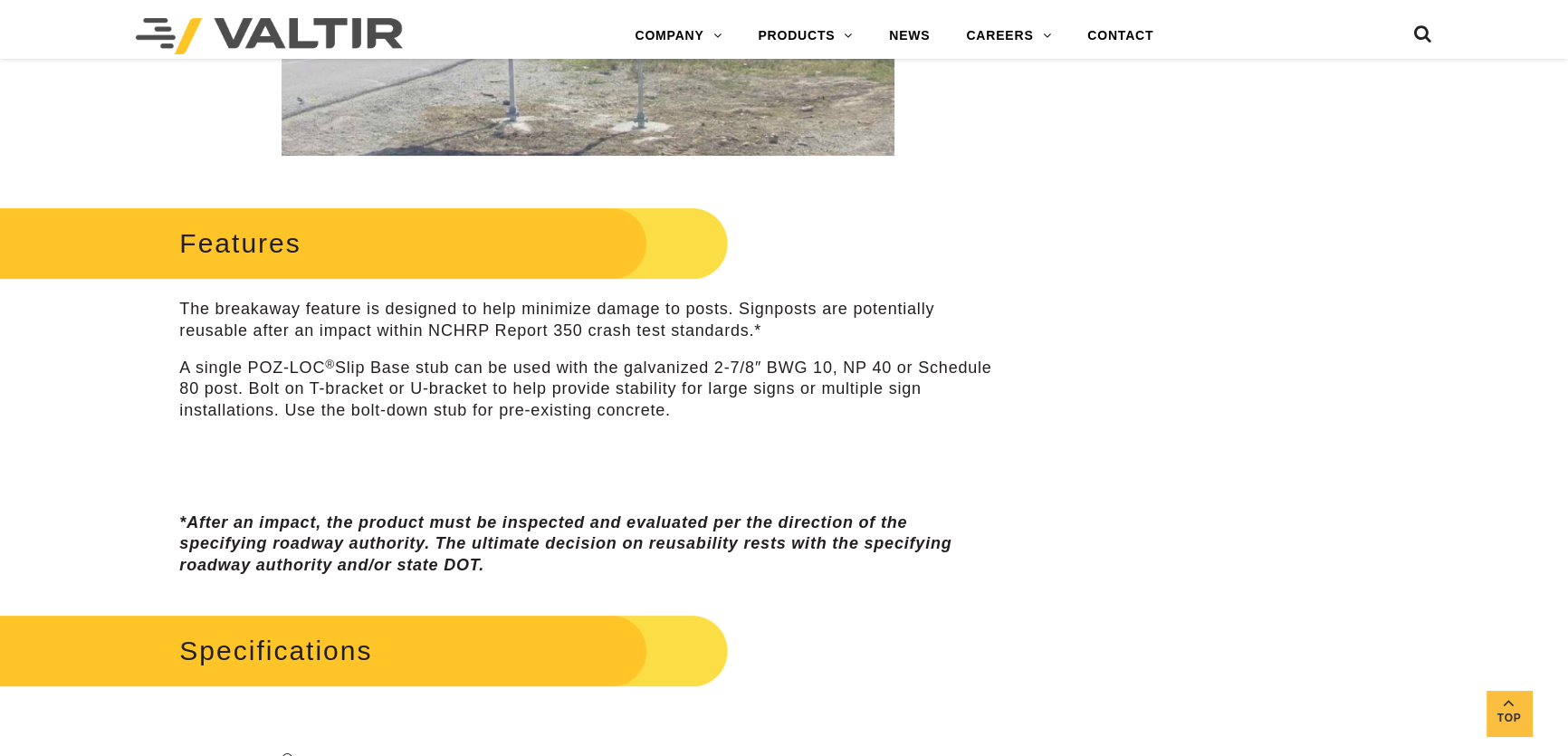
scroll to position [658, 0]
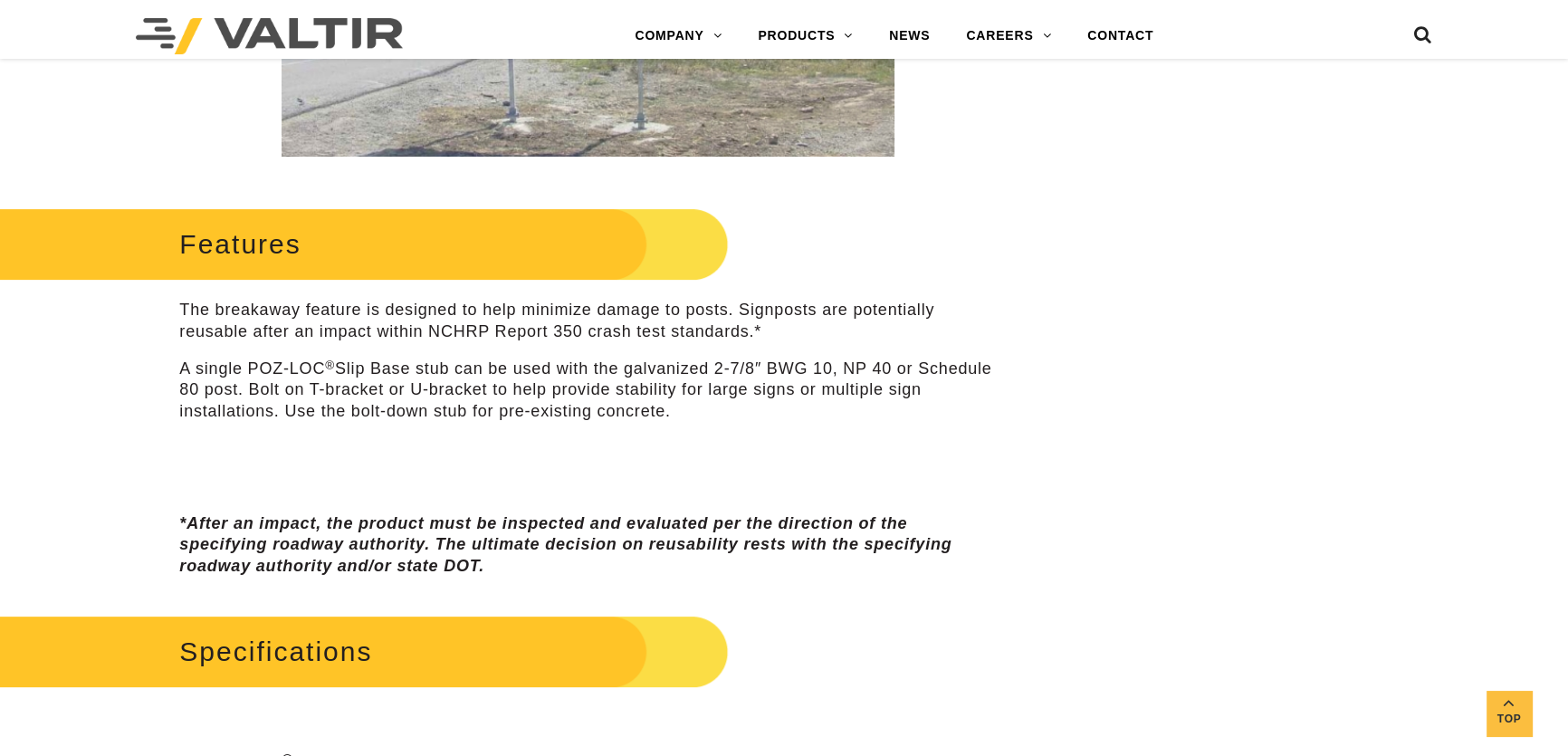
click at [552, 367] on p "A single POZ-LOC ® Slip Base stub can be used with the galvanized 2-7/8″ BWG 10…" at bounding box center [587, 391] width 817 height 64
drag, startPoint x: 566, startPoint y: 367, endPoint x: 716, endPoint y: 406, distance: 155.0
click at [716, 406] on p "A single POZ-LOC ® Slip Base stub can be used with the galvanized 2-7/8″ BWG 10…" at bounding box center [587, 391] width 817 height 64
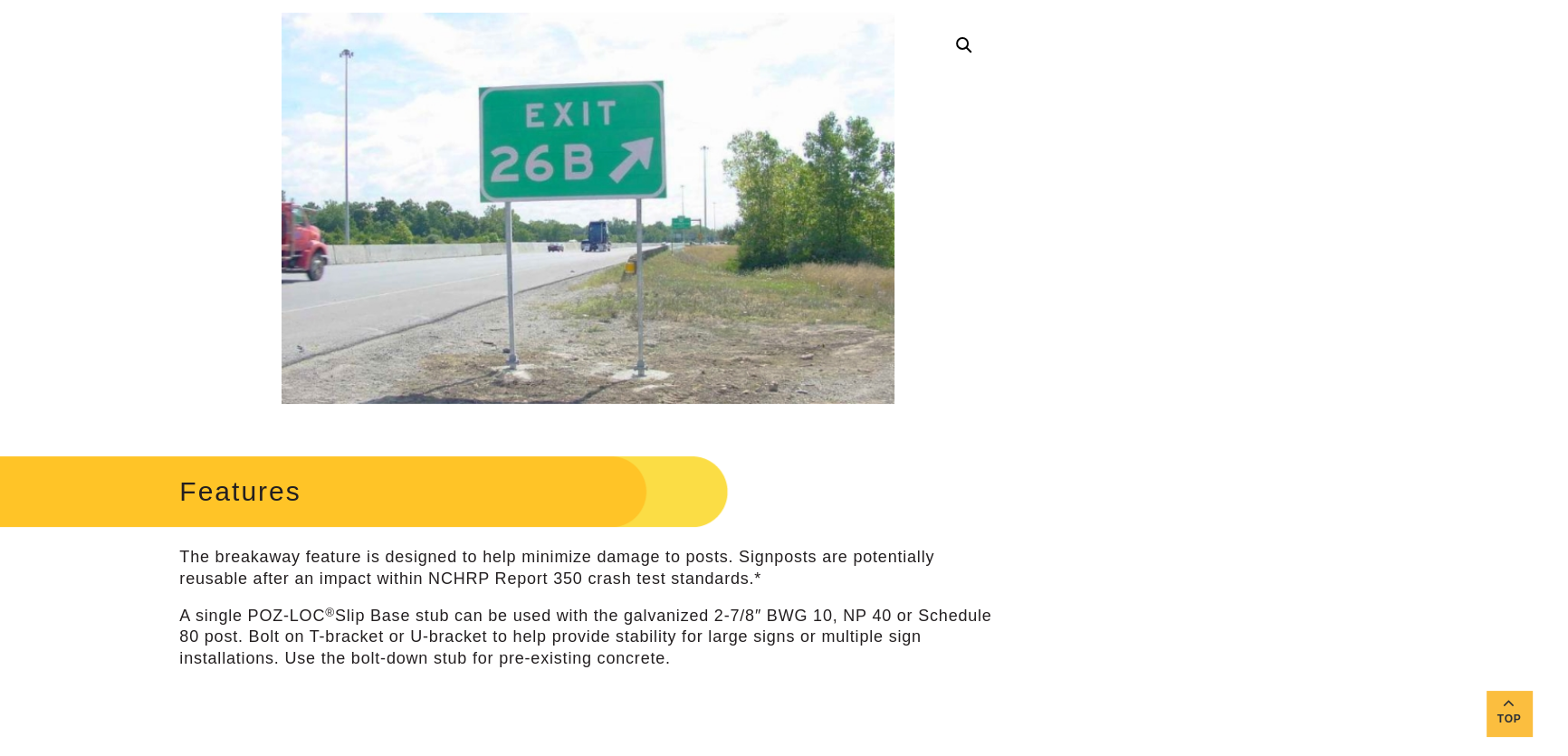
scroll to position [0, 0]
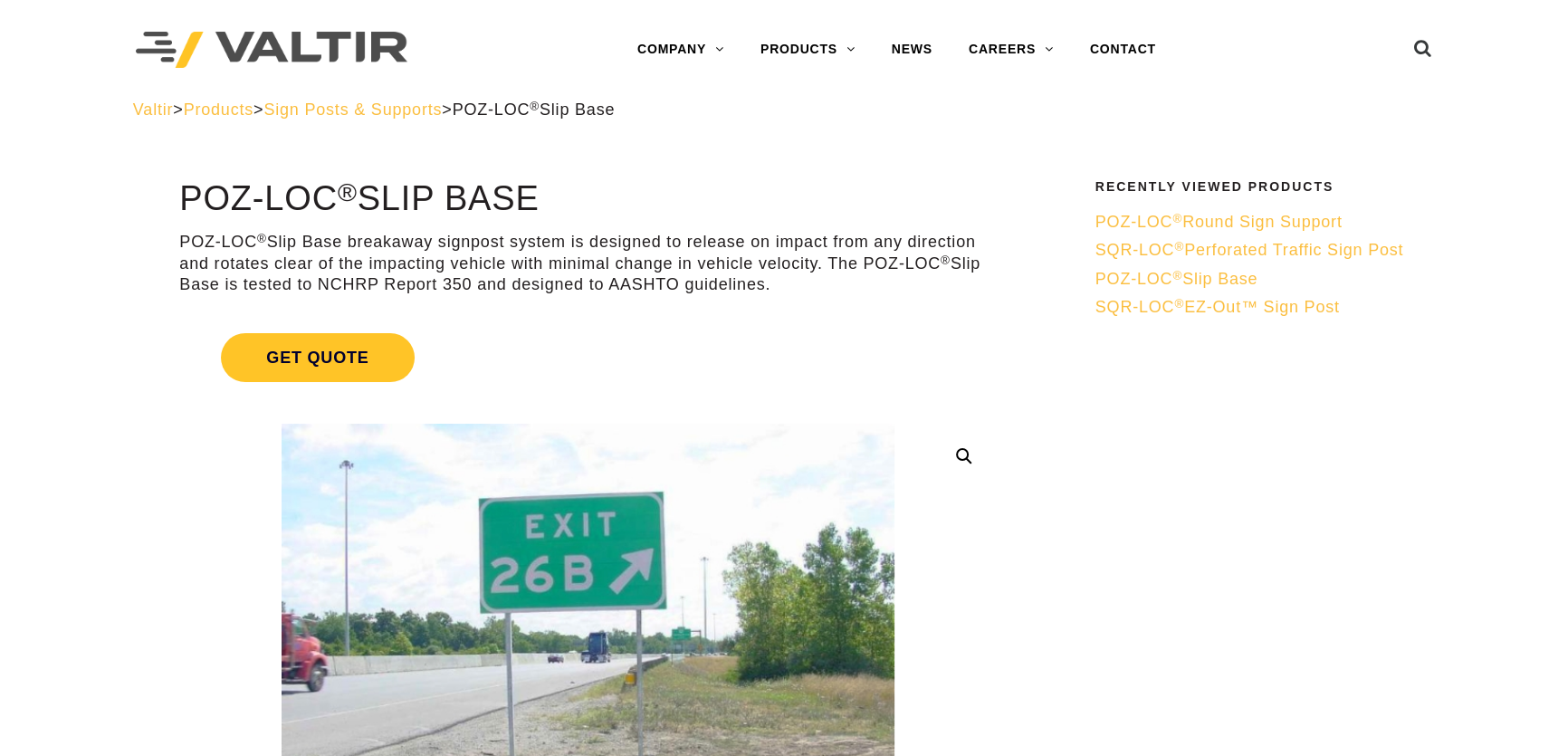
drag, startPoint x: 780, startPoint y: 280, endPoint x: 829, endPoint y: 260, distance: 52.9
click at [829, 260] on p "POZ-LOC ® Slip Base breakaway signpost system is designed to release on impact …" at bounding box center [587, 264] width 817 height 64
copy p "The POZ-LOC ® Slip Base is tested to NCHRP Report 350 and designed to AASHTO gu…"
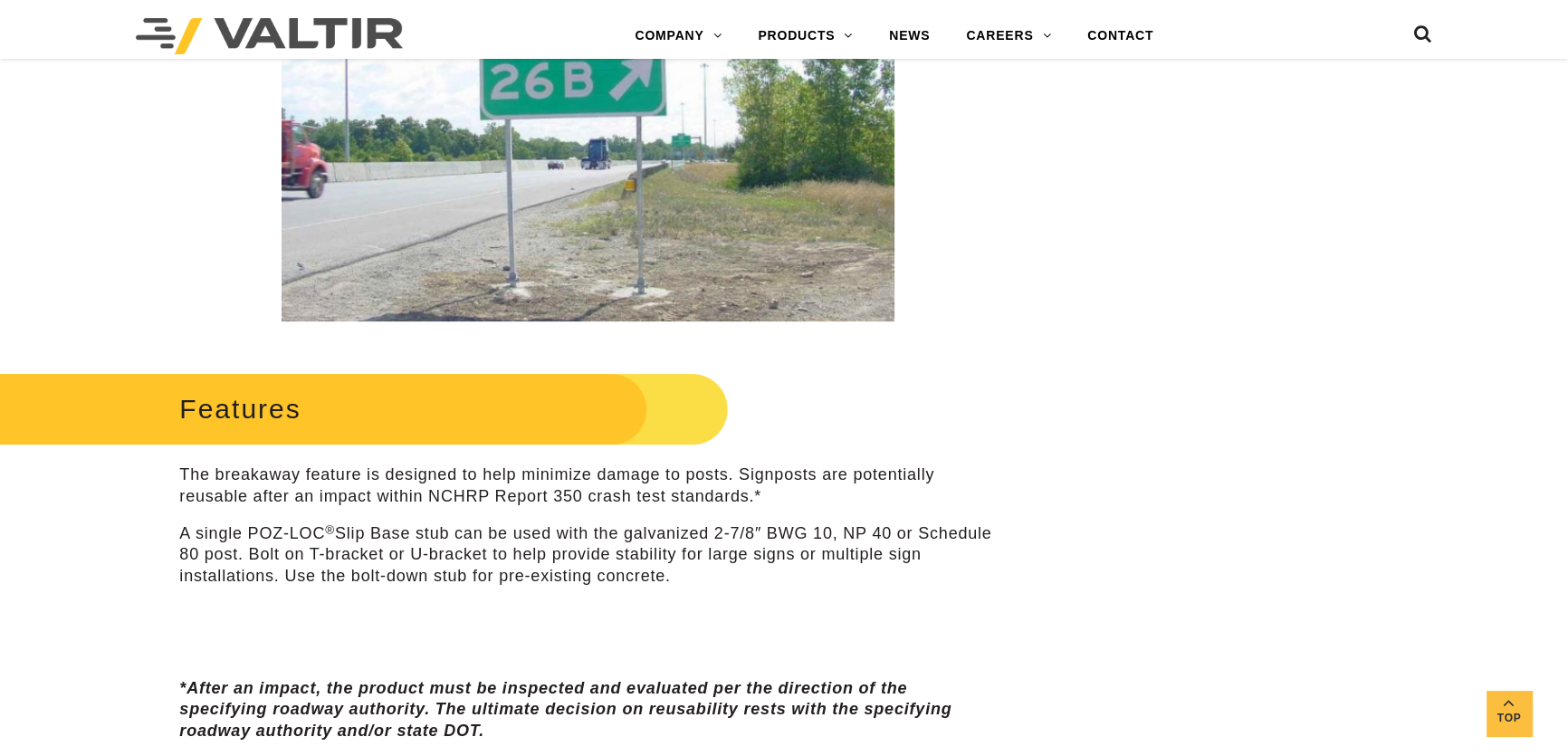
scroll to position [576, 0]
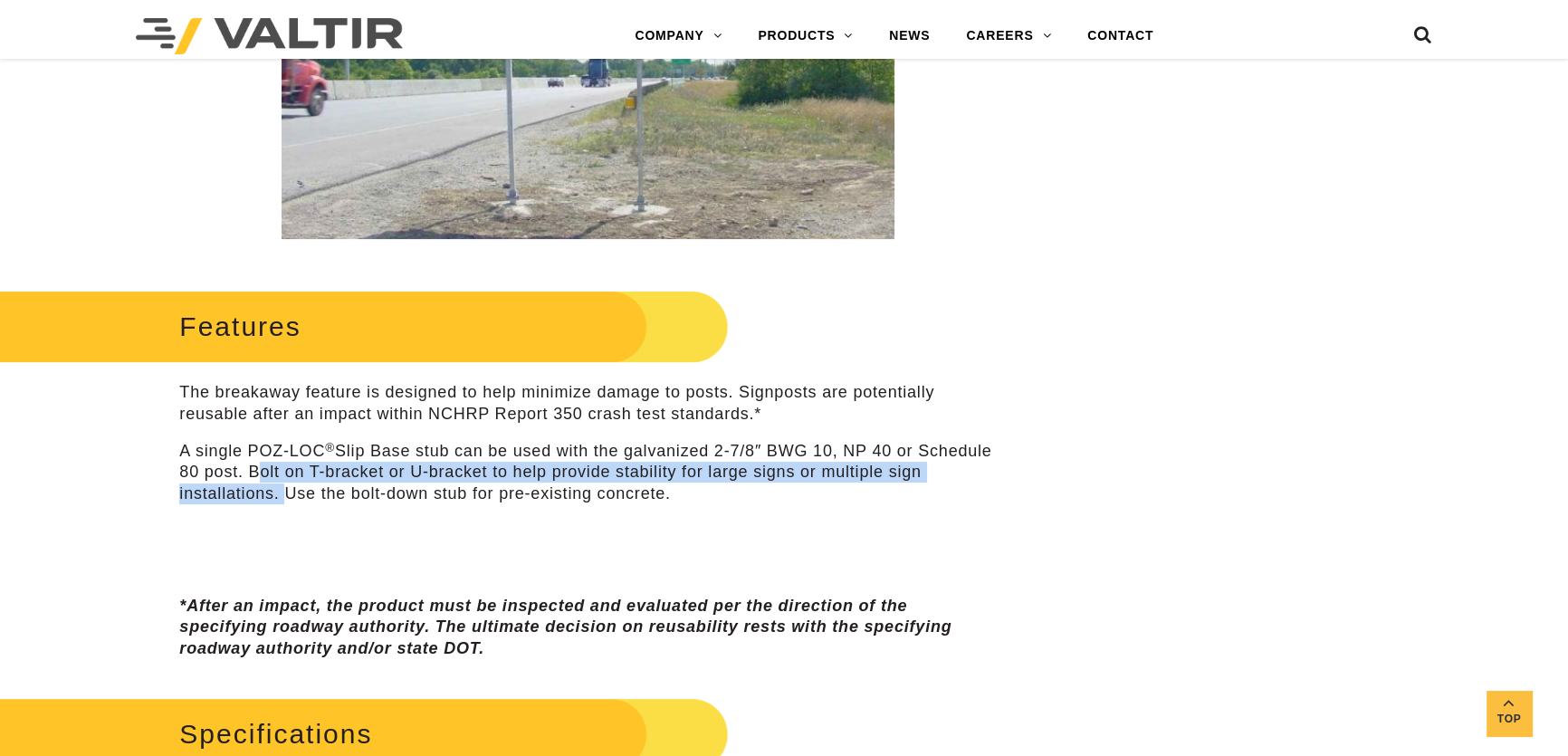
drag, startPoint x: 332, startPoint y: 471, endPoint x: 317, endPoint y: 492, distance: 25.8
click at [317, 492] on p "A single POZ-LOC ® Slip Base stub can be used with the galvanized 2-7/8″ BWG 10…" at bounding box center [587, 473] width 817 height 64
copy p "Bolt on T-bracket or U-bracket to help provide stability for large signs or mul…"
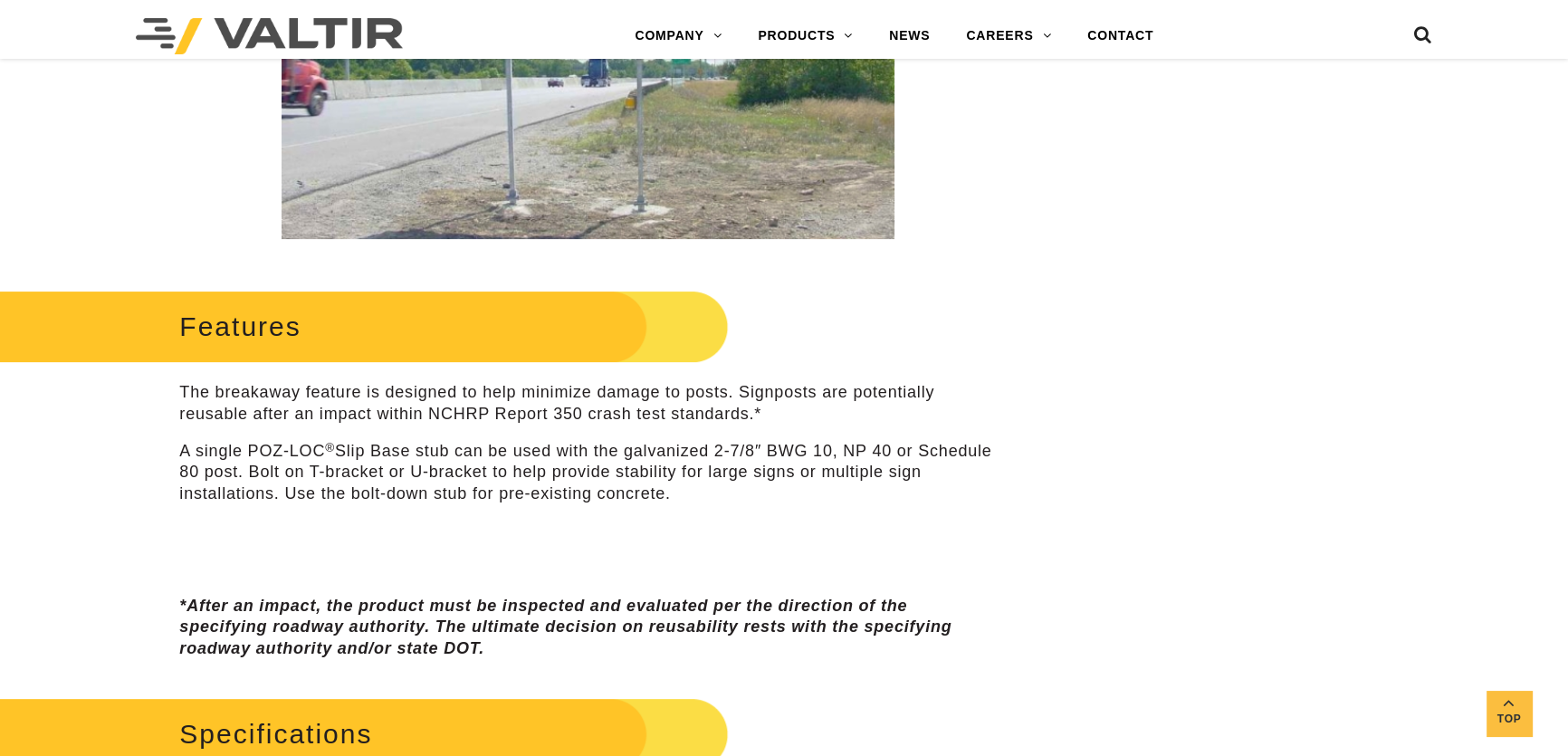
click at [404, 505] on div "Features The breakaway feature is designed to help minimize damage to posts. Si…" at bounding box center [587, 472] width 817 height 375
drag, startPoint x: 392, startPoint y: 491, endPoint x: 709, endPoint y: 490, distance: 317.0
click at [709, 490] on p "A single POZ-LOC ® Slip Base stub can be used with the galvanized 2-7/8″ BWG 10…" at bounding box center [587, 473] width 817 height 64
copy p "bolt-down stub for pre-existing concrete."
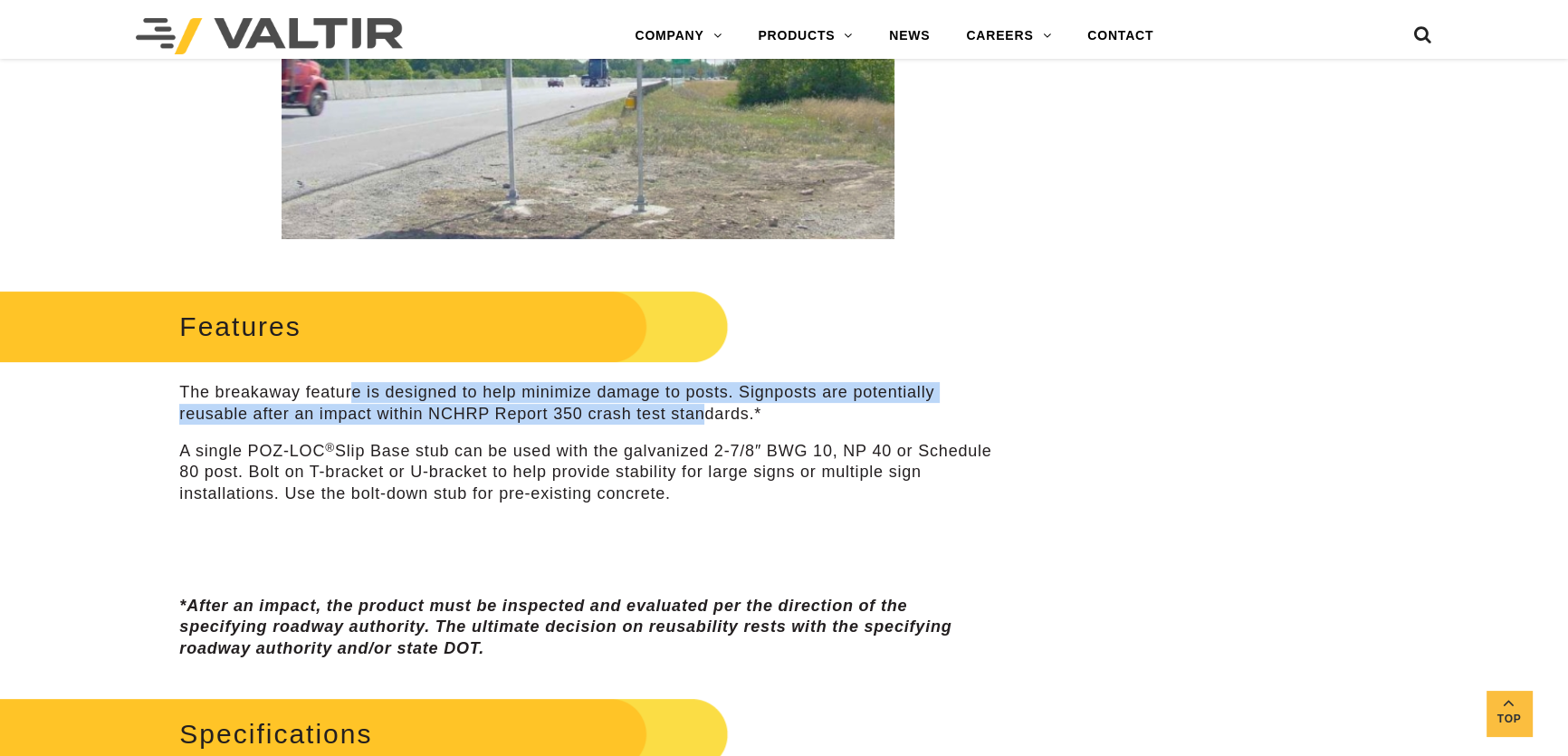
drag, startPoint x: 352, startPoint y: 388, endPoint x: 708, endPoint y: 408, distance: 356.6
click at [708, 408] on p "The breakaway feature is designed to help minimize damage to posts. Signposts a…" at bounding box center [587, 403] width 817 height 43
click at [732, 393] on p "The breakaway feature is designed to help minimize damage to posts. Signposts a…" at bounding box center [587, 403] width 817 height 43
drag, startPoint x: 742, startPoint y: 391, endPoint x: 753, endPoint y: 416, distance: 27.3
click at [753, 416] on p "The breakaway feature is designed to help minimize damage to posts. Signposts a…" at bounding box center [587, 403] width 817 height 43
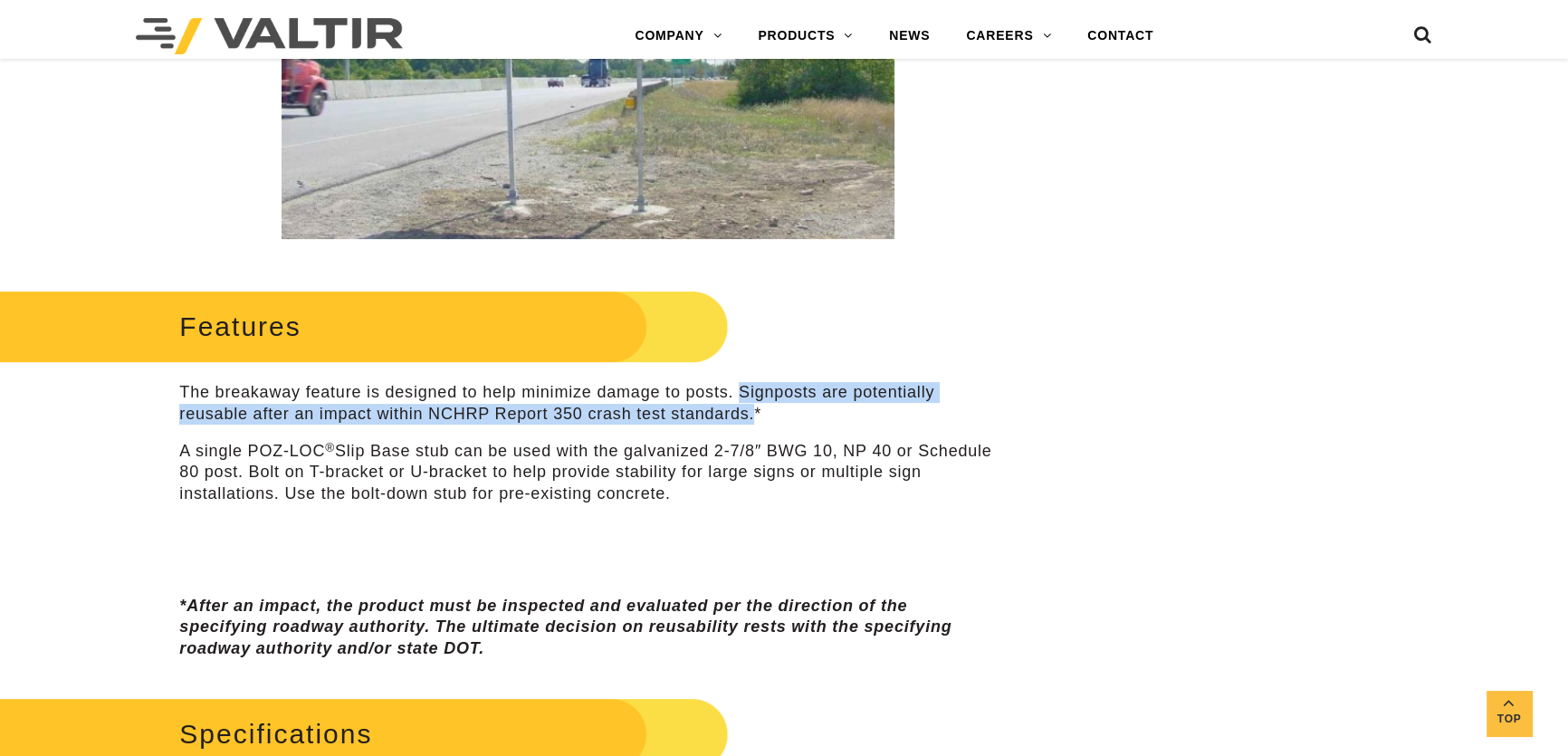
copy p "Signposts are potentially reusable after an impact within NCHRP Report 350 cras…"
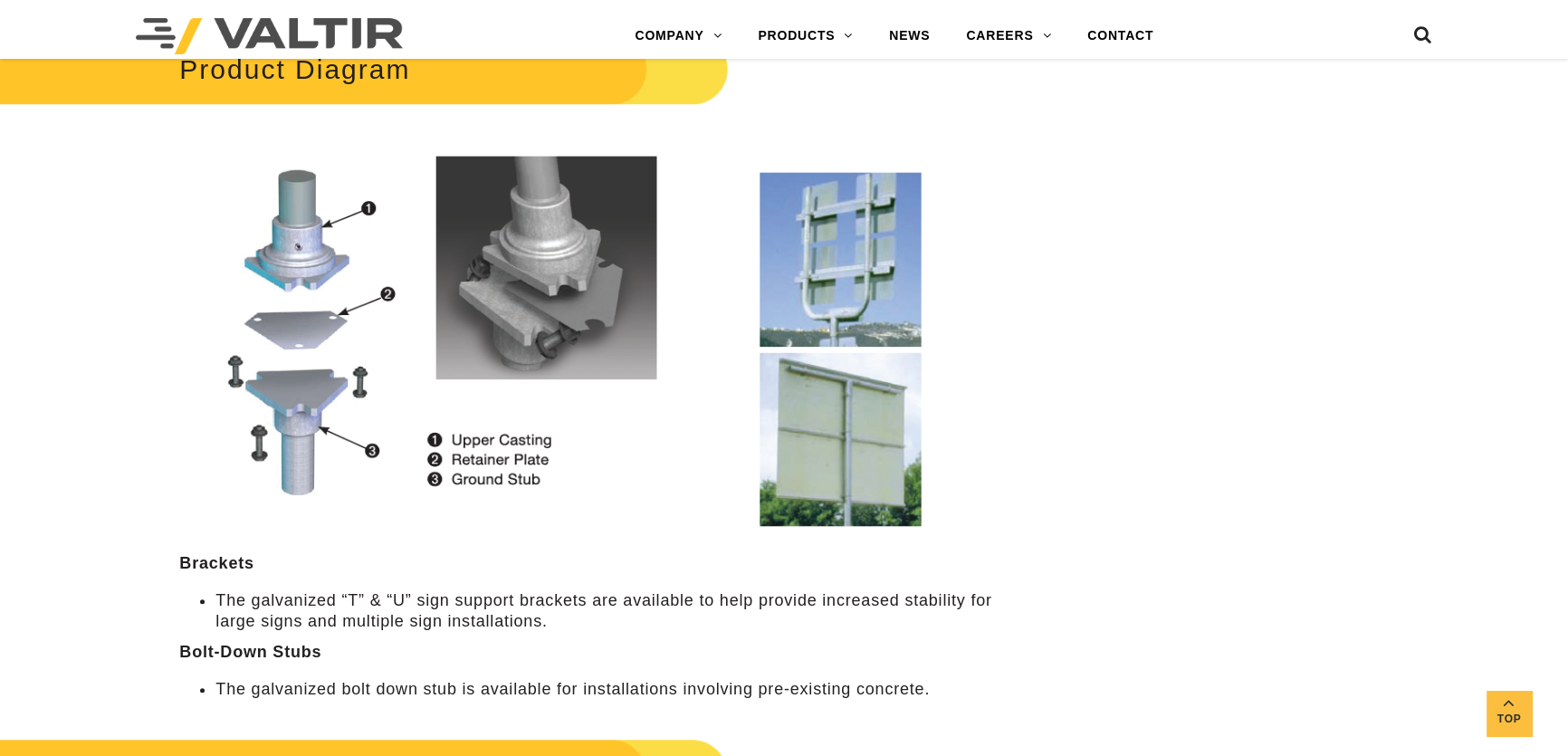
scroll to position [1893, 0]
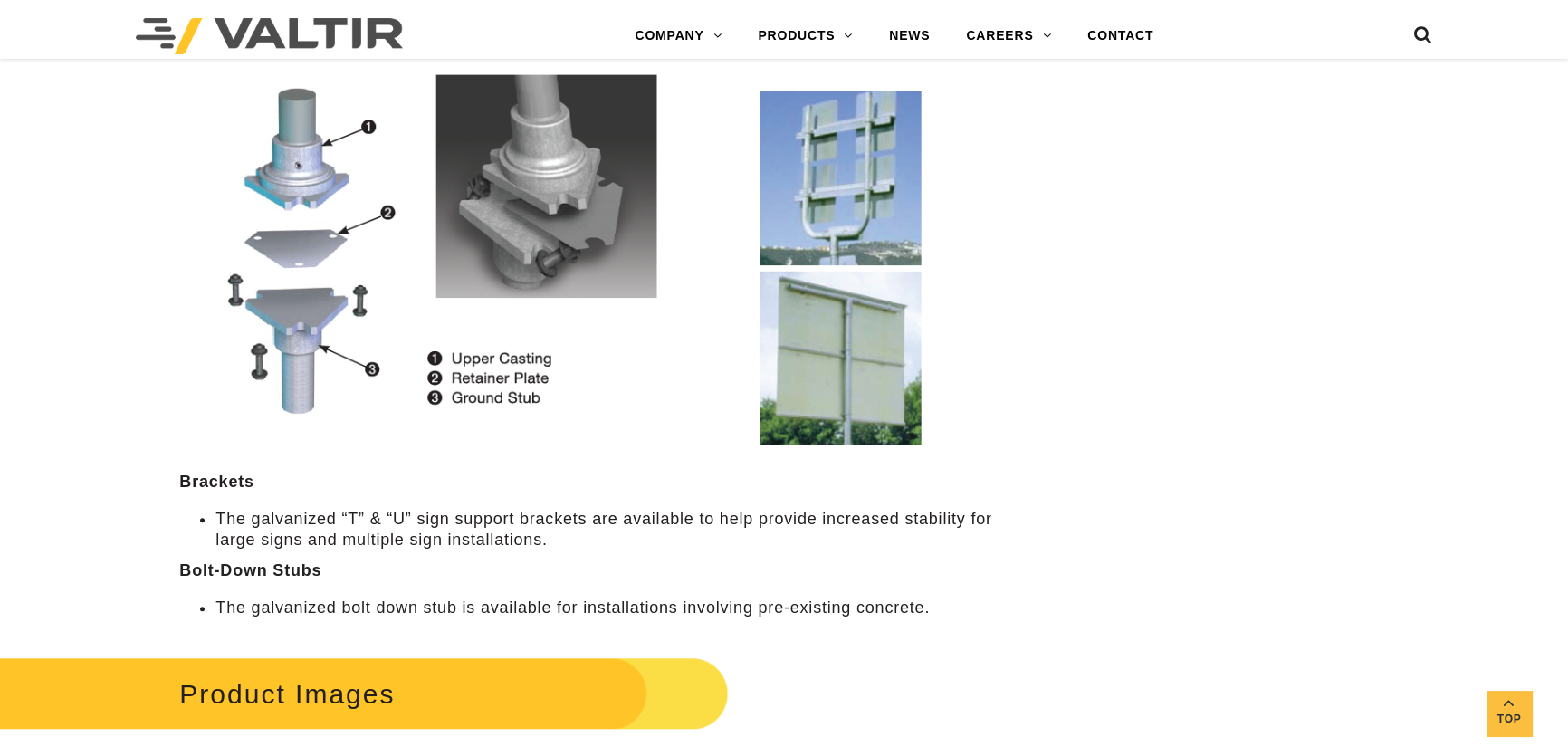
click at [566, 311] on img at bounding box center [587, 247] width 817 height 396
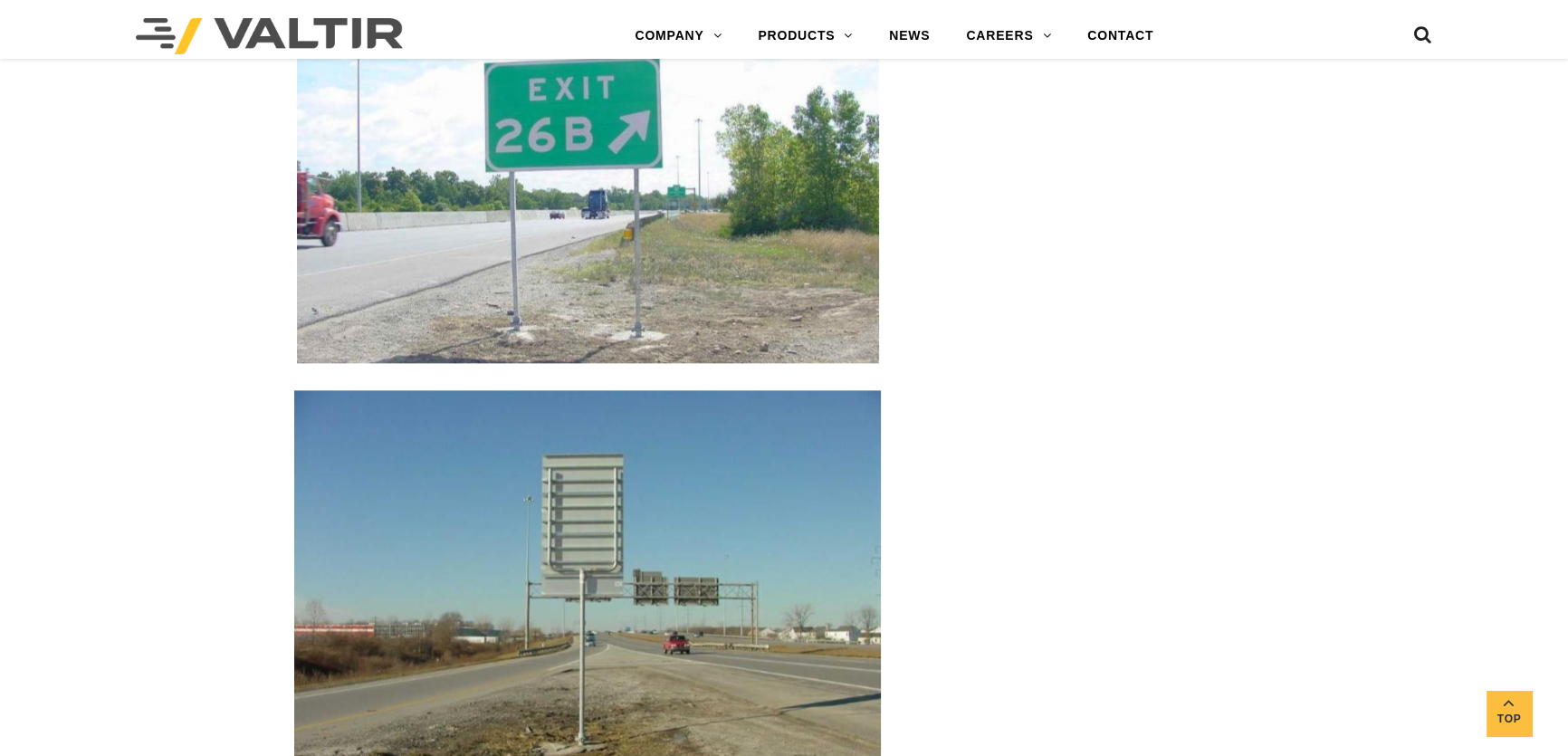
scroll to position [2717, 0]
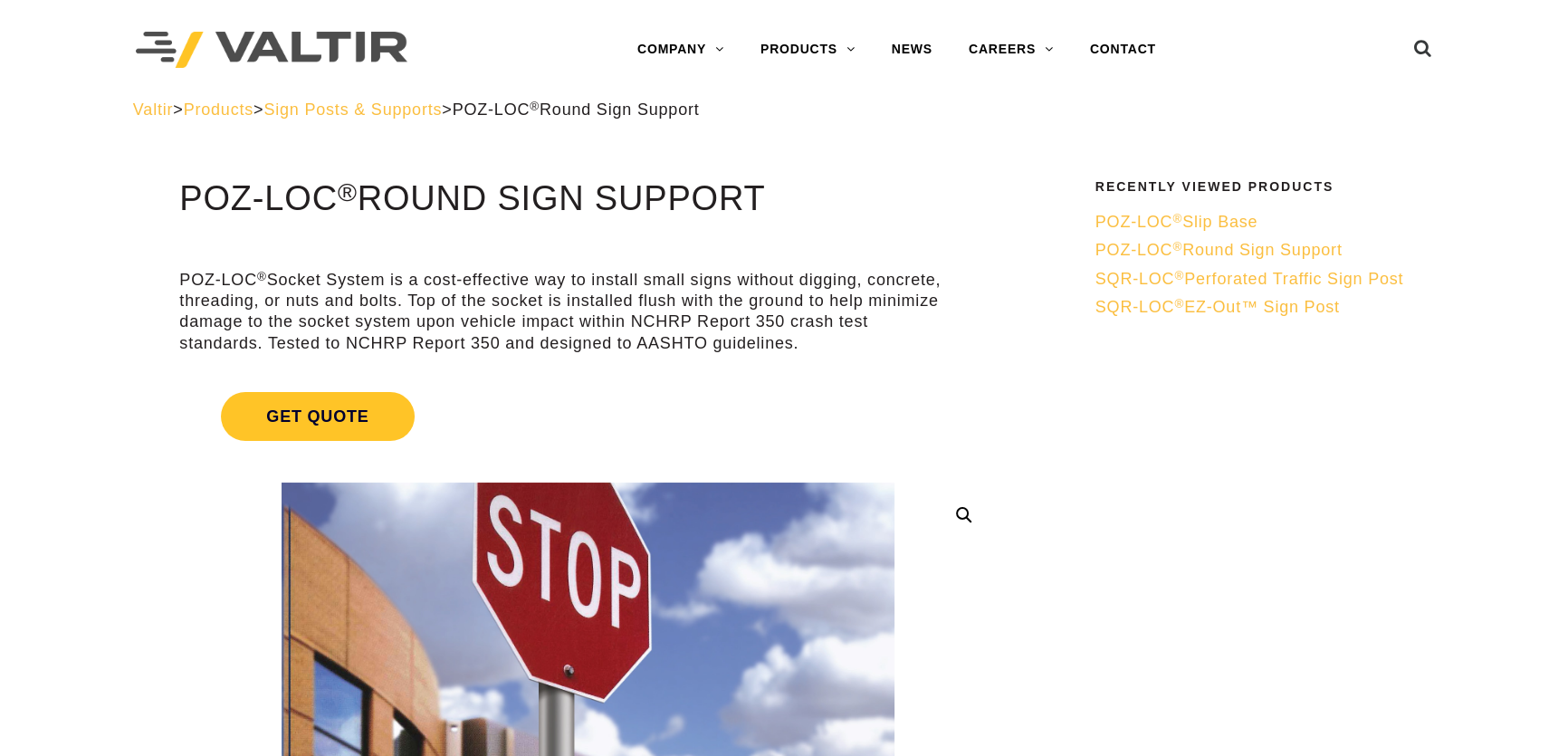
click at [417, 102] on span "Sign Posts & Supports" at bounding box center [353, 109] width 179 height 18
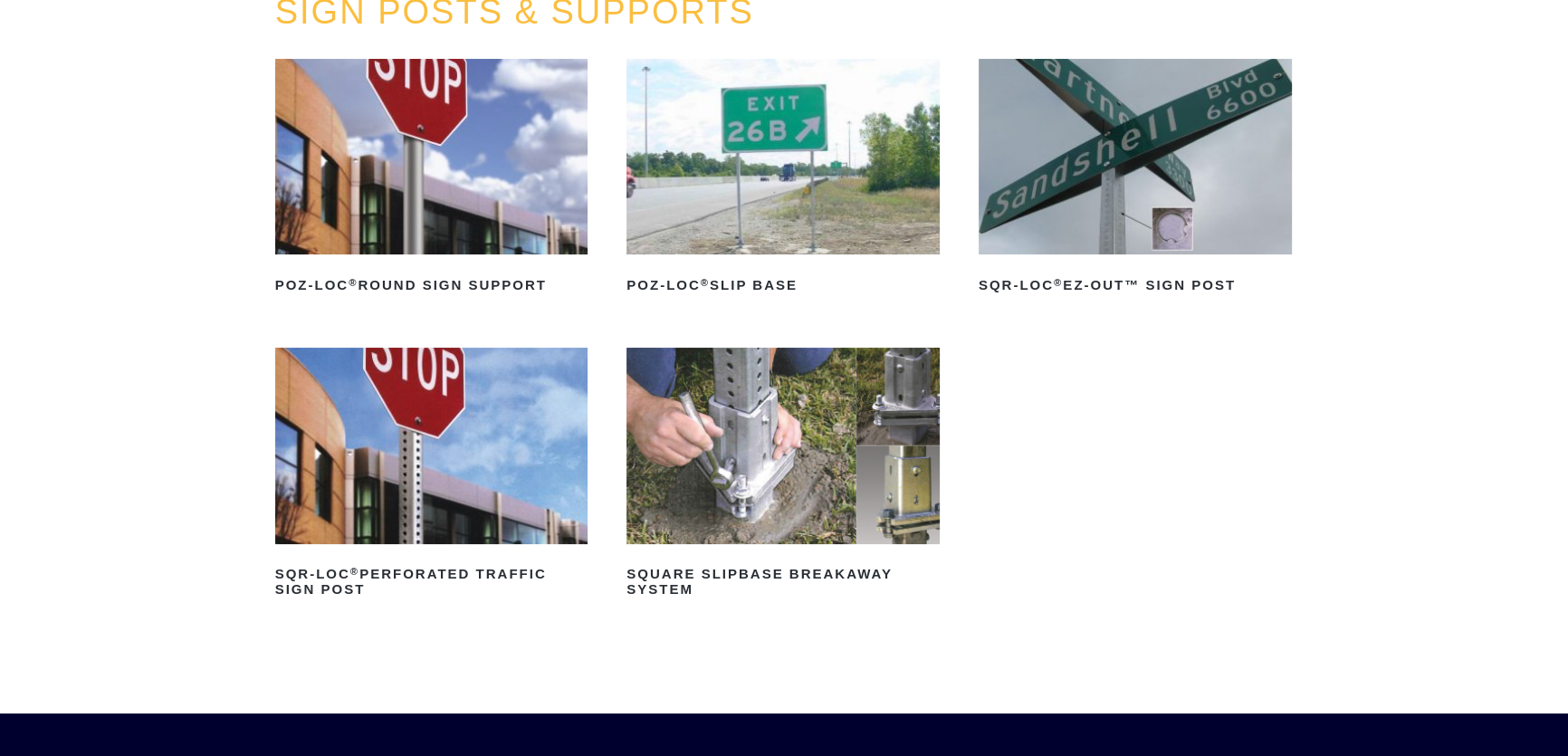
scroll to position [247, 0]
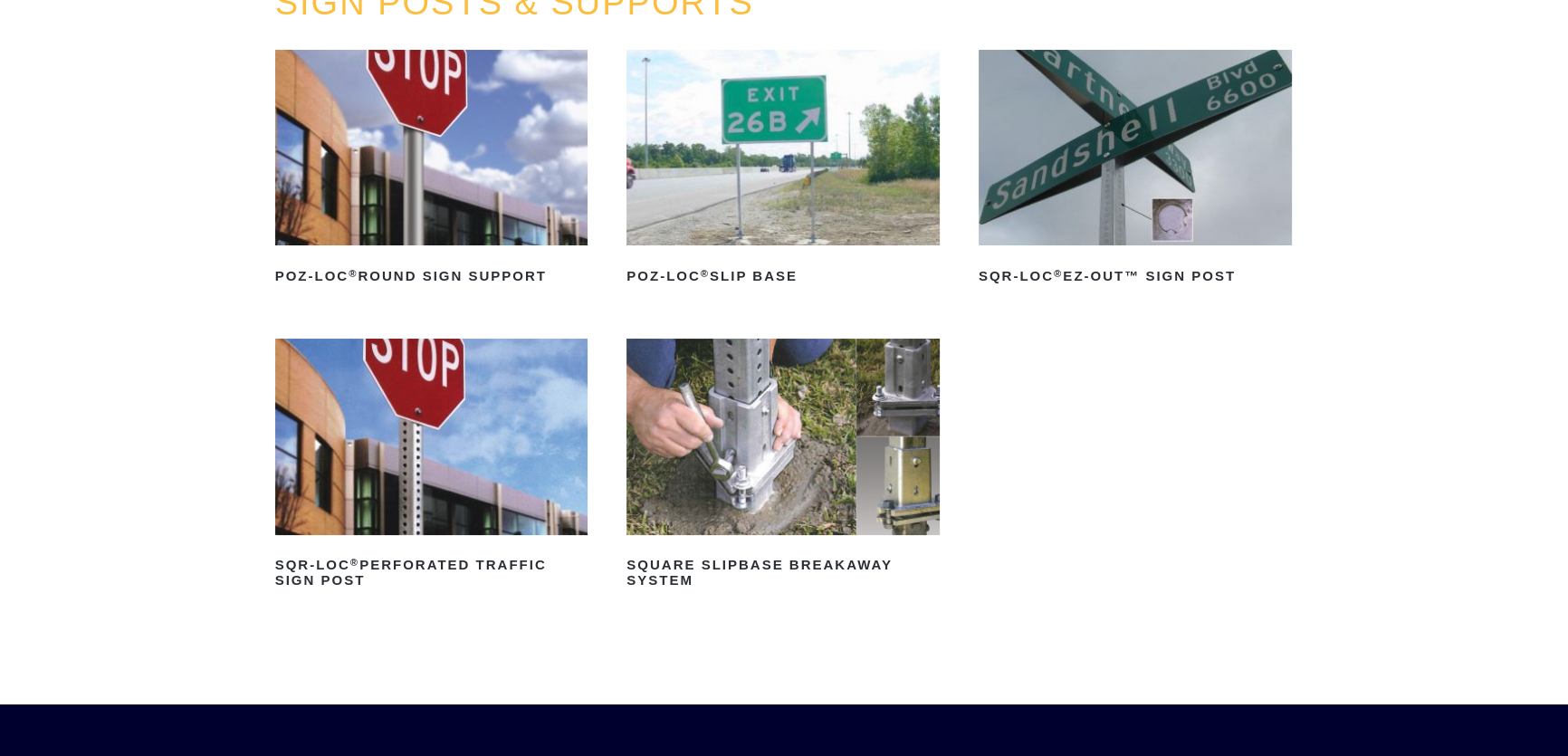
click at [730, 493] on img at bounding box center [783, 436] width 313 height 195
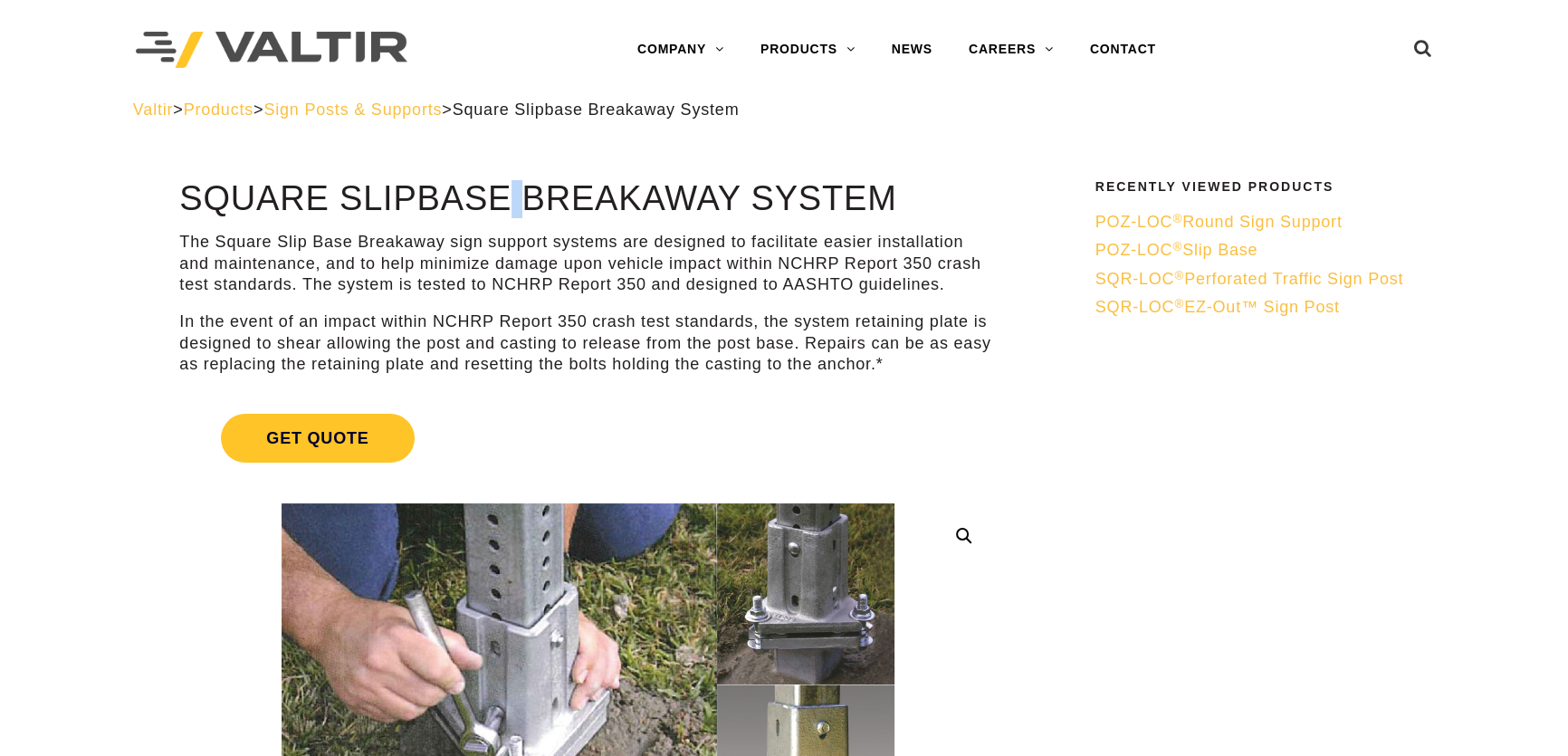
drag, startPoint x: 392, startPoint y: 207, endPoint x: 434, endPoint y: 208, distance: 42.0
click at [432, 208] on h1 "Square Slipbase Breakaway System" at bounding box center [587, 198] width 817 height 38
drag, startPoint x: 894, startPoint y: 197, endPoint x: 140, endPoint y: 202, distance: 754.0
copy h1 "Square Slipbase Breakaway System"
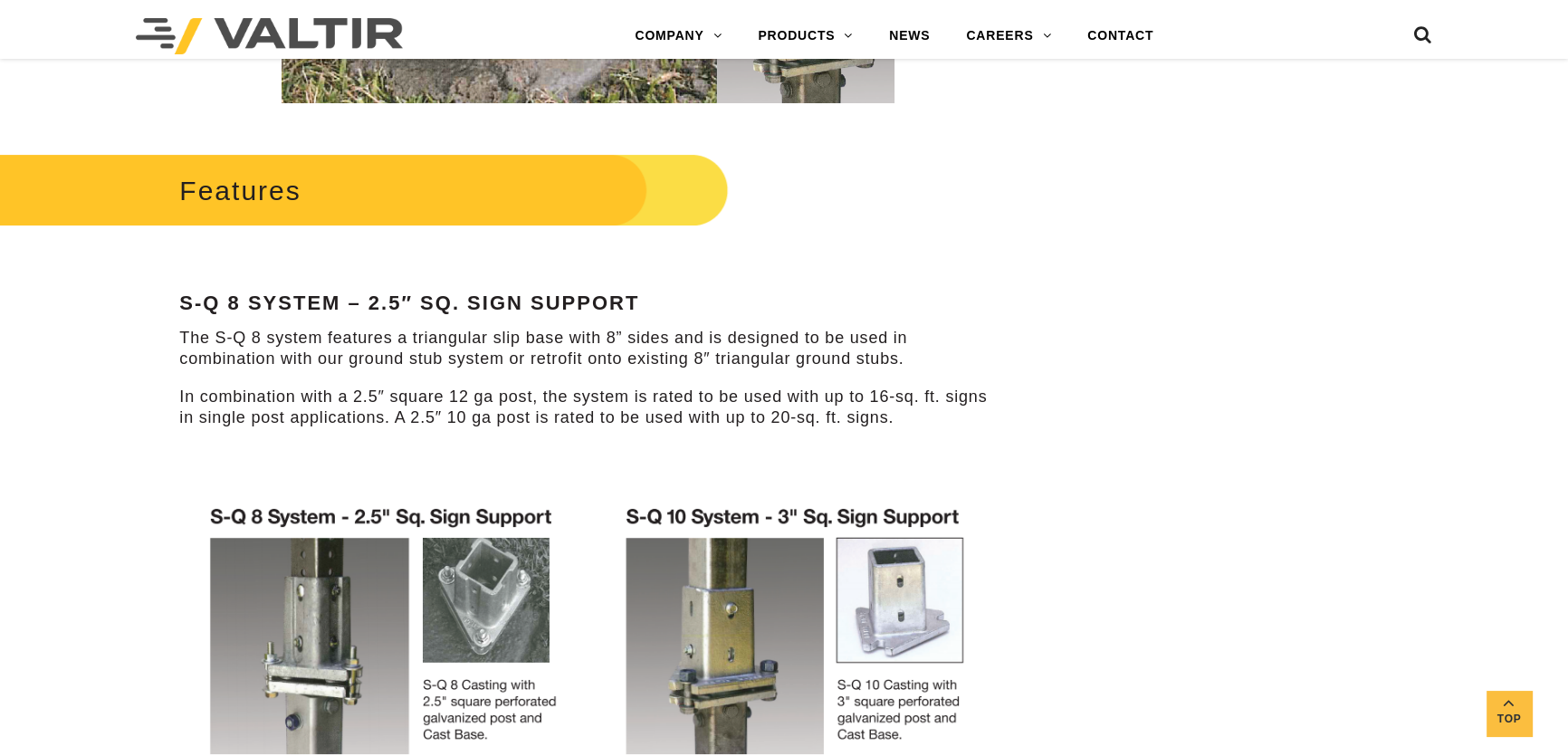
scroll to position [741, 0]
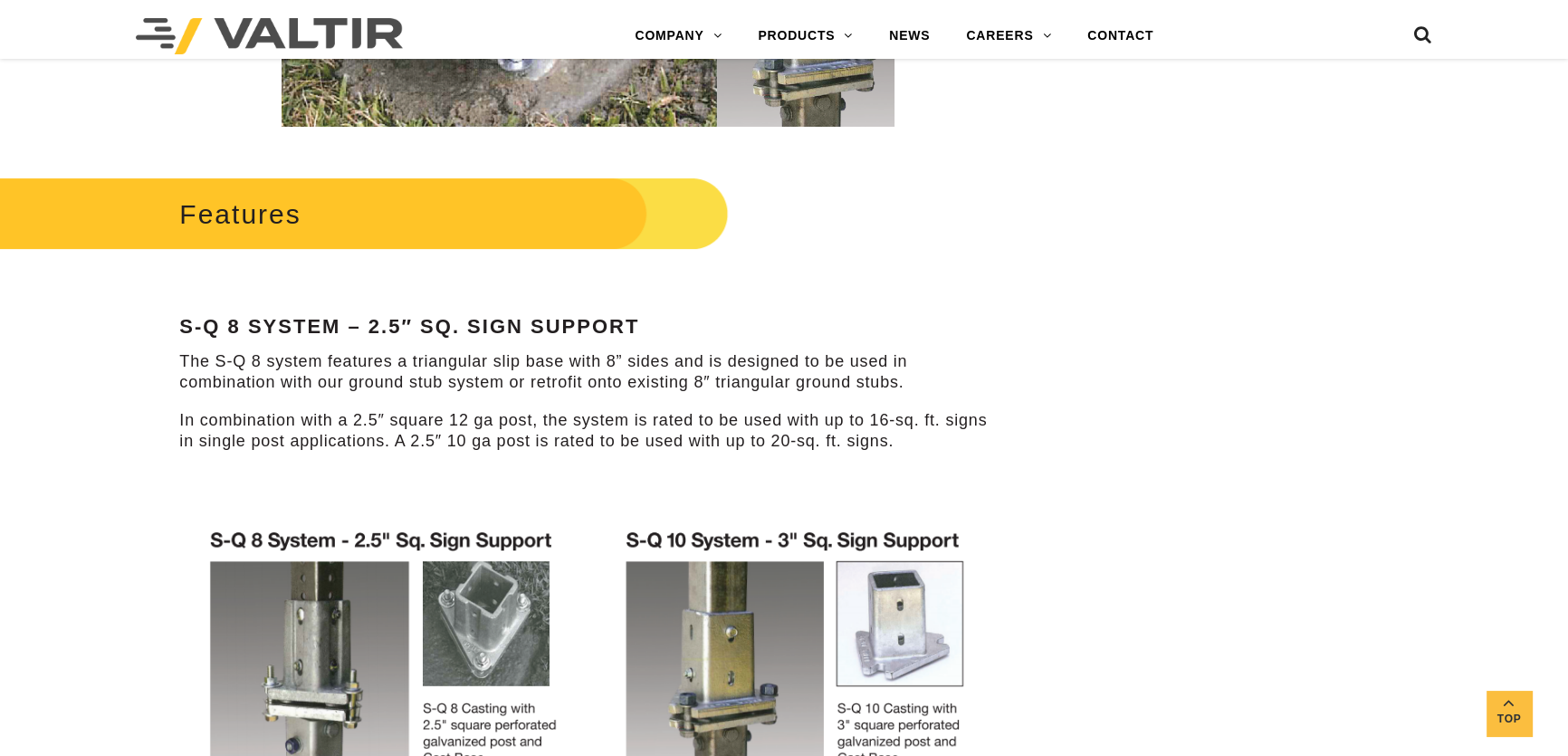
click at [479, 370] on p "The S-Q 8 system features a triangular slip base with 8” sides and is designed …" at bounding box center [587, 372] width 817 height 43
click at [479, 403] on div "Features S-Q 8 System – 2.5″ Sq. Sign Support The S-Q 8 system features a trian…" at bounding box center [587, 613] width 817 height 882
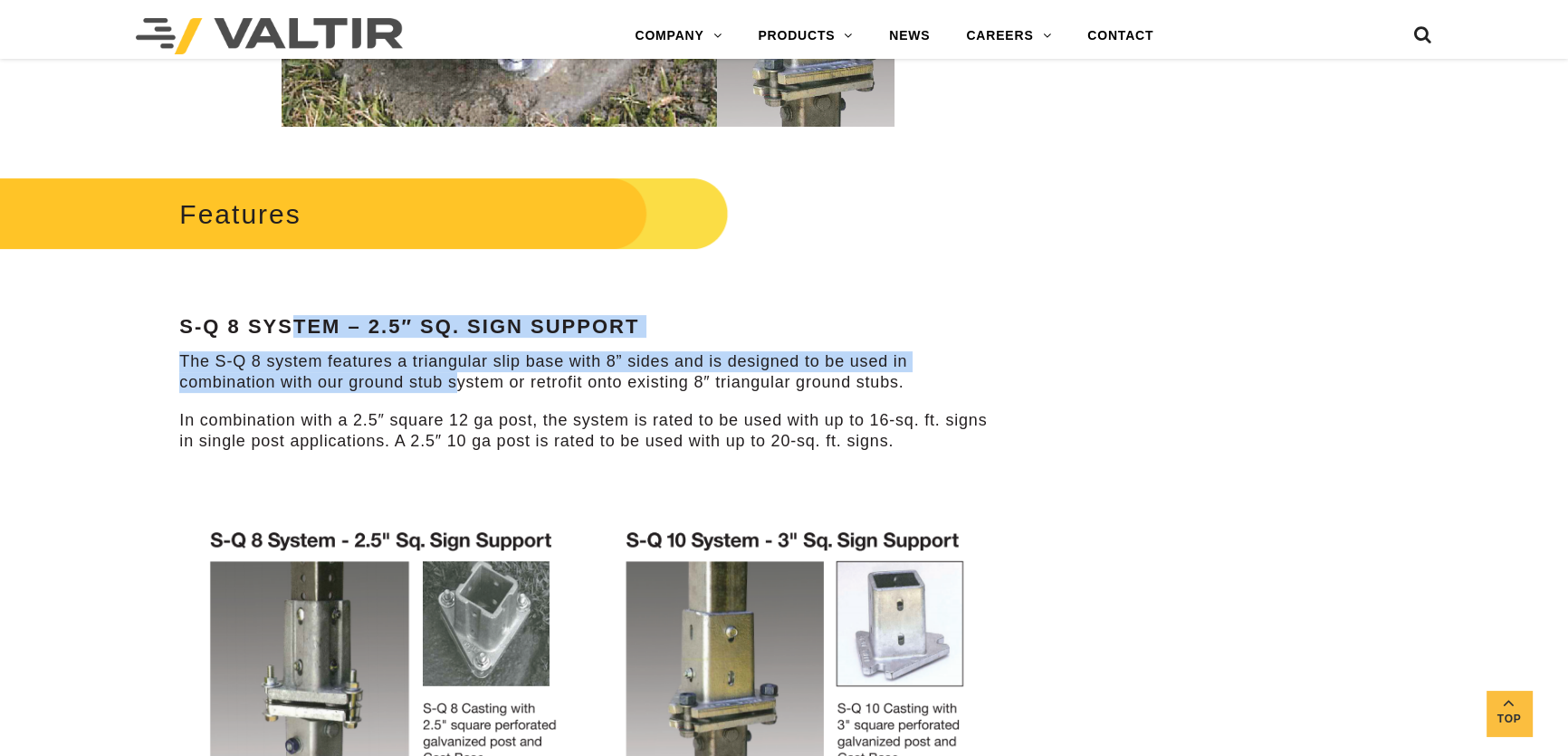
drag, startPoint x: 459, startPoint y: 382, endPoint x: 295, endPoint y: 330, distance: 172.0
click at [295, 330] on div "Features S-Q 8 System – 2.5″ Sq. Sign Support The S-Q 8 system features a trian…" at bounding box center [587, 613] width 817 height 882
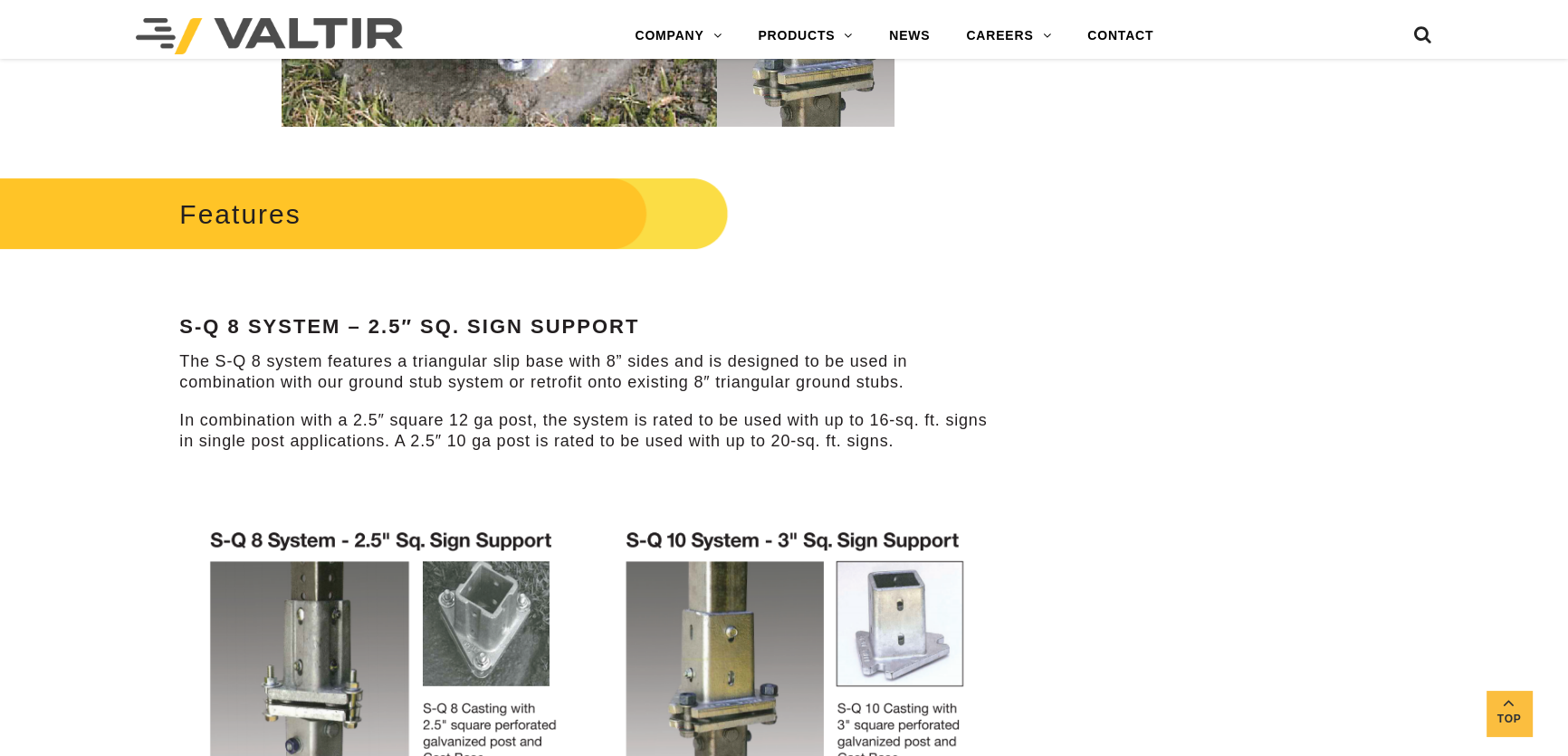
click at [285, 326] on strong "S-Q 8 System – 2.5″ Sq. Sign Support" at bounding box center [409, 326] width 460 height 22
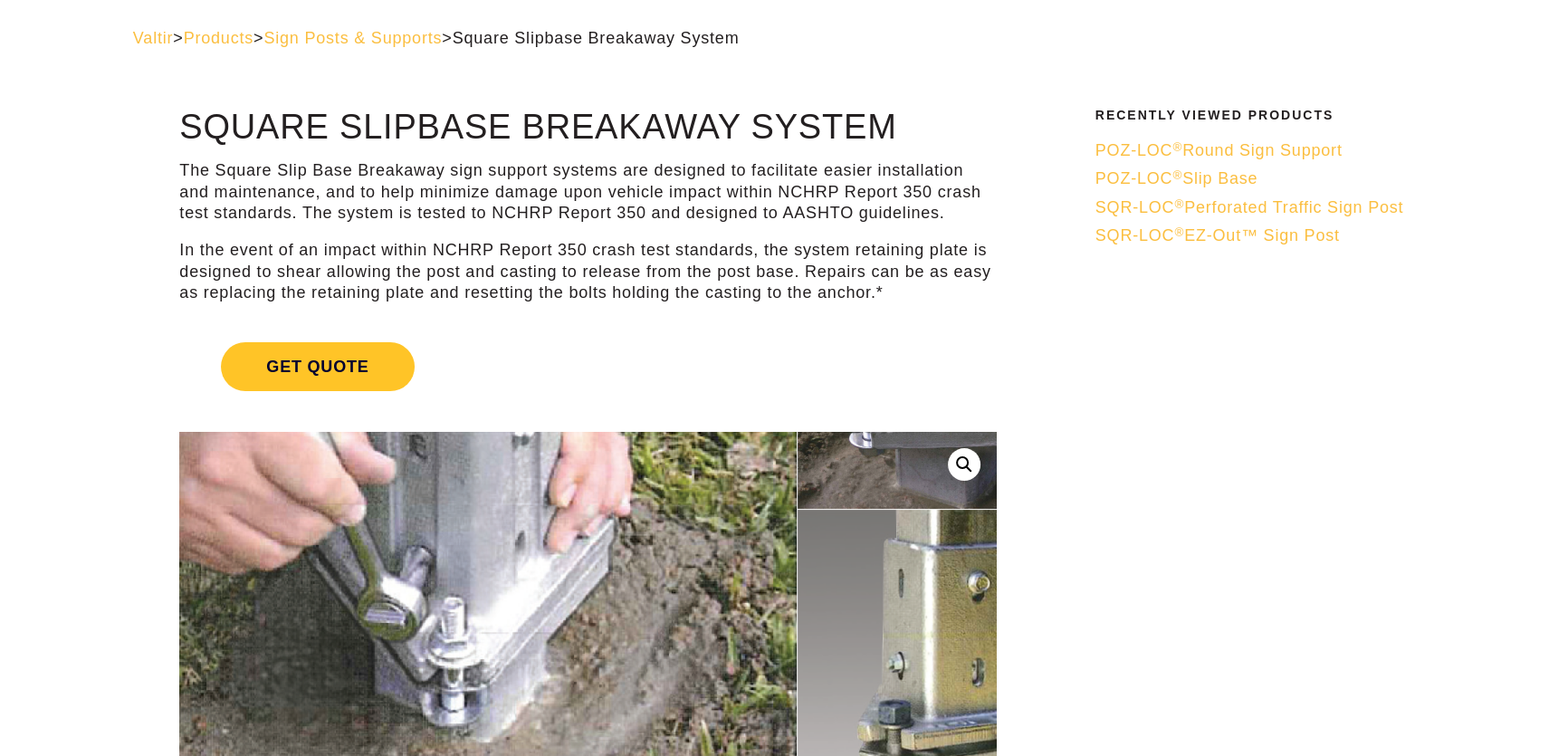
scroll to position [0, 0]
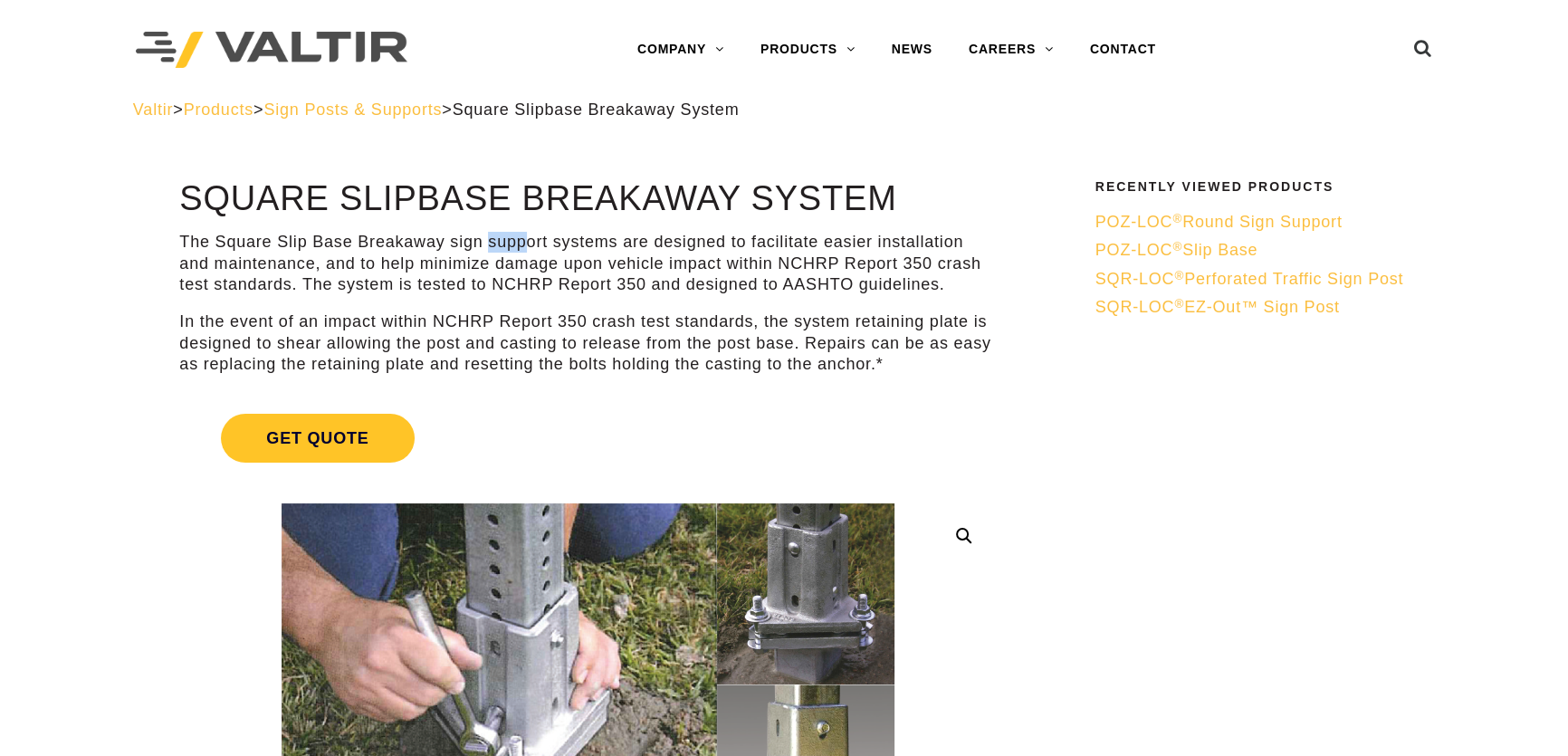
drag, startPoint x: 487, startPoint y: 236, endPoint x: 523, endPoint y: 236, distance: 36.0
click at [523, 236] on p "The Square Slip Base Breakaway sign support systems are designed to facilitate …" at bounding box center [587, 264] width 817 height 64
click at [494, 236] on p "The Square Slip Base Breakaway sign support systems are designed to facilitate …" at bounding box center [587, 264] width 817 height 64
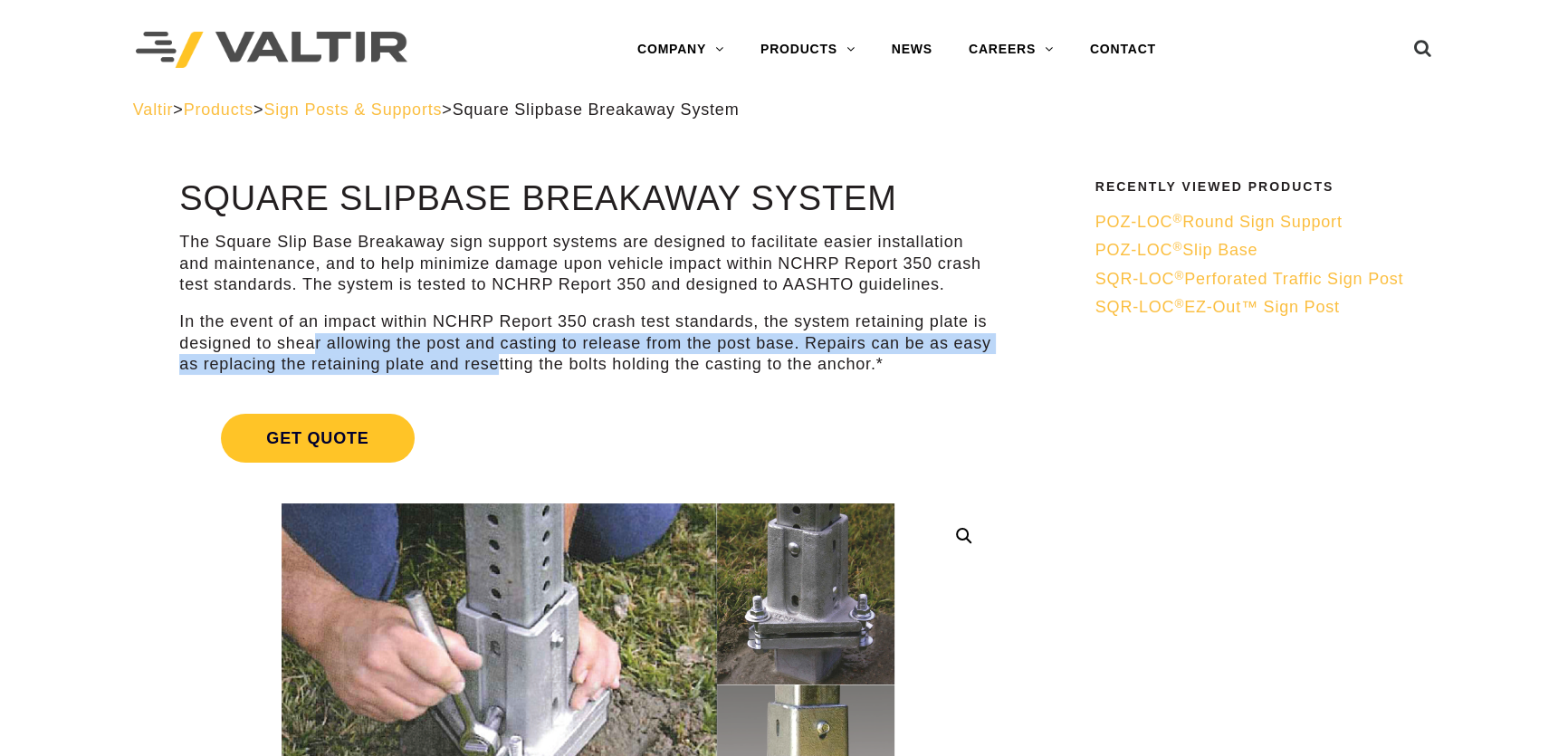
drag, startPoint x: 494, startPoint y: 354, endPoint x: 317, endPoint y: 334, distance: 178.1
click at [317, 334] on p "In the event of an impact within NCHRP Report 350 crash test standards, the sys…" at bounding box center [587, 343] width 817 height 64
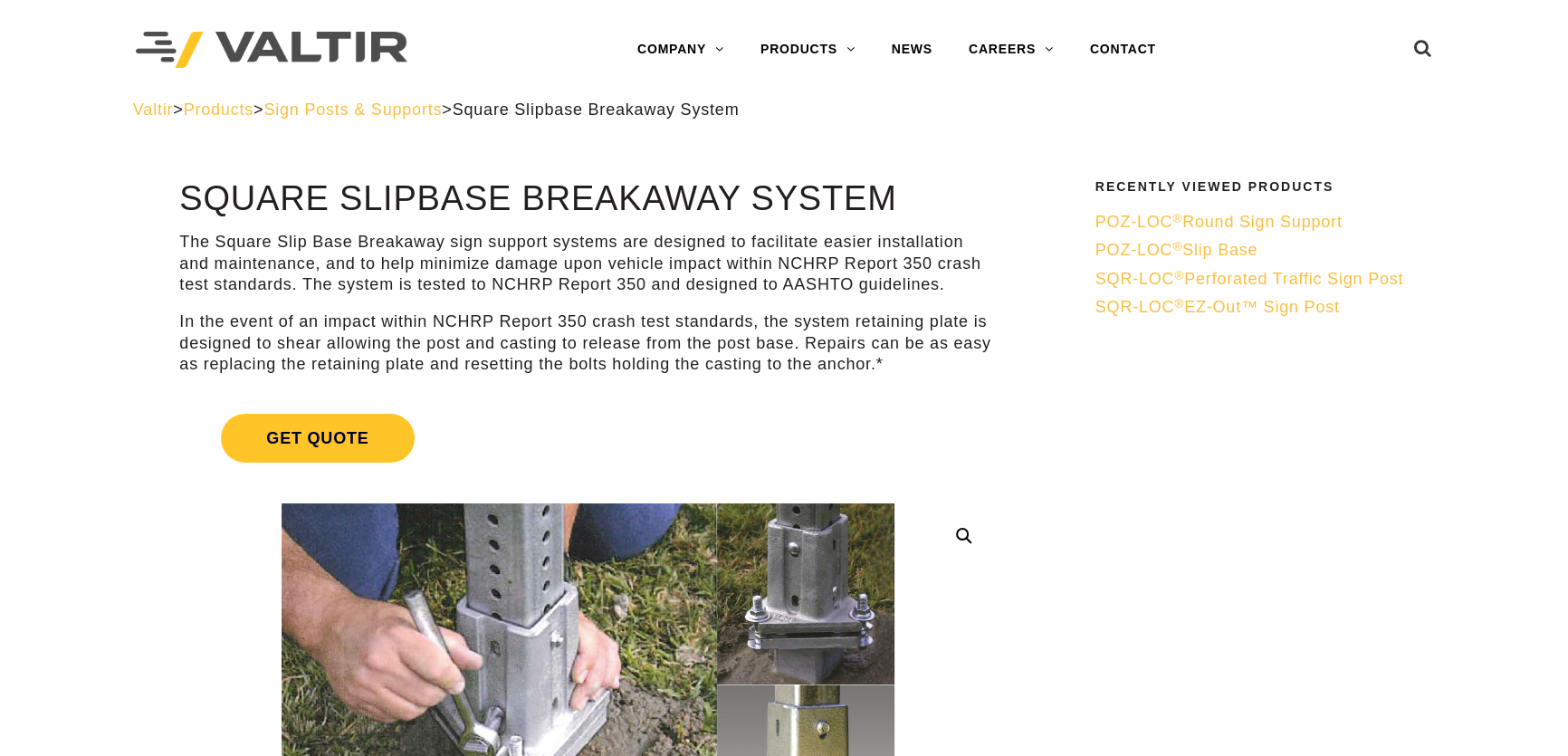
click at [304, 260] on p "The Square Slip Base Breakaway sign support systems are designed to facilitate …" at bounding box center [587, 264] width 817 height 64
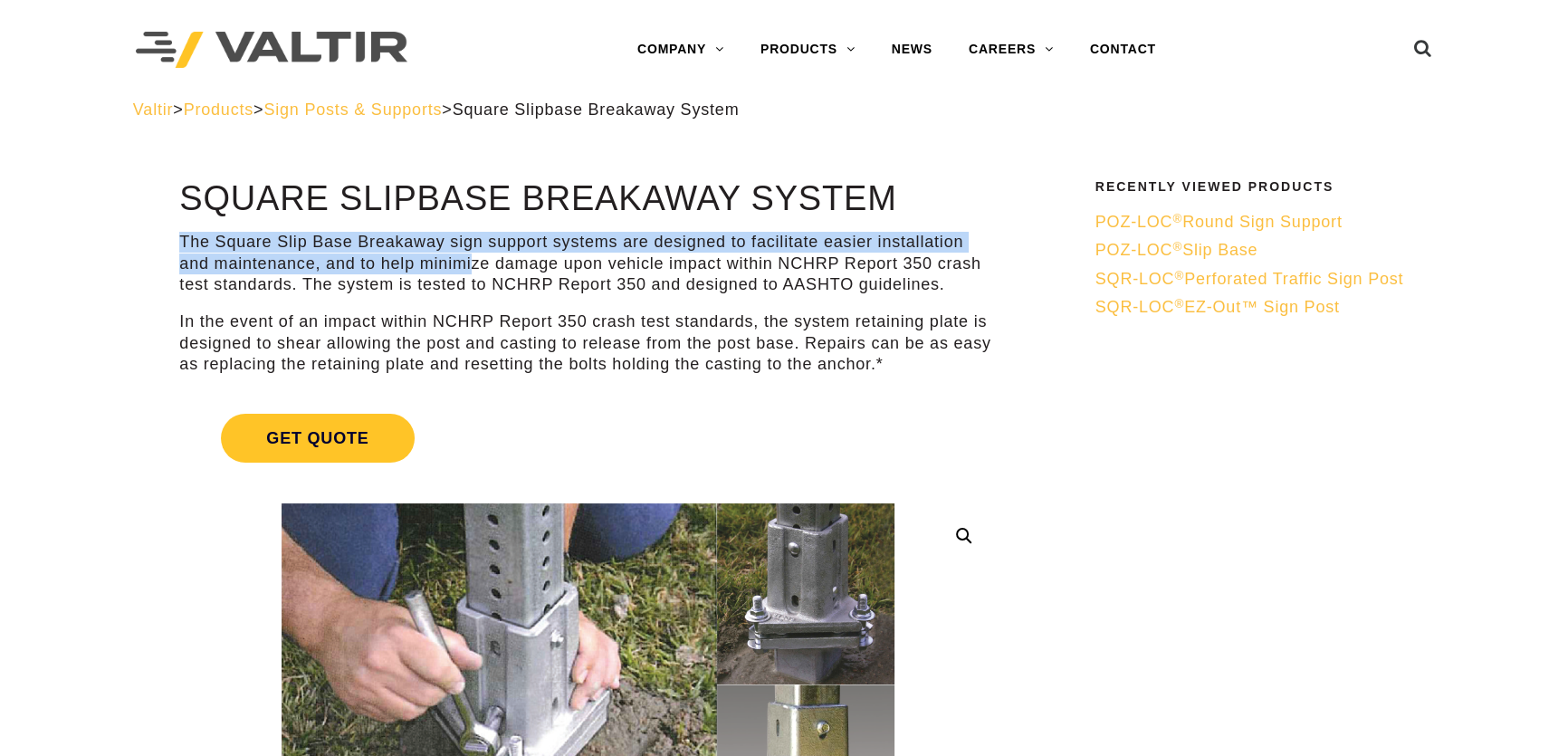
drag, startPoint x: 184, startPoint y: 240, endPoint x: 470, endPoint y: 258, distance: 286.6
click at [470, 258] on p "The Square Slip Base Breakaway sign support systems are designed to facilitate …" at bounding box center [587, 264] width 817 height 64
click at [493, 249] on p "The Square Slip Base Breakaway sign support systems are designed to facilitate …" at bounding box center [587, 264] width 817 height 64
drag, startPoint x: 450, startPoint y: 241, endPoint x: 720, endPoint y: 264, distance: 271.0
click at [720, 264] on p "The Square Slip Base Breakaway sign support systems are designed to facilitate …" at bounding box center [587, 264] width 817 height 64
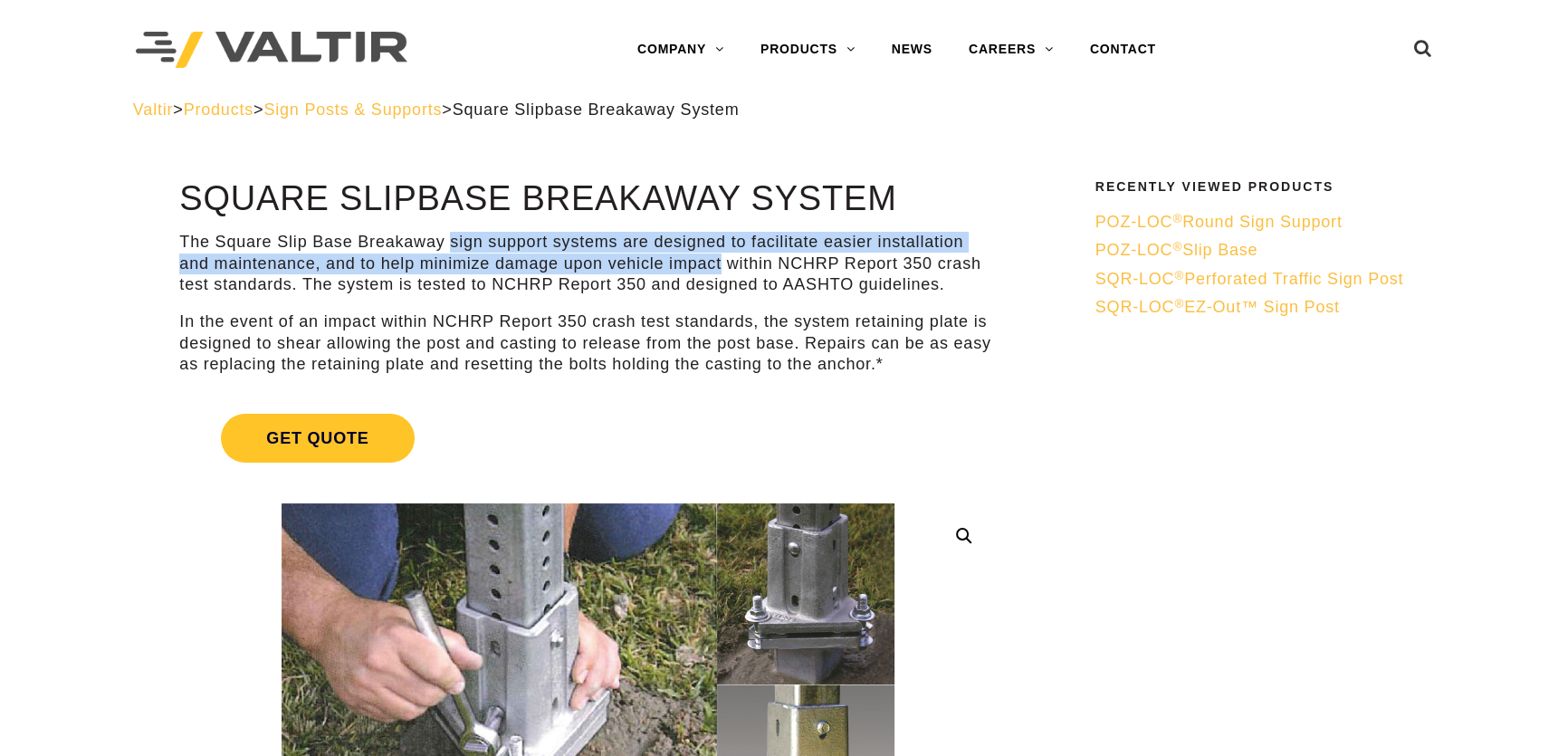
copy p "sign support systems are designed to facilitate easier installation and mainten…"
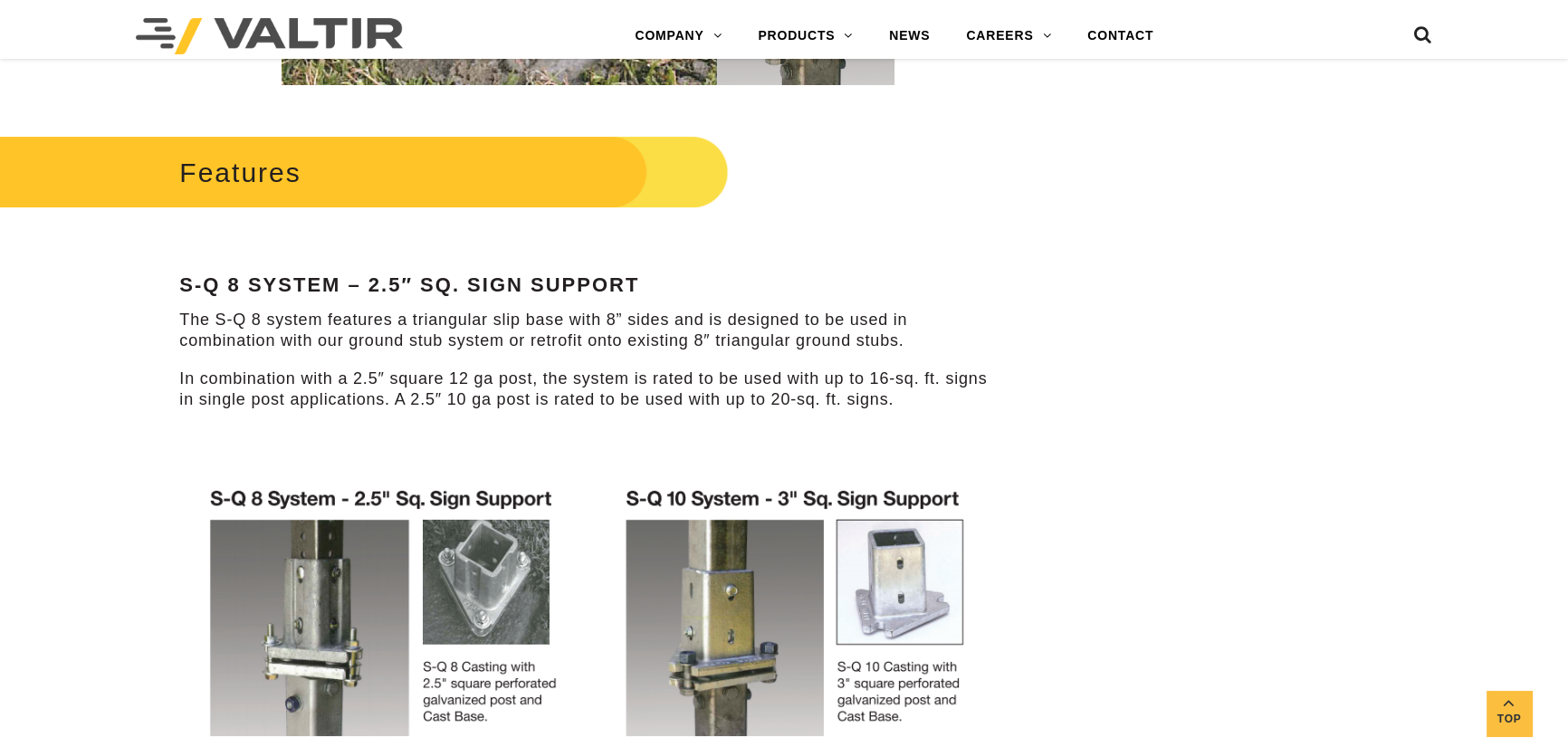
scroll to position [824, 0]
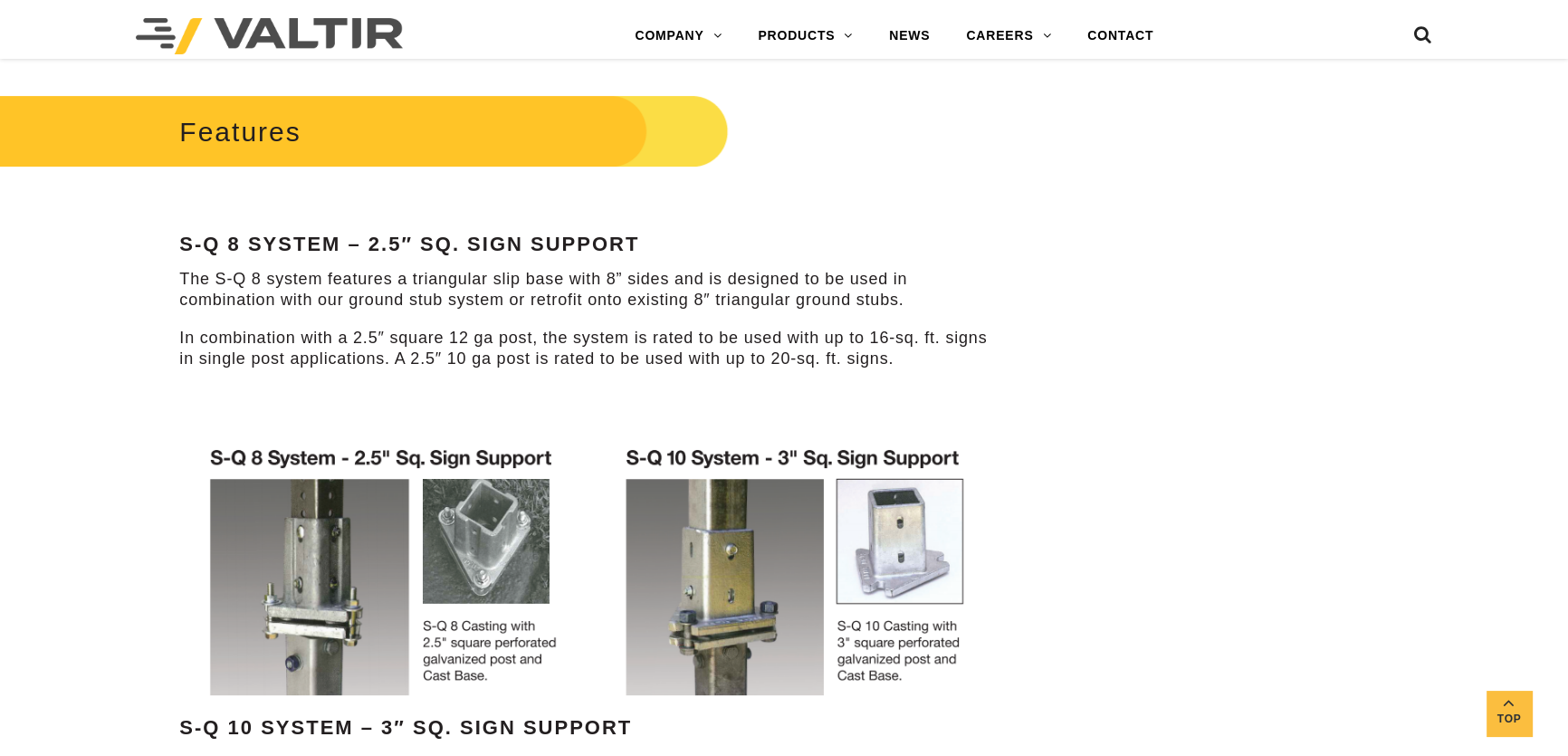
click at [405, 300] on p "The S-Q 8 system features a triangular slip base with 8” sides and is designed …" at bounding box center [587, 290] width 817 height 43
click at [643, 280] on p "The S-Q 8 system features a triangular slip base with 8” sides and is designed …" at bounding box center [587, 290] width 817 height 43
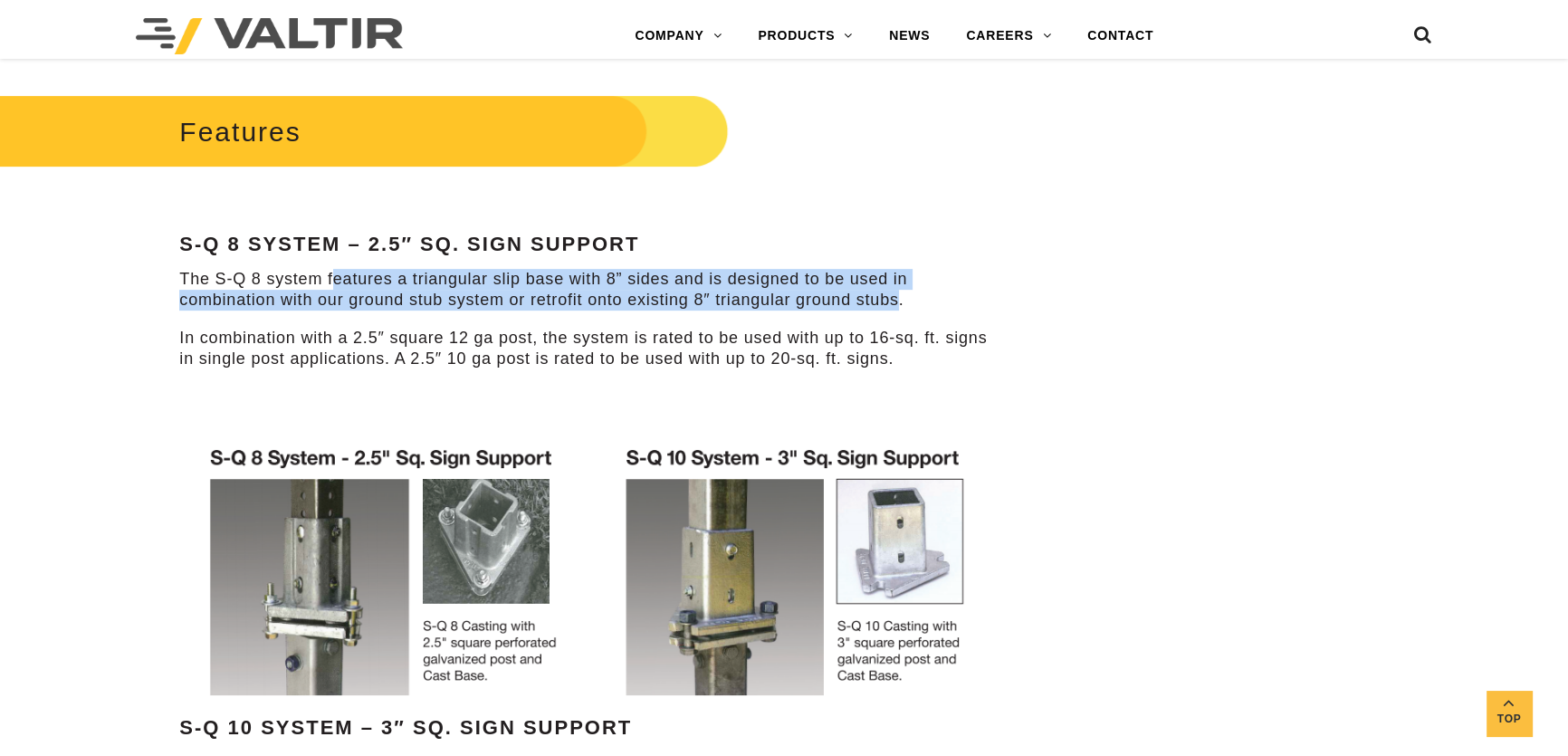
drag, startPoint x: 901, startPoint y: 301, endPoint x: 334, endPoint y: 276, distance: 567.6
click at [334, 276] on p "The S-Q 8 system features a triangular slip base with 8” sides and is designed …" at bounding box center [587, 290] width 817 height 43
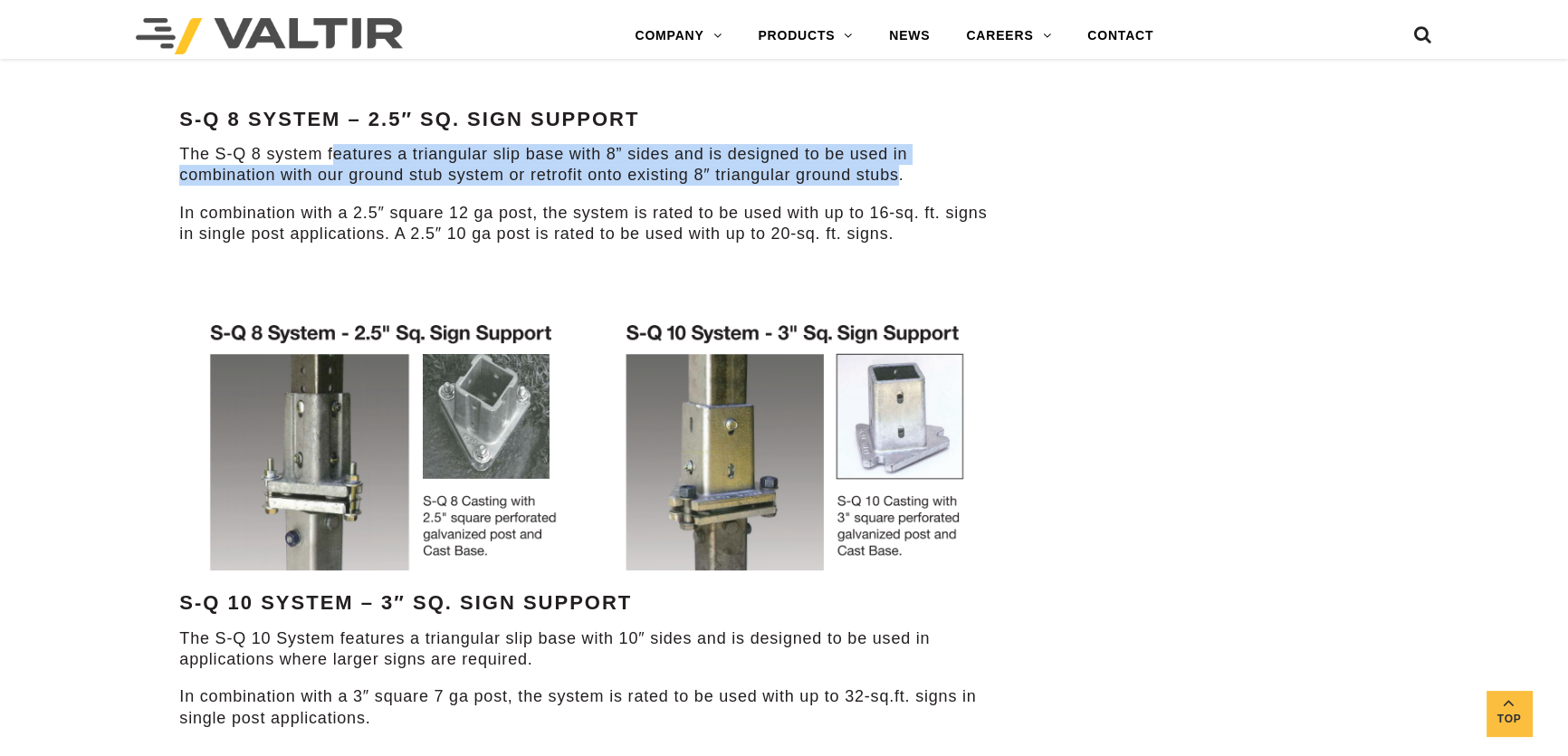
scroll to position [987, 0]
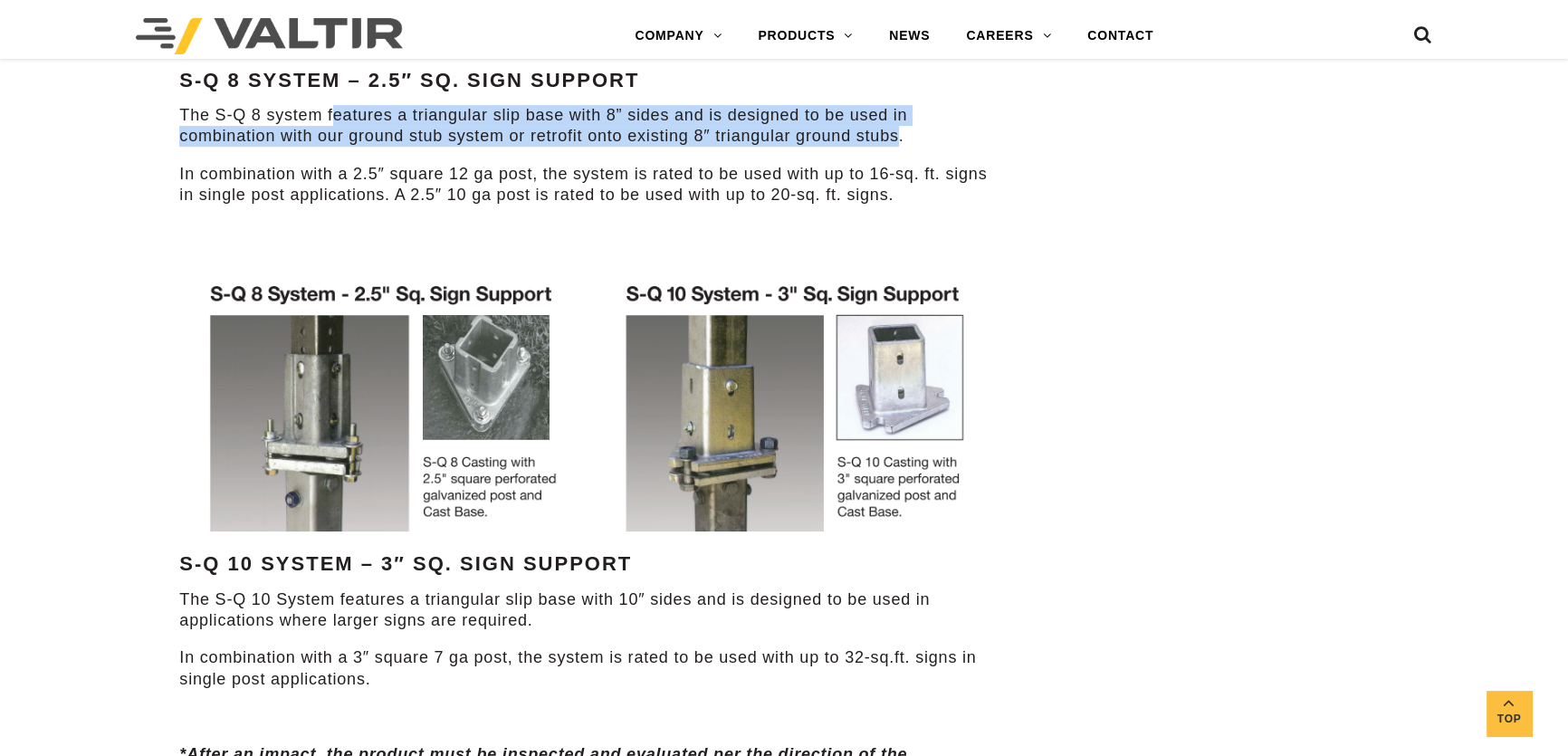
click at [805, 142] on p "The S-Q 8 system features a triangular slip base with 8” sides and is designed …" at bounding box center [587, 127] width 817 height 43
click at [847, 138] on p "The S-Q 8 system features a triangular slip base with 8” sides and is designed …" at bounding box center [587, 127] width 817 height 43
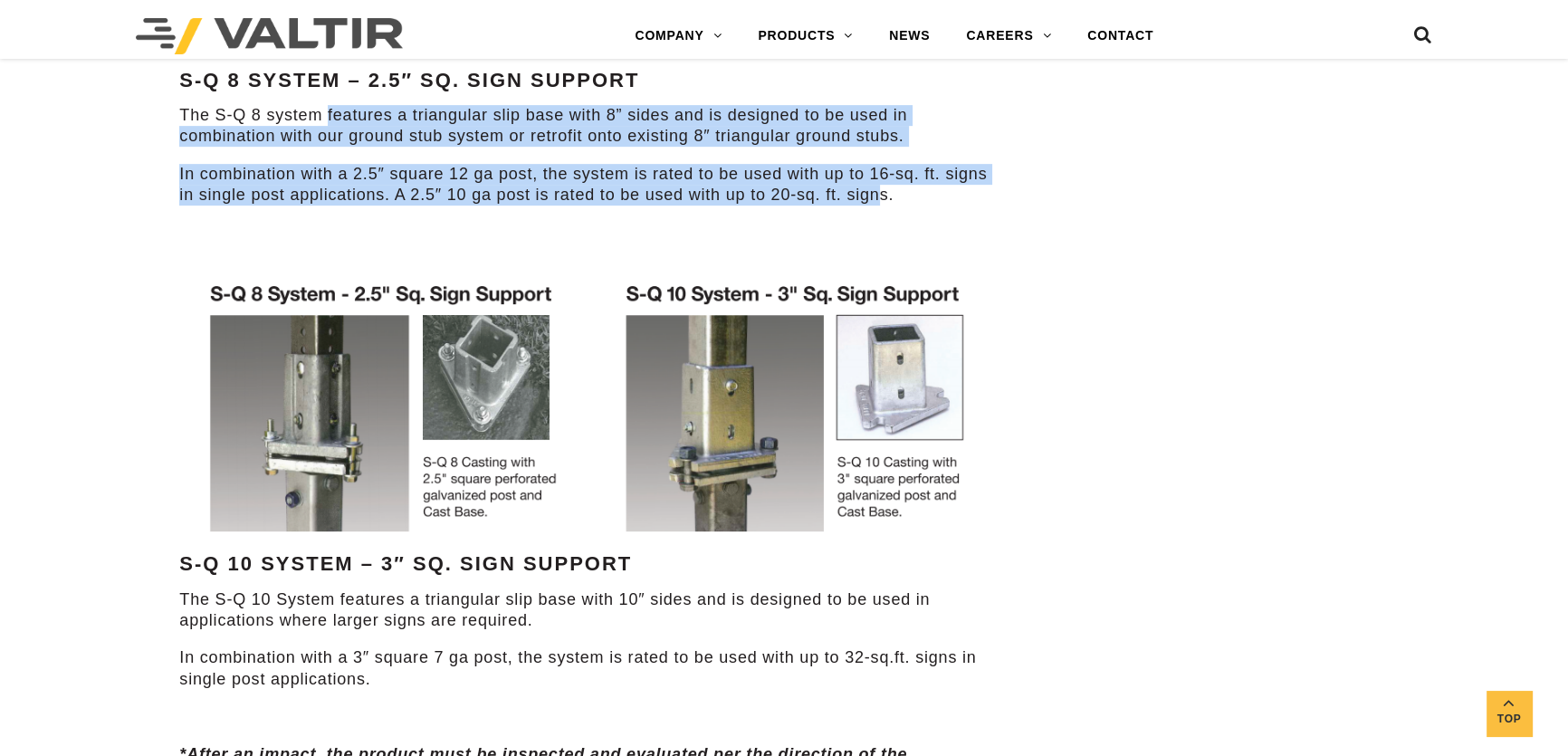
drag, startPoint x: 326, startPoint y: 111, endPoint x: 883, endPoint y: 195, distance: 563.3
click at [883, 195] on div "Features S-Q 8 System – 2.5″ Sq. Sign Support The S-Q 8 system features a trian…" at bounding box center [587, 366] width 817 height 882
click at [781, 326] on img at bounding box center [587, 407] width 817 height 283
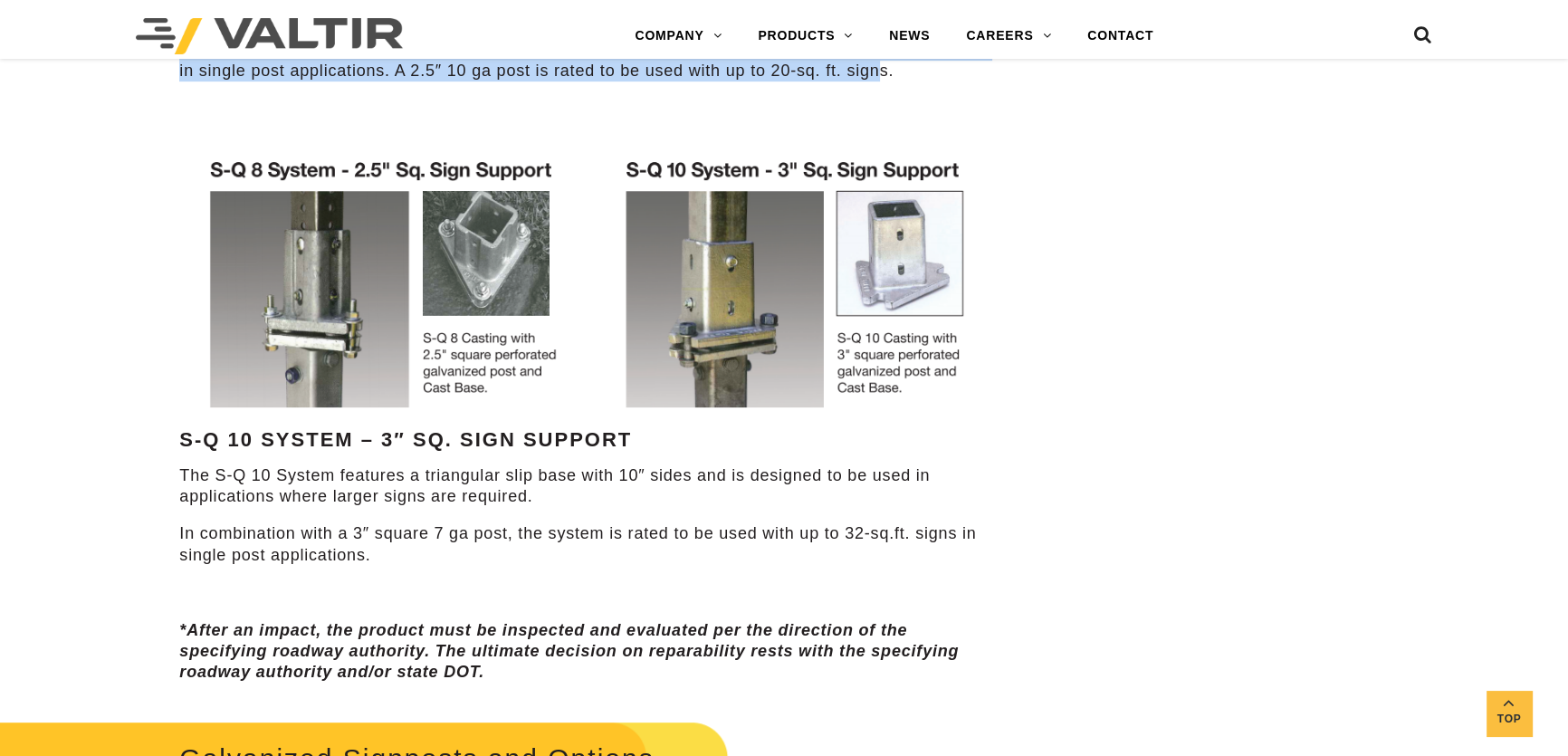
scroll to position [1152, 0]
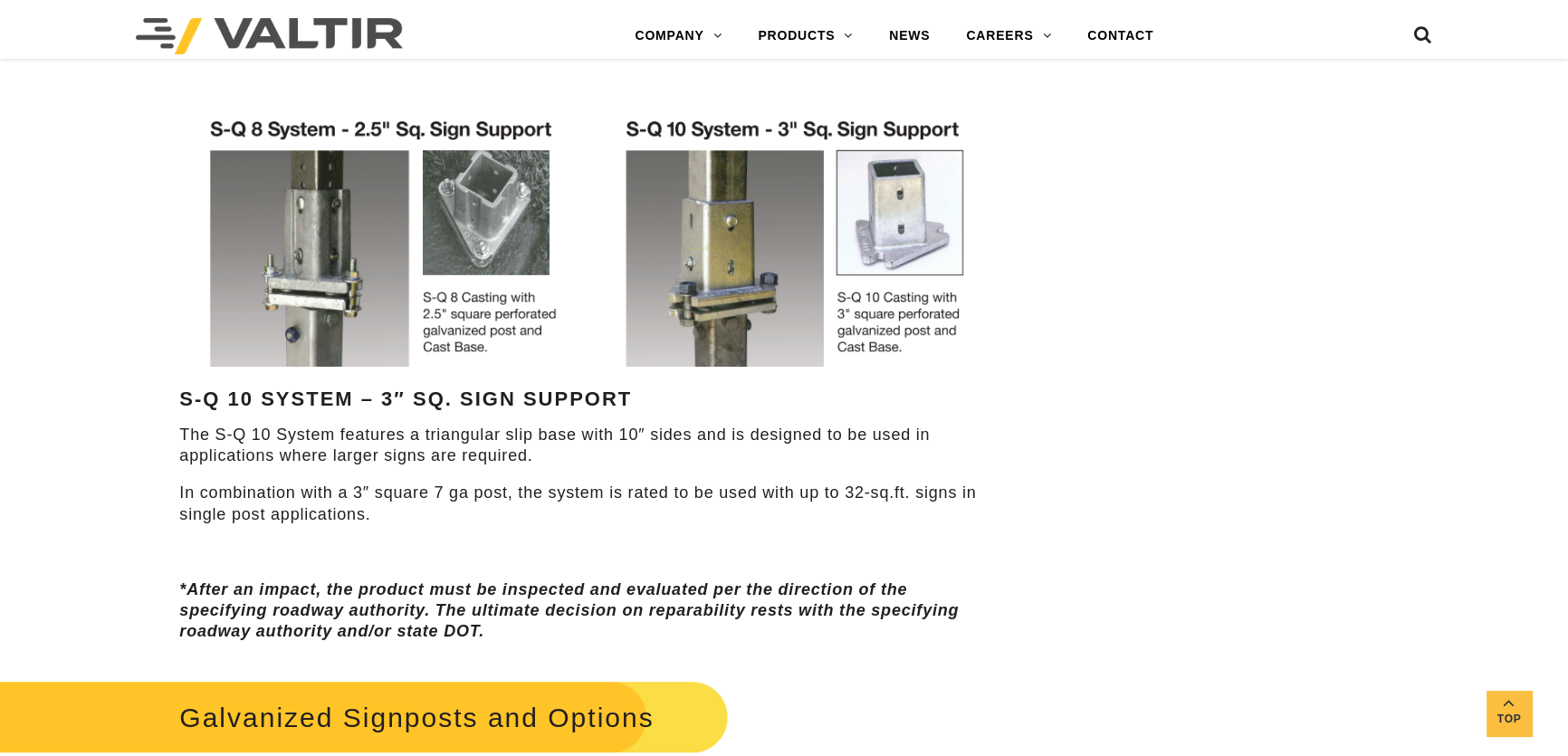
click at [407, 535] on div "Features S-Q 8 System – 2.5″ Sq. Sign Support The S-Q 8 system features a trian…" at bounding box center [587, 202] width 817 height 882
drag, startPoint x: 393, startPoint y: 502, endPoint x: 382, endPoint y: 498, distance: 11.7
click at [392, 501] on p "In combination with a 3″ square 7 ga post, the system is rated to be used with …" at bounding box center [587, 504] width 817 height 43
click at [374, 497] on p "In combination with a 3″ square 7 ga post, the system is rated to be used with …" at bounding box center [587, 504] width 817 height 43
drag, startPoint x: 537, startPoint y: 451, endPoint x: 508, endPoint y: 450, distance: 29.0
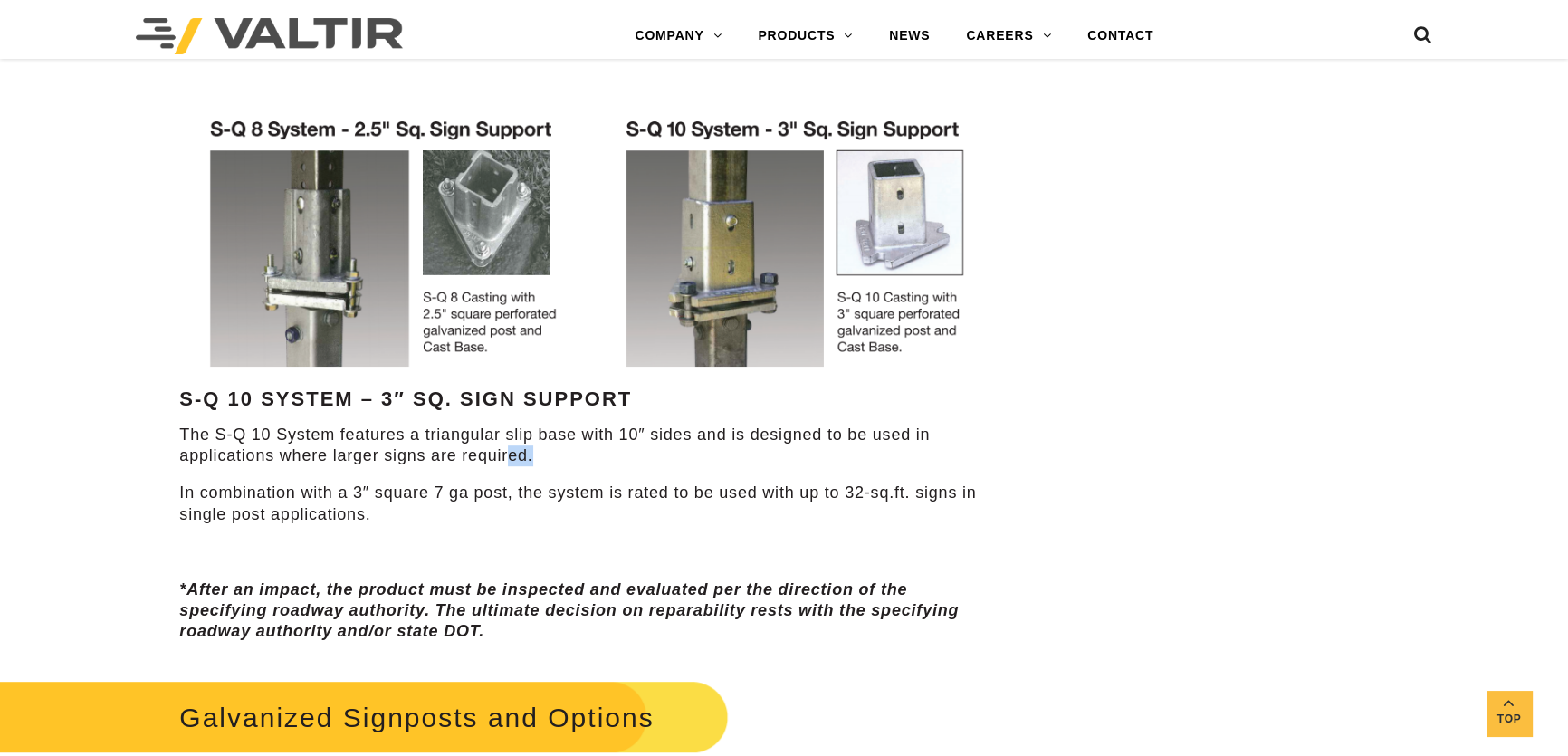
click at [508, 450] on p "The S-Q 10 System features a triangular slip base with 10″ sides and is designe…" at bounding box center [587, 446] width 817 height 43
click at [432, 453] on p "The S-Q 10 System features a triangular slip base with 10″ sides and is designe…" at bounding box center [587, 446] width 817 height 43
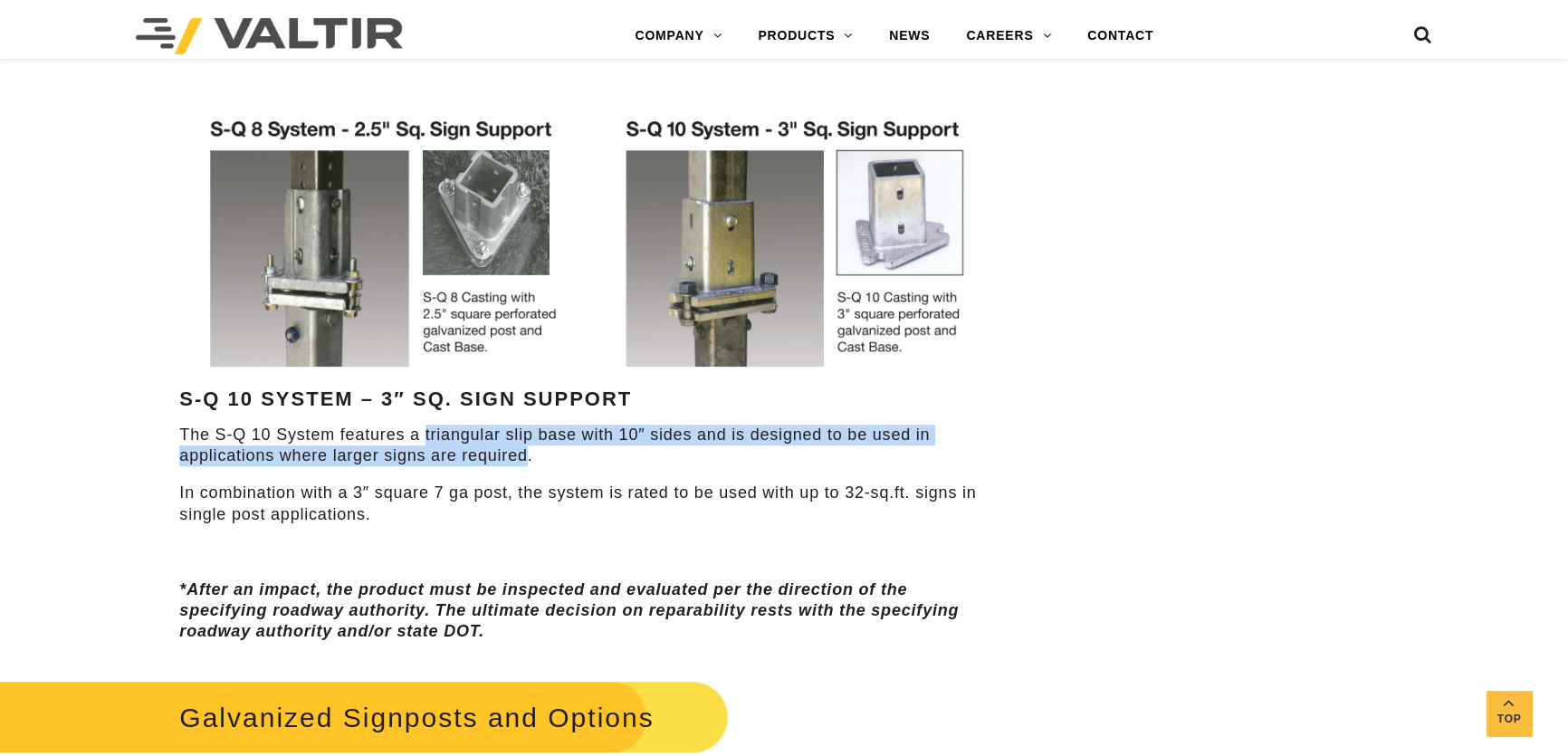
drag, startPoint x: 424, startPoint y: 426, endPoint x: 524, endPoint y: 455, distance: 104.1
click at [524, 455] on p "The S-Q 10 System features a triangular slip base with 10″ sides and is designe…" at bounding box center [587, 446] width 817 height 43
copy p "triangular slip base with 10″ sides and is designed to be used in applications …"
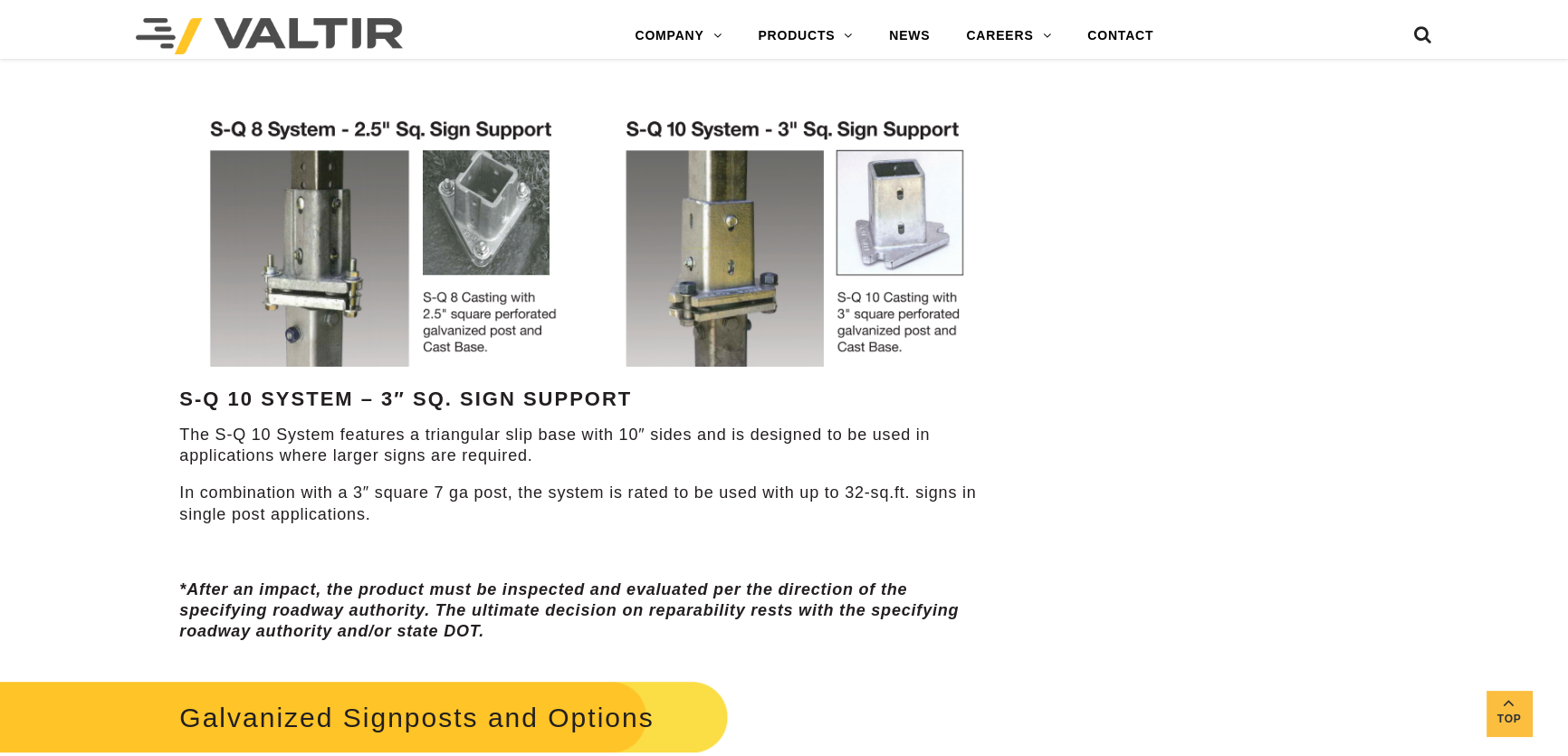
click at [359, 498] on p "In combination with a 3″ square 7 ga post, the system is rated to be used with …" at bounding box center [587, 504] width 817 height 43
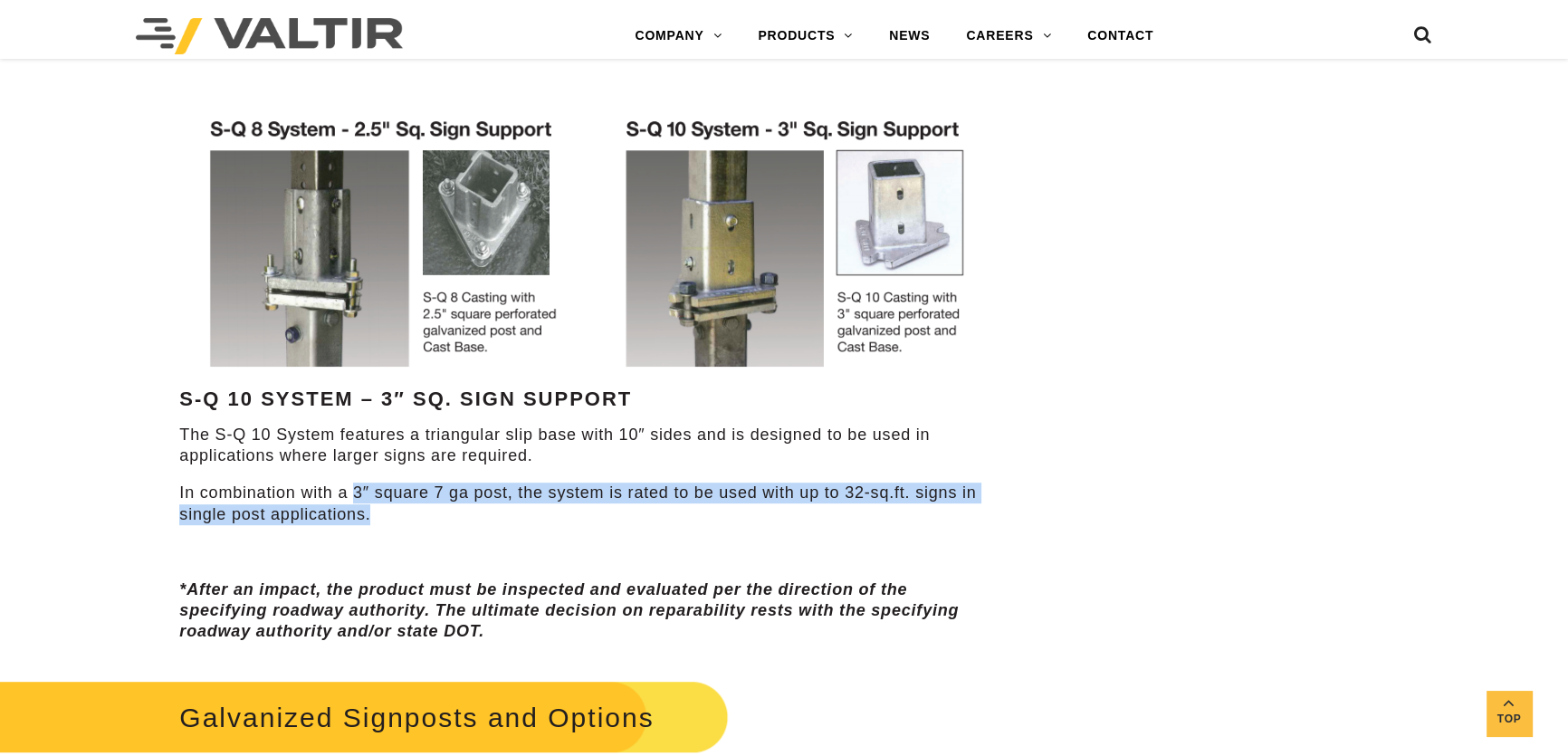
drag, startPoint x: 353, startPoint y: 492, endPoint x: 389, endPoint y: 505, distance: 38.3
click at [389, 505] on p "In combination with a 3″ square 7 ga post, the system is rated to be used with …" at bounding box center [587, 504] width 817 height 43
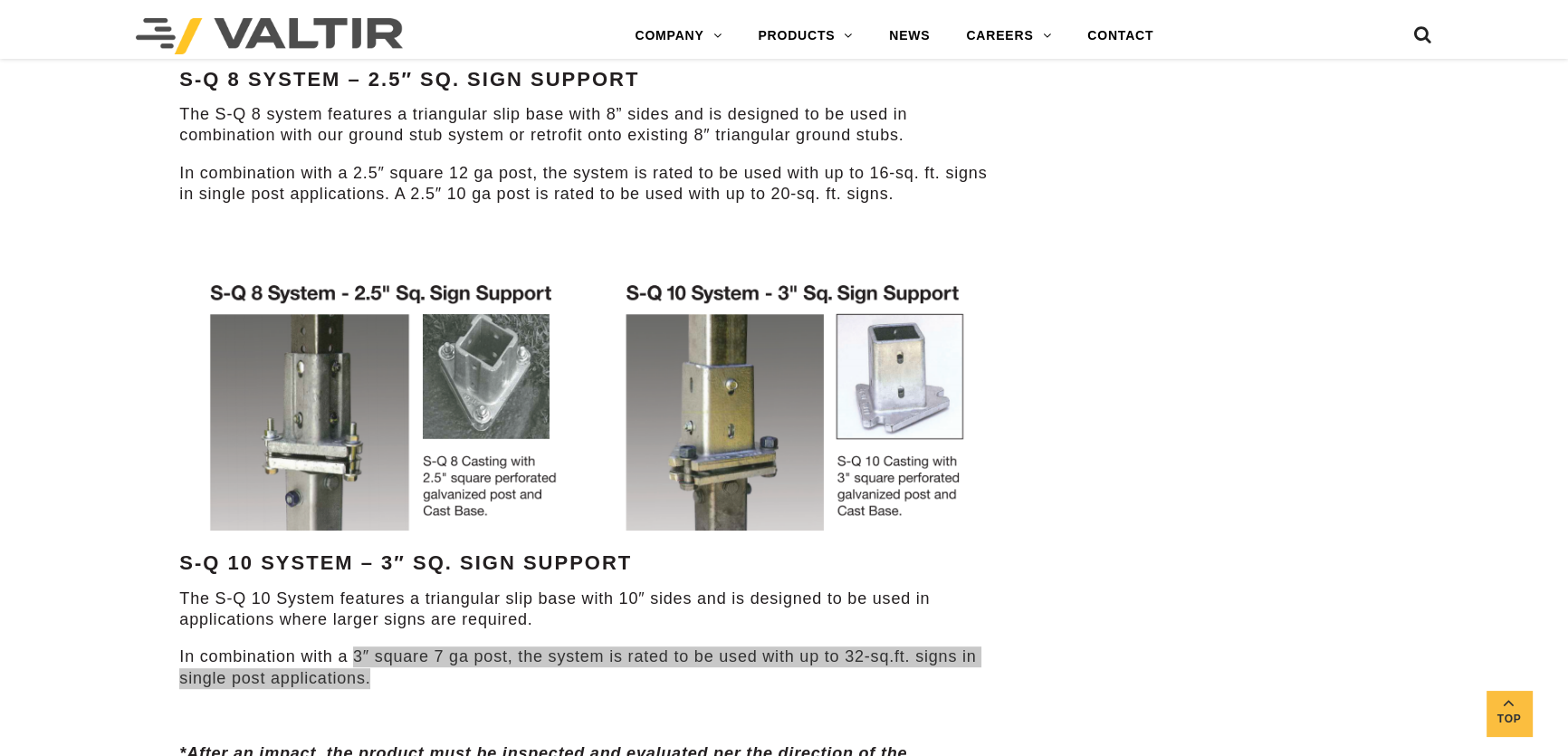
scroll to position [987, 0]
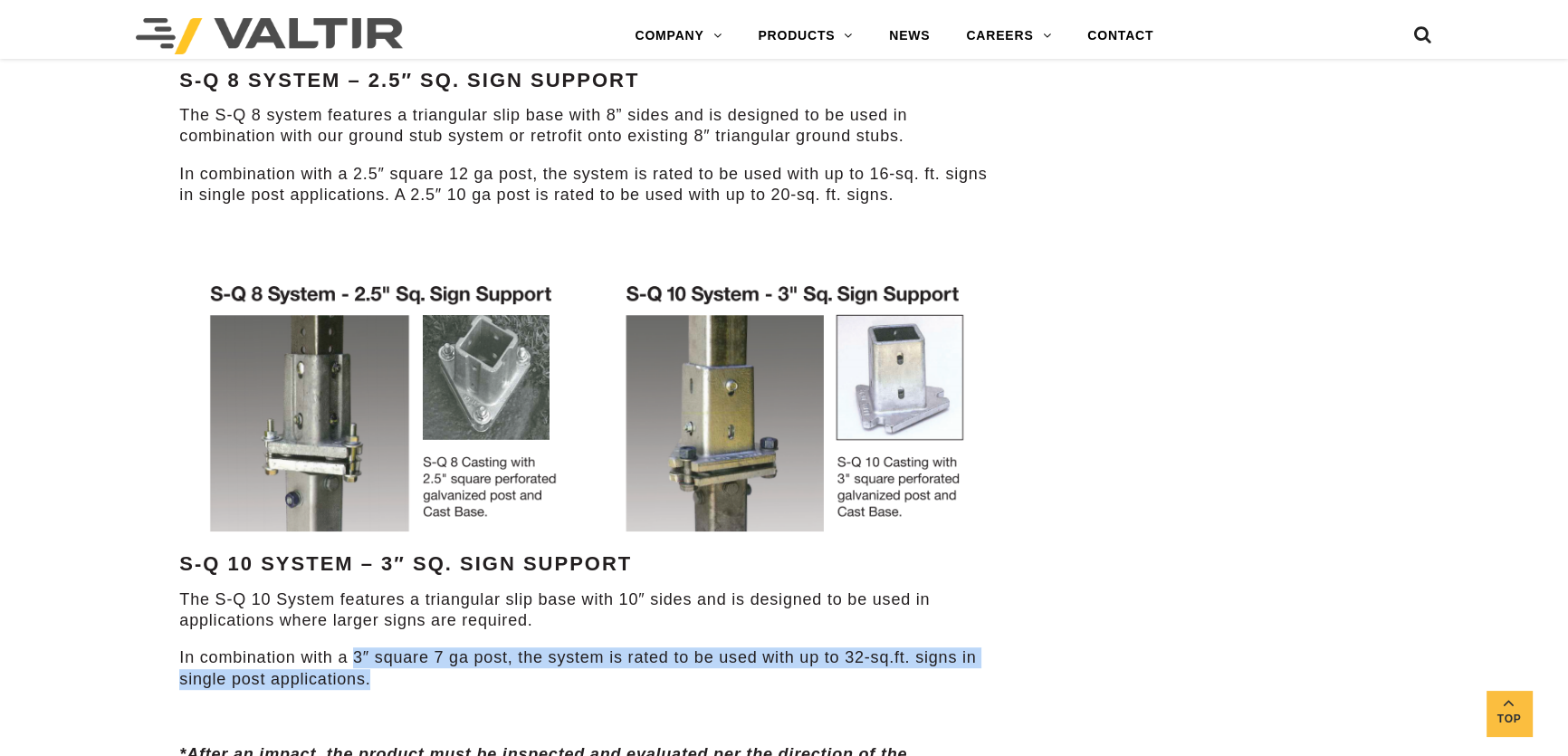
click at [715, 711] on p at bounding box center [587, 717] width 817 height 21
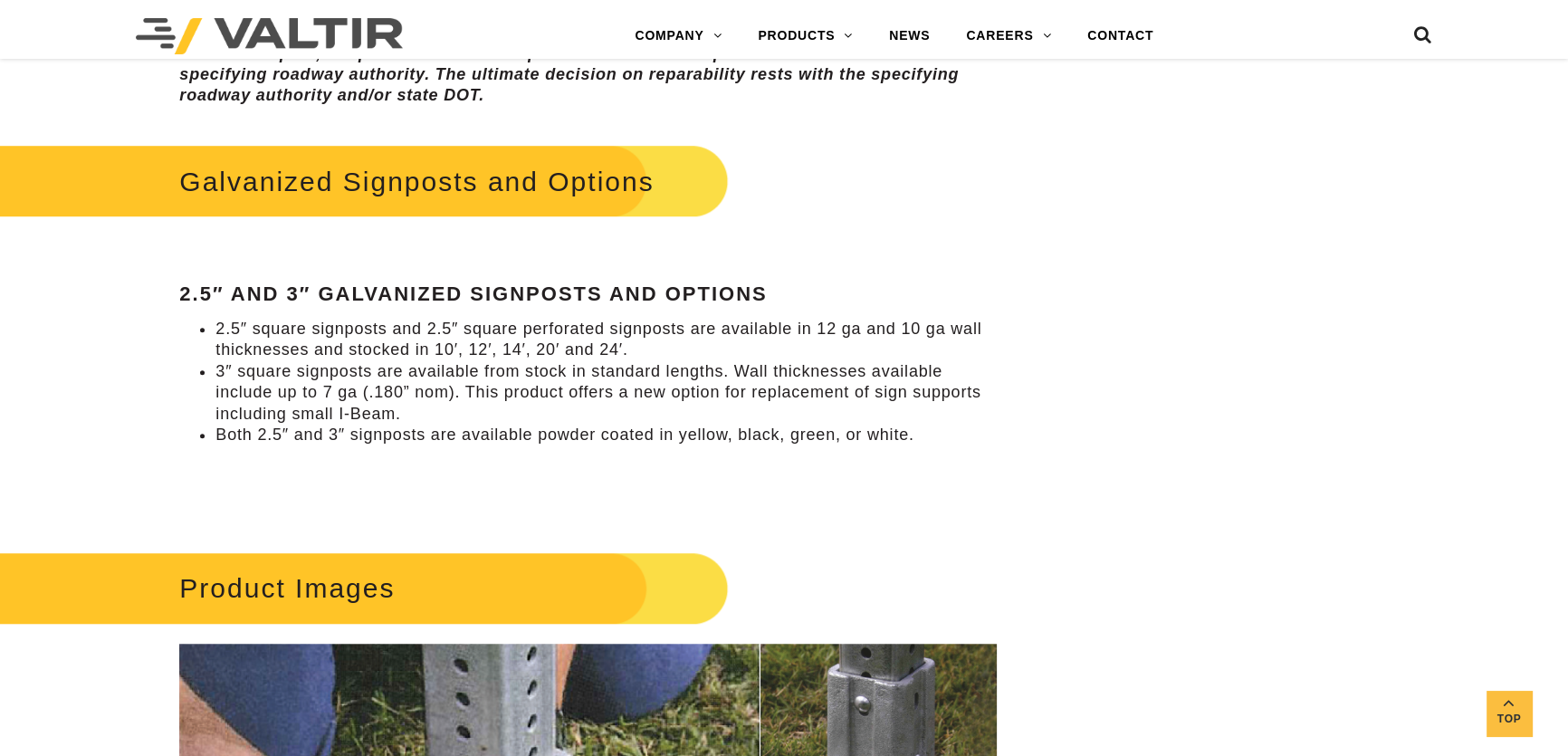
scroll to position [1729, 0]
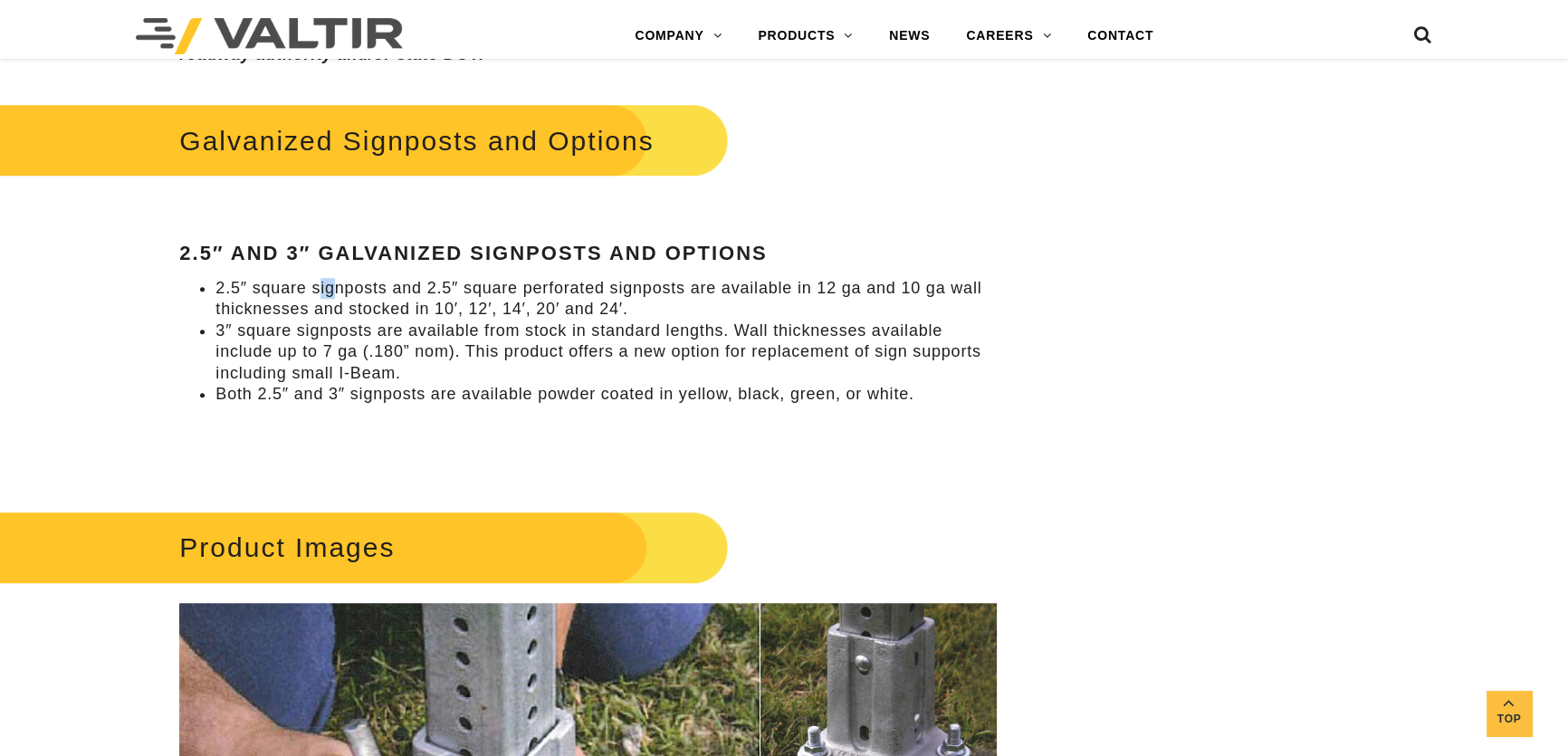
drag, startPoint x: 319, startPoint y: 270, endPoint x: 337, endPoint y: 276, distance: 19.0
click at [335, 275] on div "Galvanized Signposts and Options 2.5″ and 3″ Galvanized Signposts and Options 2…" at bounding box center [587, 285] width 817 height 374
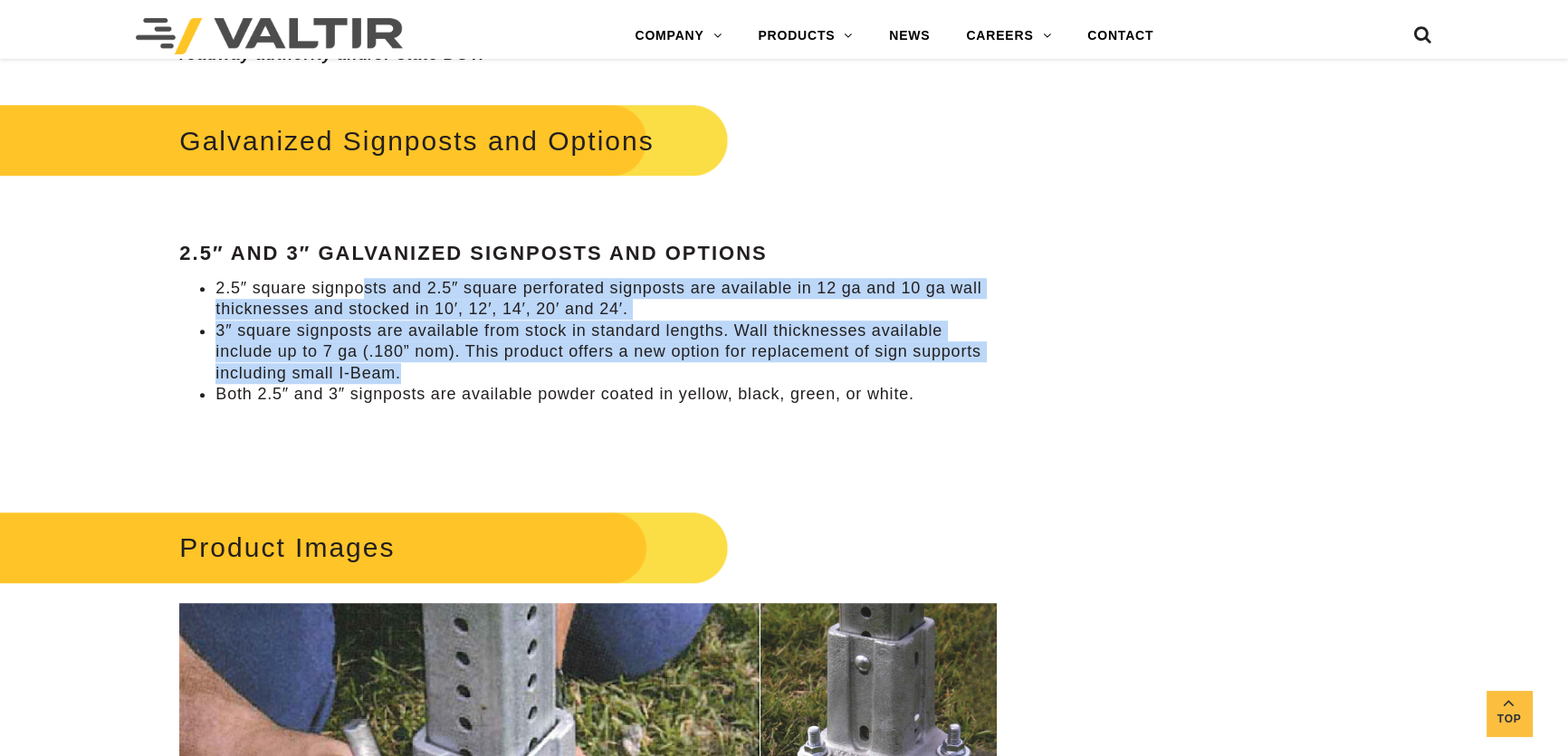
drag, startPoint x: 362, startPoint y: 294, endPoint x: 760, endPoint y: 380, distance: 407.2
click at [760, 380] on ul "2.5″ square signposts and 2.5″ square perforated signposts are available in 12 …" at bounding box center [587, 341] width 817 height 127
click at [760, 380] on li "3″ square signposts are available from stock in standard lengths. Wall thicknes…" at bounding box center [605, 353] width 780 height 64
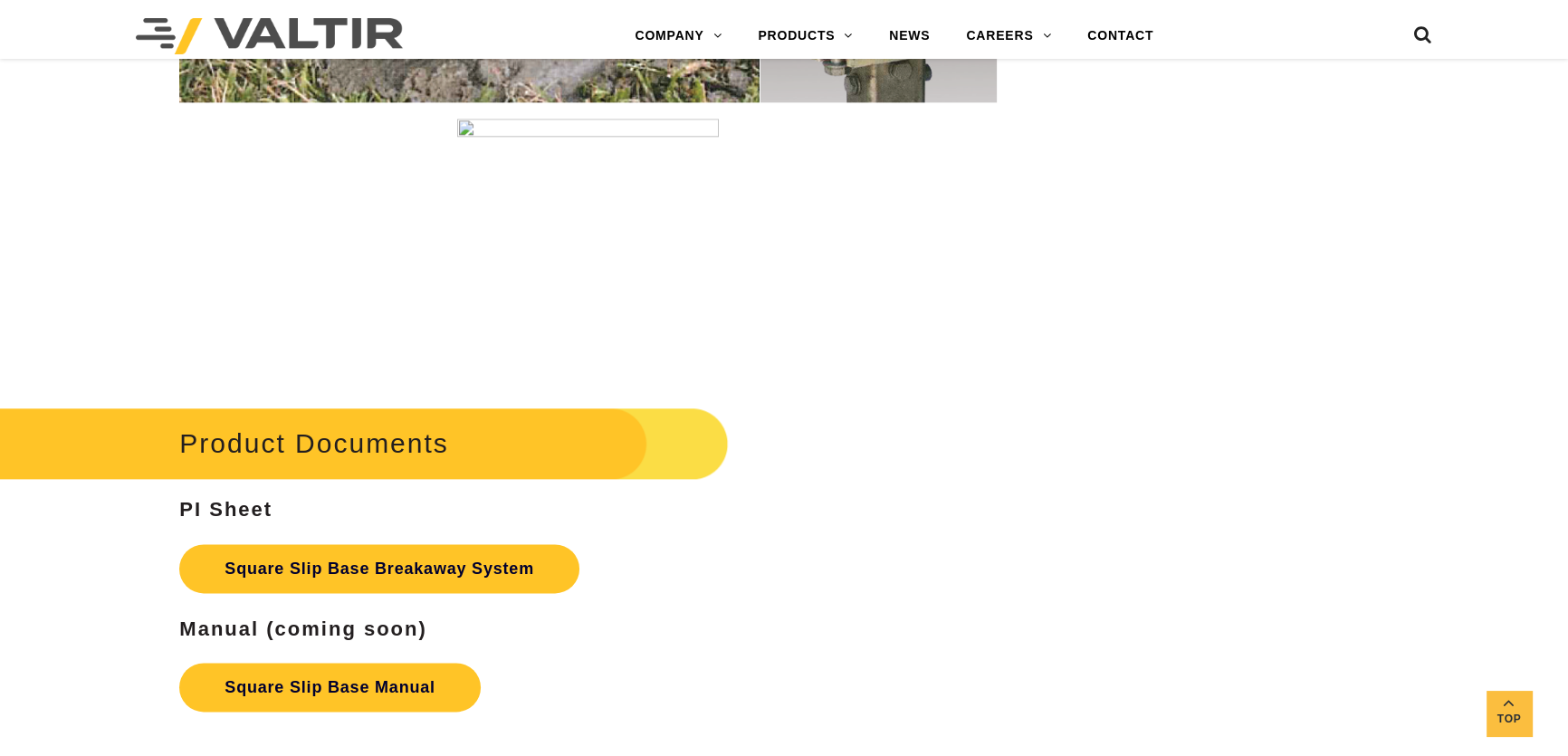
scroll to position [2717, 0]
